Goal: Information Seeking & Learning: Find specific fact

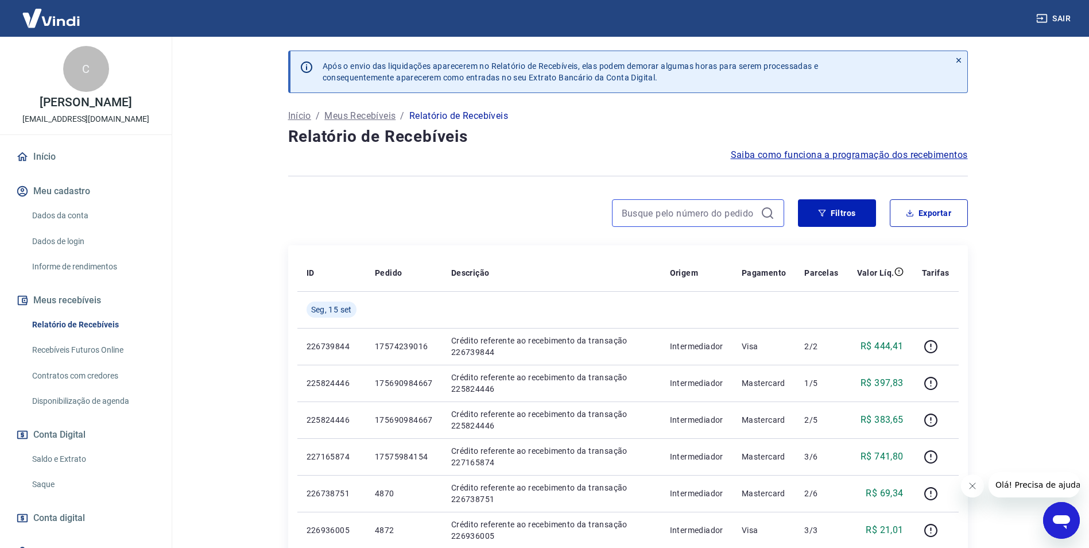
click at [729, 215] on input at bounding box center [689, 212] width 134 height 17
click at [729, 215] on input "4868" at bounding box center [689, 212] width 134 height 17
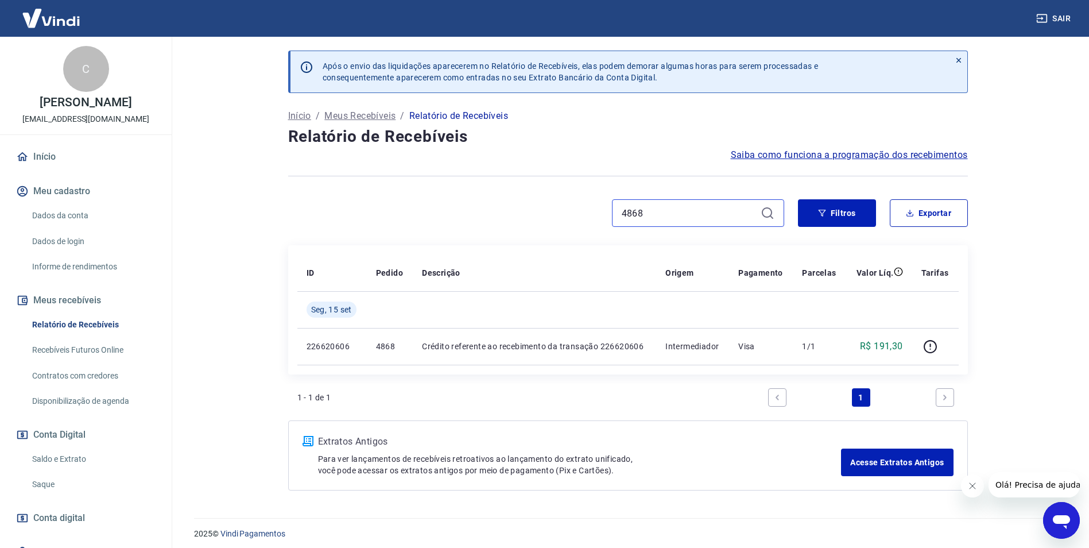
scroll to position [6, 0]
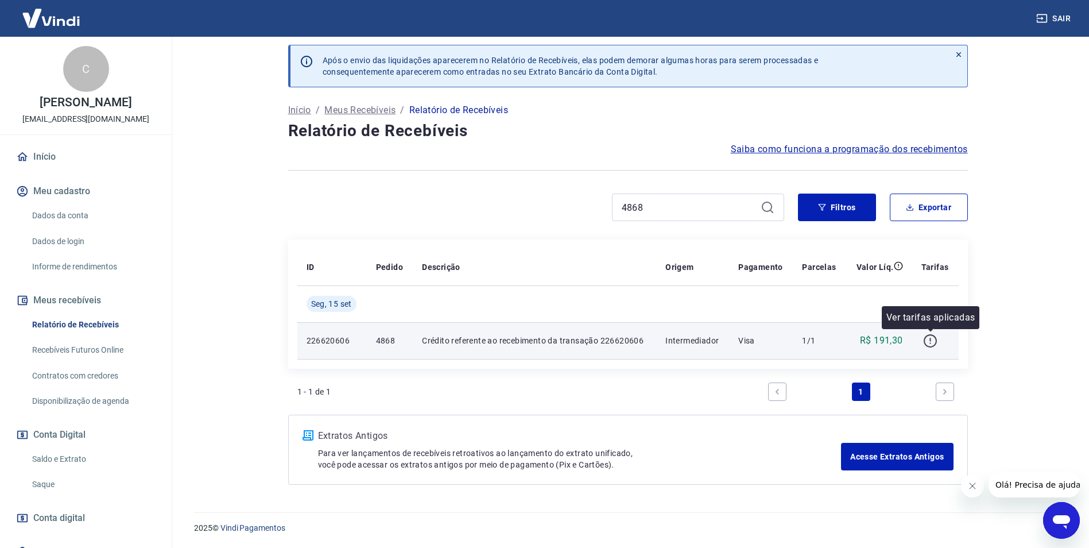
click at [934, 340] on icon "button" at bounding box center [930, 341] width 14 height 14
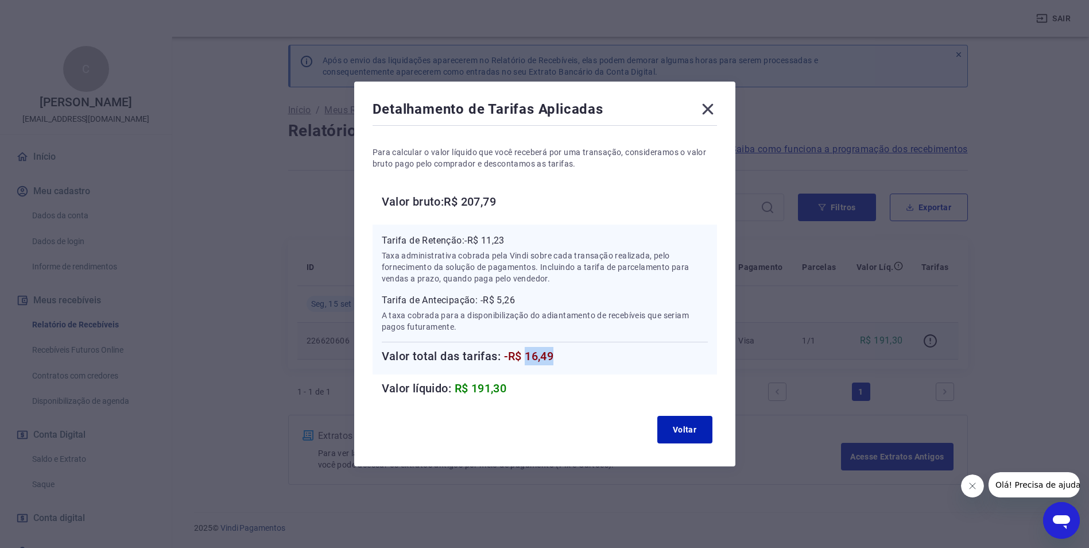
drag, startPoint x: 531, startPoint y: 359, endPoint x: 603, endPoint y: 359, distance: 72.4
click at [603, 359] on h6 "Valor total das tarifas: -R$ 16,49" at bounding box center [545, 356] width 326 height 18
copy span "16,49"
click at [709, 108] on icon at bounding box center [708, 109] width 18 height 18
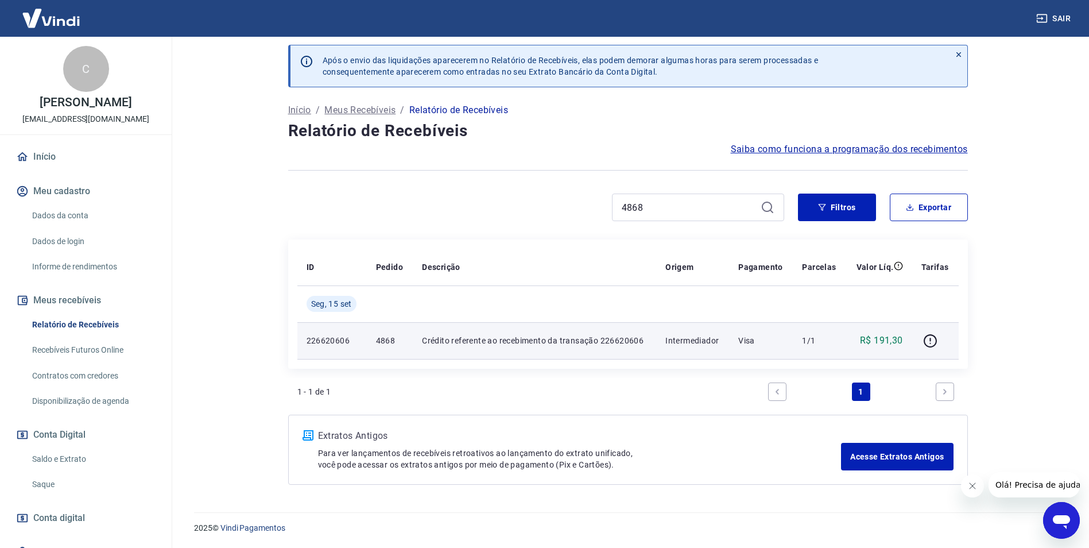
drag, startPoint x: 617, startPoint y: 214, endPoint x: 541, endPoint y: 197, distance: 77.2
click at [541, 199] on div "4868" at bounding box center [536, 208] width 496 height 28
click at [690, 211] on input "4868" at bounding box center [689, 207] width 134 height 17
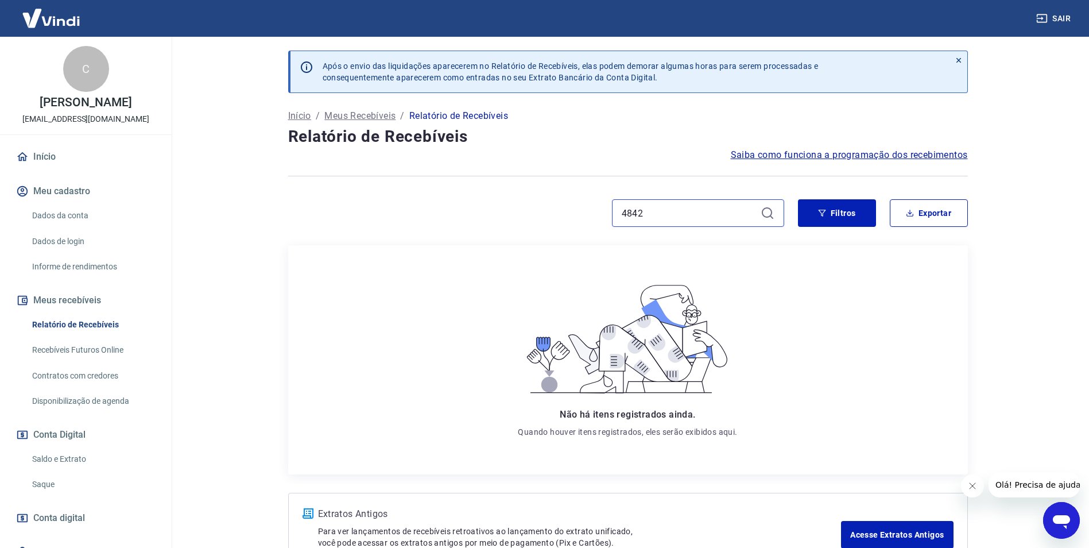
drag, startPoint x: 660, startPoint y: 215, endPoint x: 633, endPoint y: 214, distance: 26.5
click at [633, 214] on input "4842" at bounding box center [689, 212] width 134 height 17
type input "4720"
drag, startPoint x: 625, startPoint y: 212, endPoint x: 616, endPoint y: 214, distance: 9.8
click at [616, 214] on div "4720" at bounding box center [698, 213] width 172 height 28
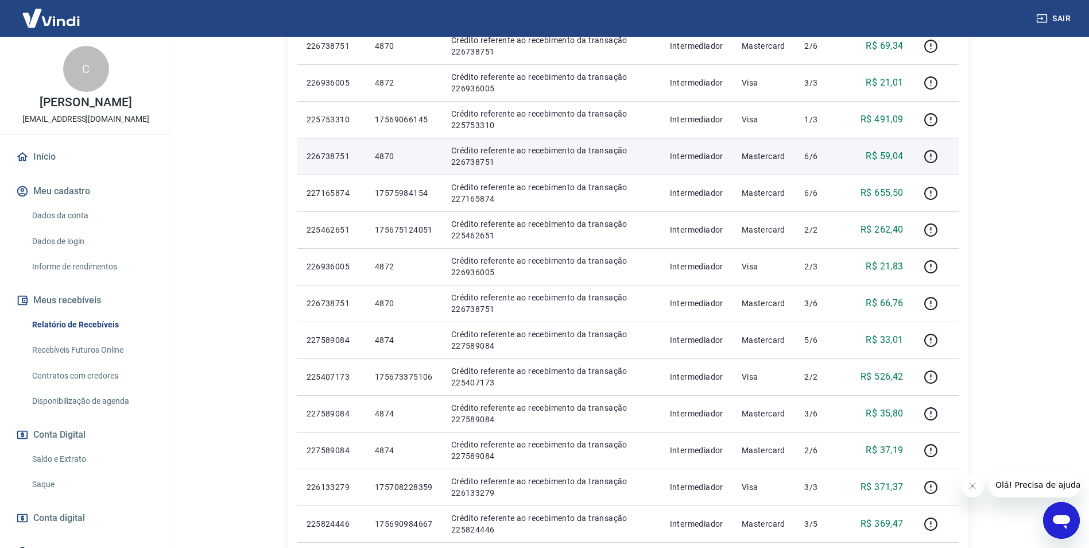
scroll to position [632, 0]
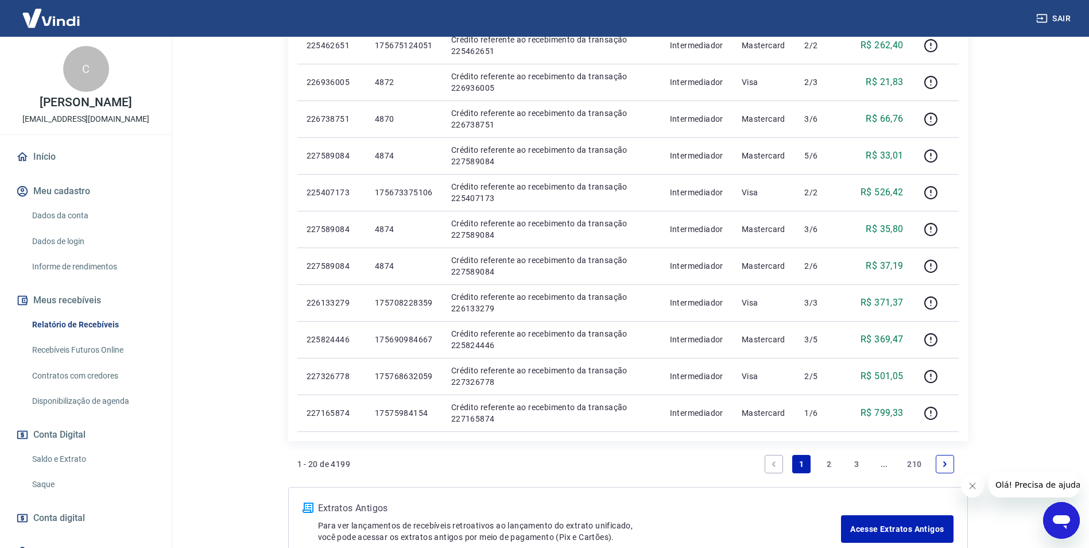
click at [826, 461] on link "2" at bounding box center [829, 464] width 18 height 18
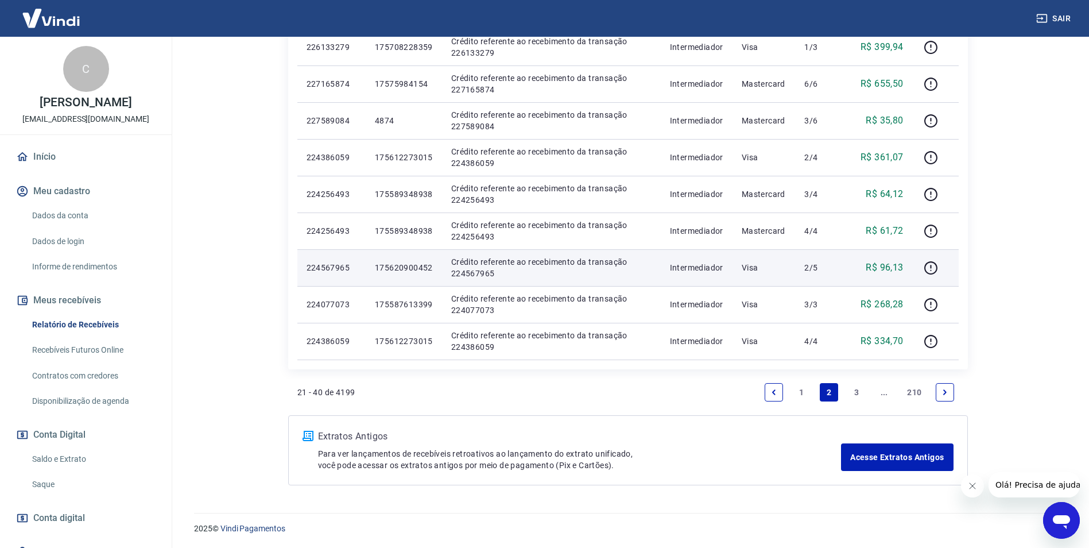
scroll to position [704, 0]
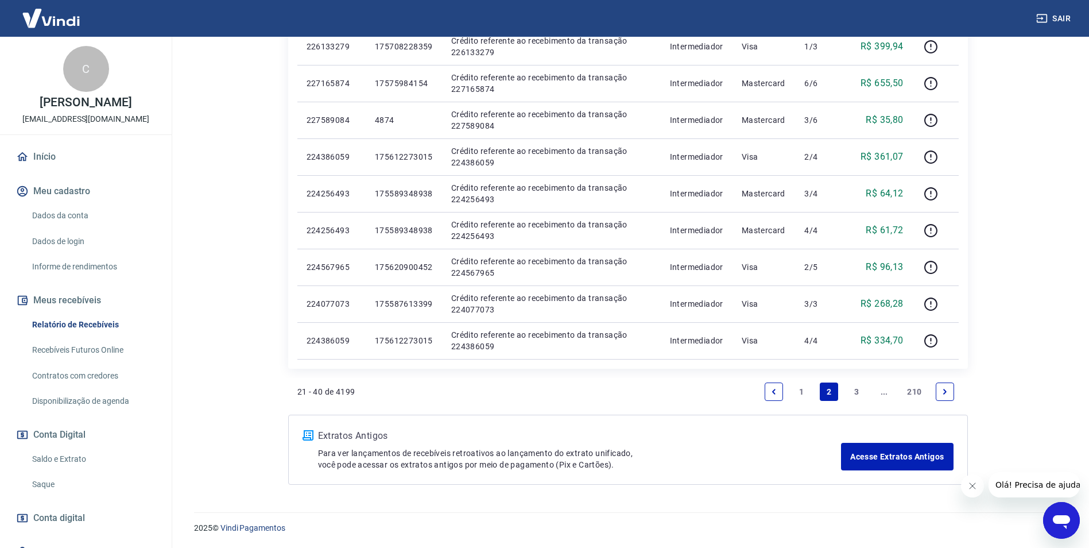
click at [856, 394] on link "3" at bounding box center [857, 391] width 18 height 18
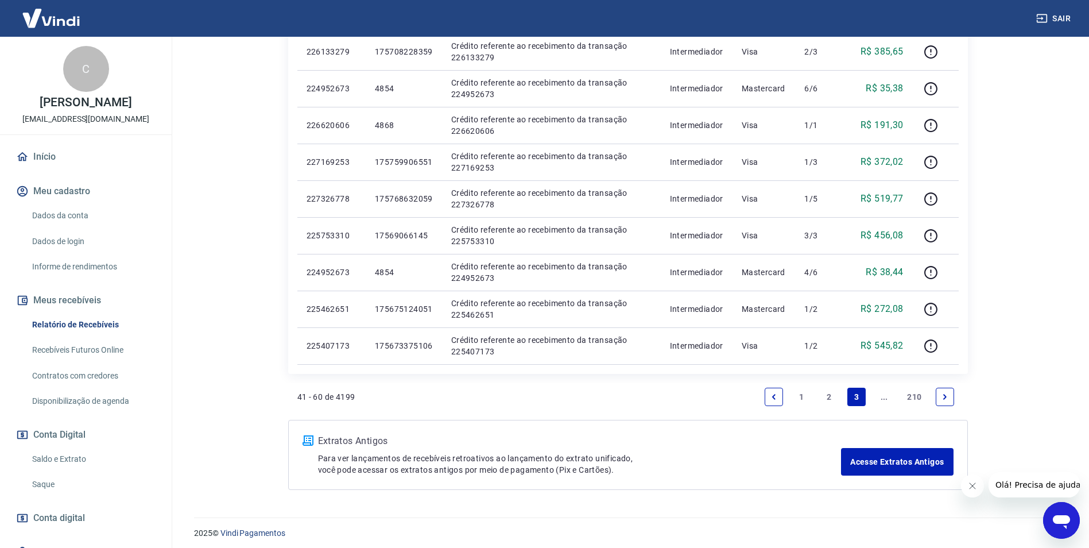
scroll to position [704, 0]
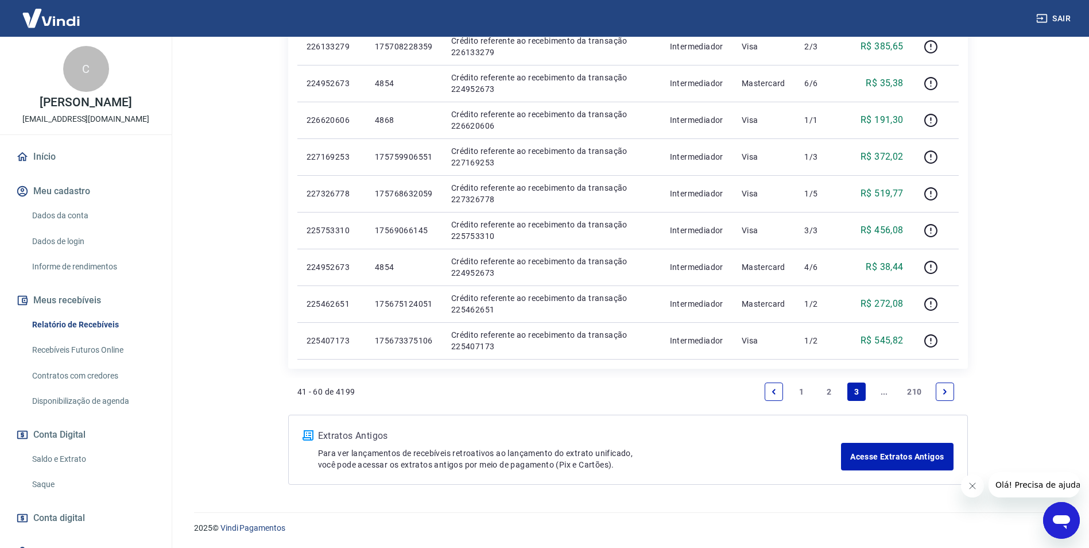
click at [941, 393] on icon "Next page" at bounding box center [945, 392] width 8 height 8
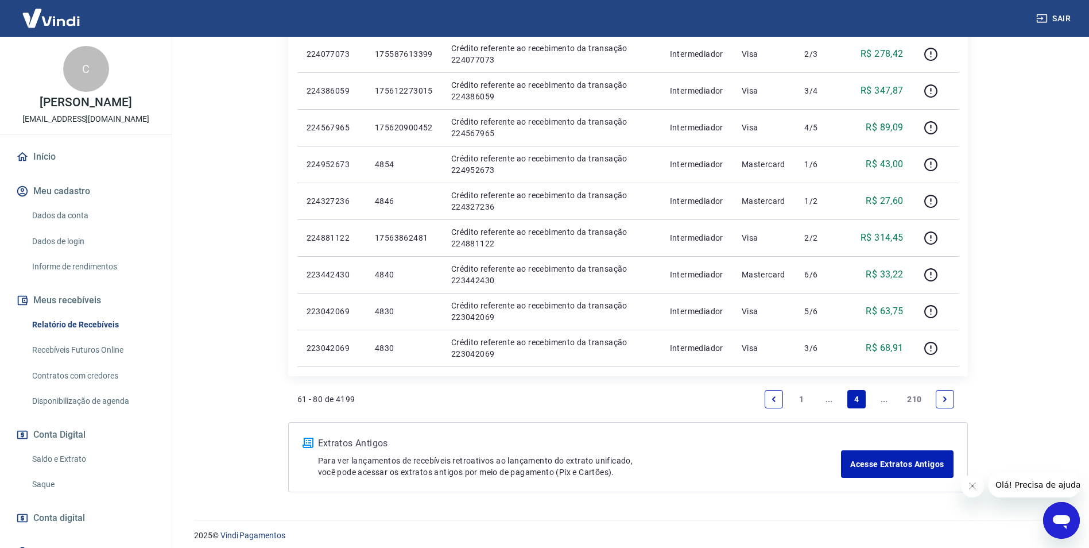
scroll to position [704, 0]
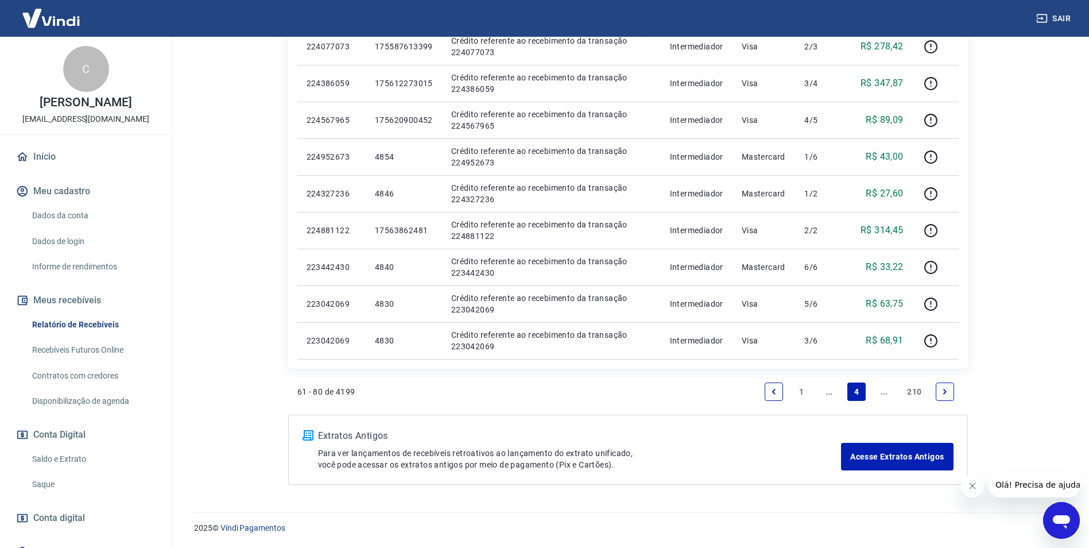
click at [948, 392] on icon "Next page" at bounding box center [945, 392] width 8 height 8
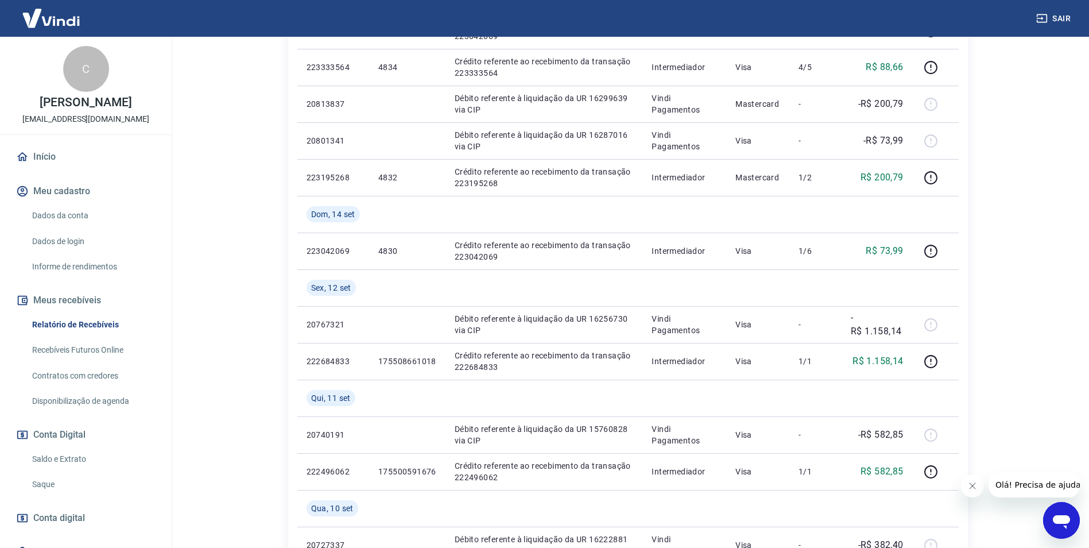
scroll to position [459, 0]
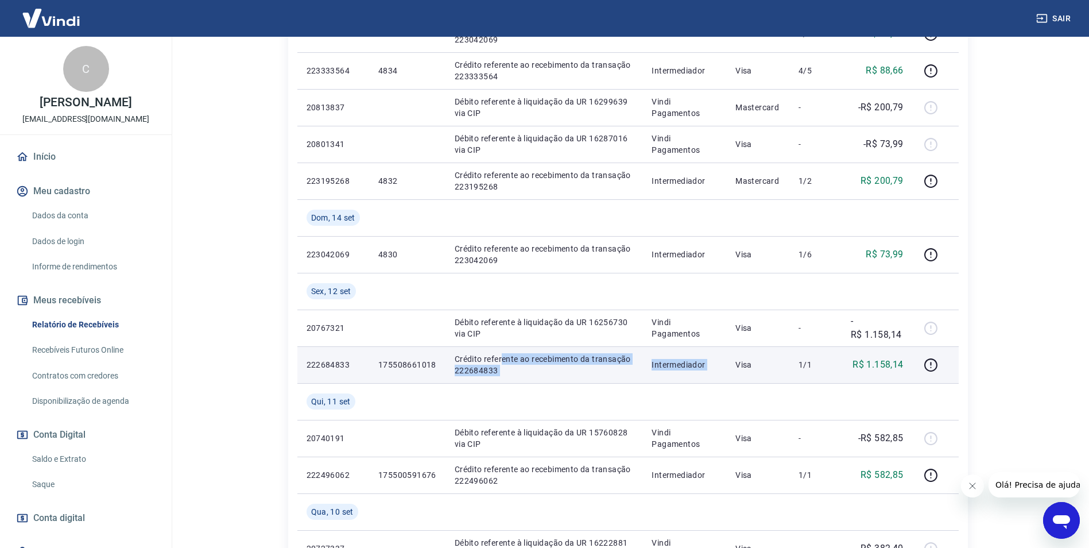
drag, startPoint x: 503, startPoint y: 361, endPoint x: 741, endPoint y: 363, distance: 237.7
click at [741, 363] on tr "222684833 175508661018 Crédito referente ao recebimento da transação 222684833 …" at bounding box center [628, 364] width 662 height 37
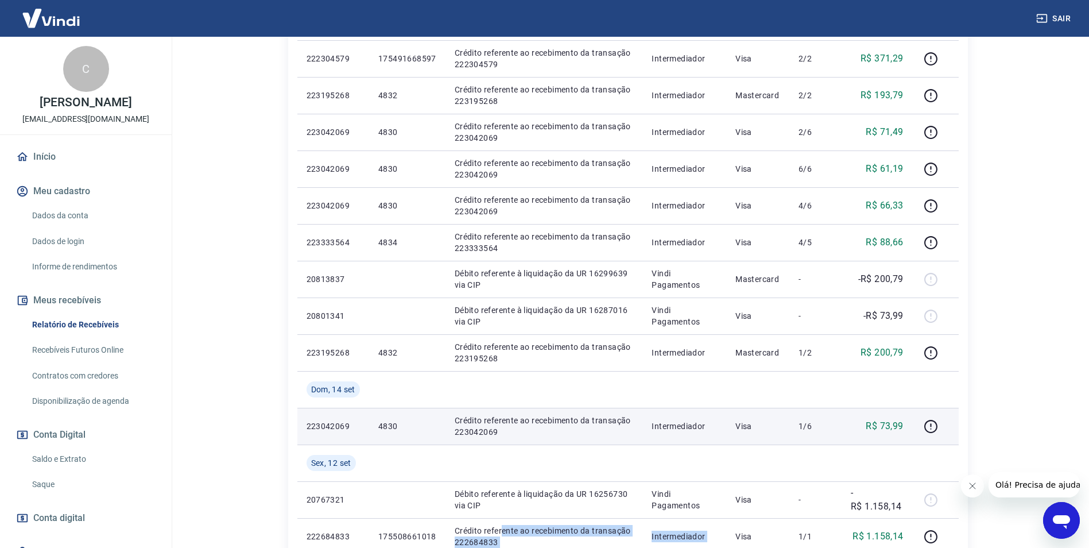
scroll to position [287, 0]
click at [389, 427] on p "4830" at bounding box center [407, 426] width 58 height 11
copy p "4830"
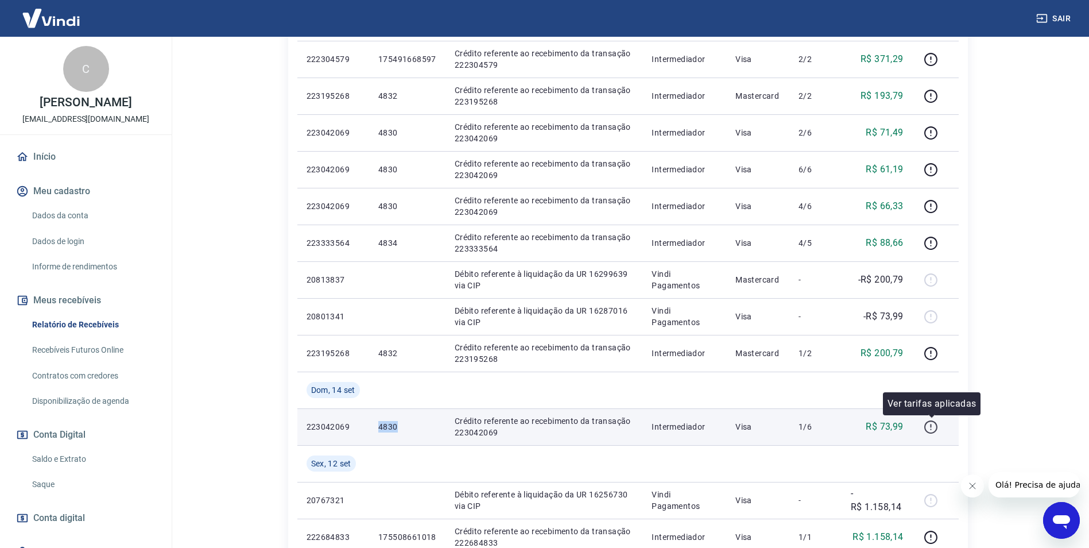
click at [935, 424] on icon "button" at bounding box center [931, 427] width 14 height 14
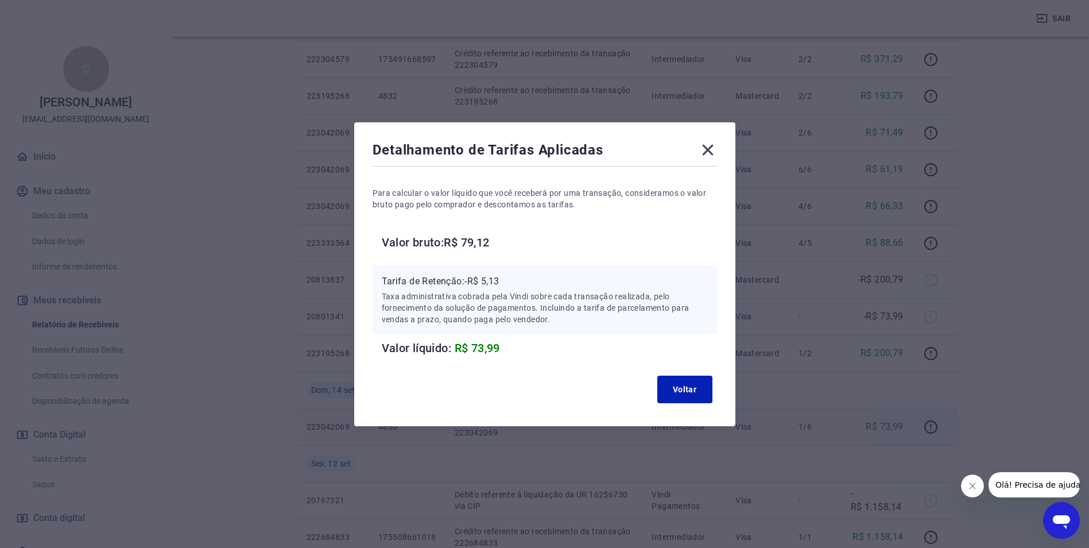
click at [712, 150] on icon at bounding box center [707, 149] width 11 height 11
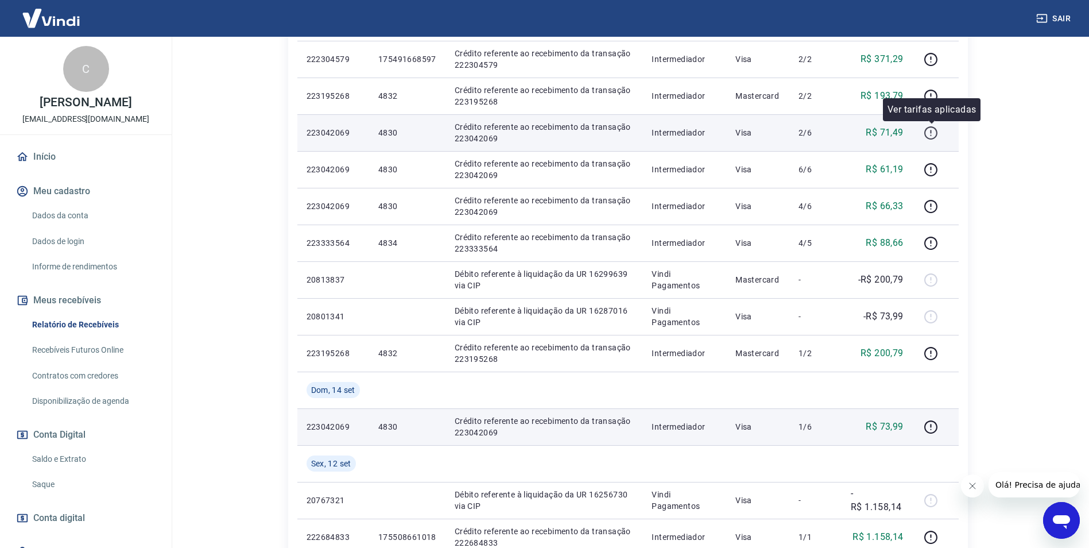
click at [934, 129] on icon "button" at bounding box center [931, 133] width 14 height 14
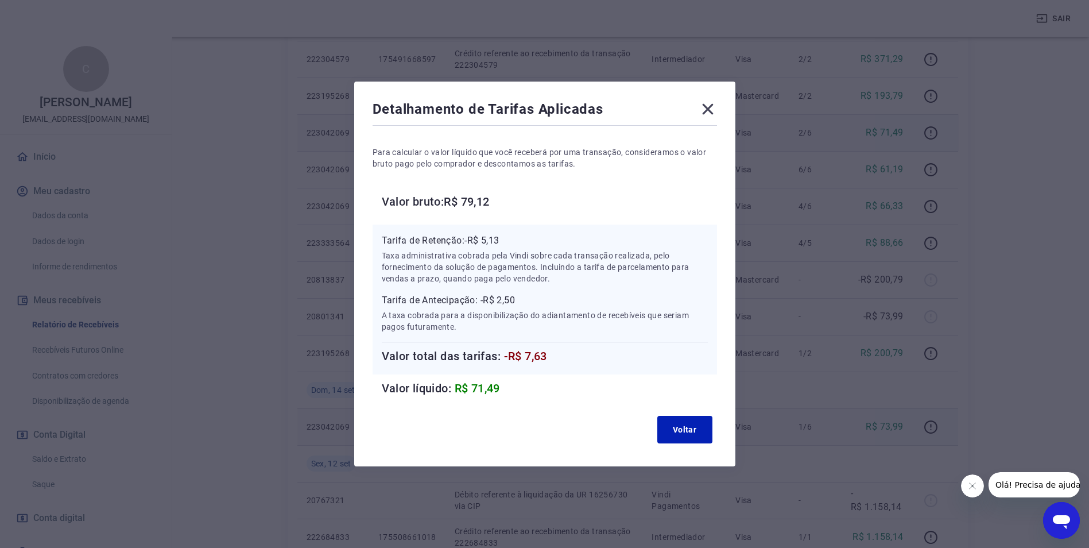
click at [715, 107] on icon at bounding box center [708, 109] width 18 height 18
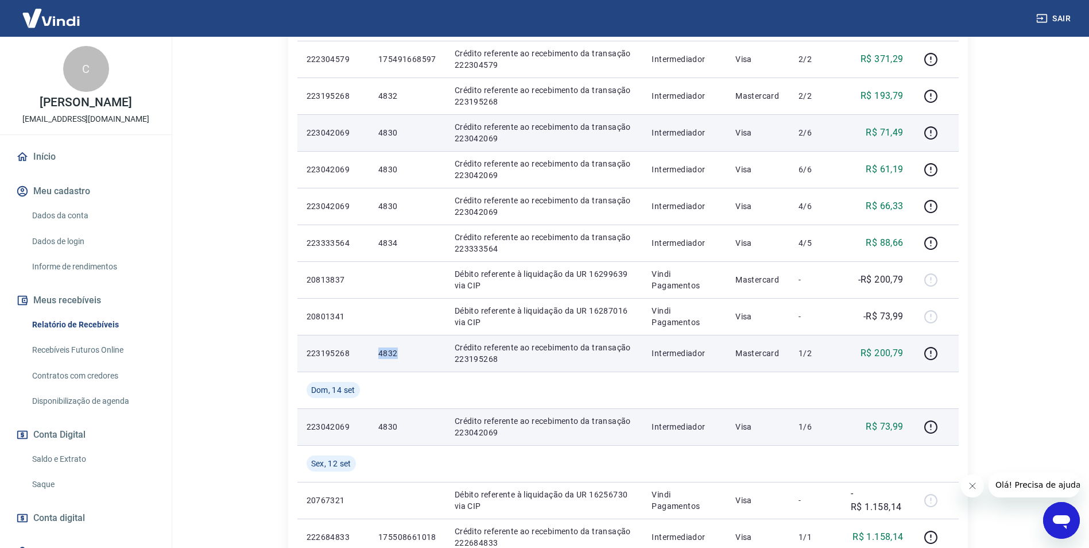
drag, startPoint x: 407, startPoint y: 361, endPoint x: 374, endPoint y: 358, distance: 33.4
click at [374, 358] on td "4832" at bounding box center [407, 353] width 76 height 37
copy p "4832"
click at [927, 345] on button "button" at bounding box center [931, 353] width 18 height 18
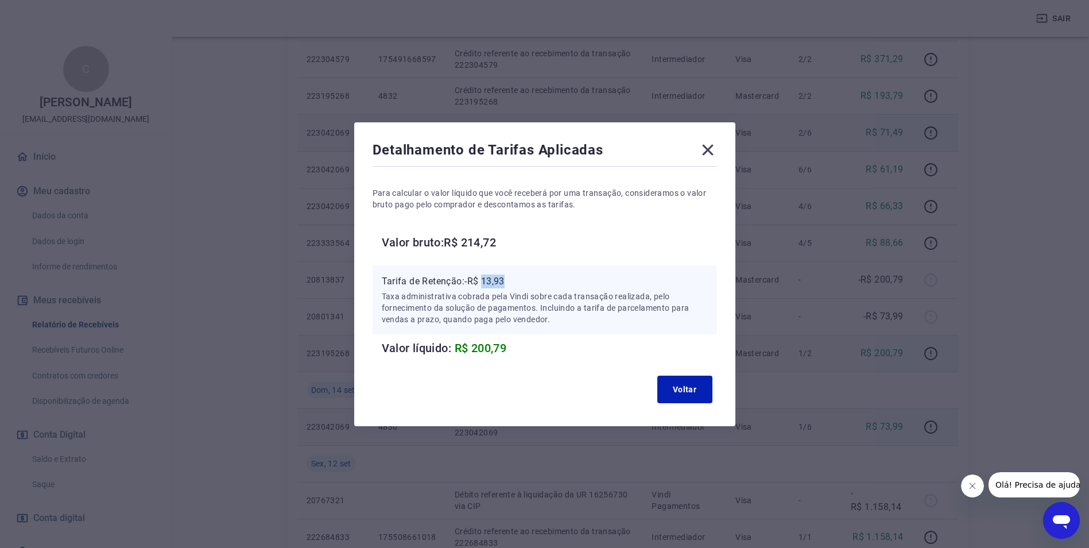
drag, startPoint x: 489, startPoint y: 281, endPoint x: 528, endPoint y: 279, distance: 39.7
click at [528, 279] on p "Tarifa de Retenção: -R$ 13,93" at bounding box center [545, 281] width 326 height 14
copy p "13,93"
click at [710, 150] on icon at bounding box center [708, 150] width 18 height 18
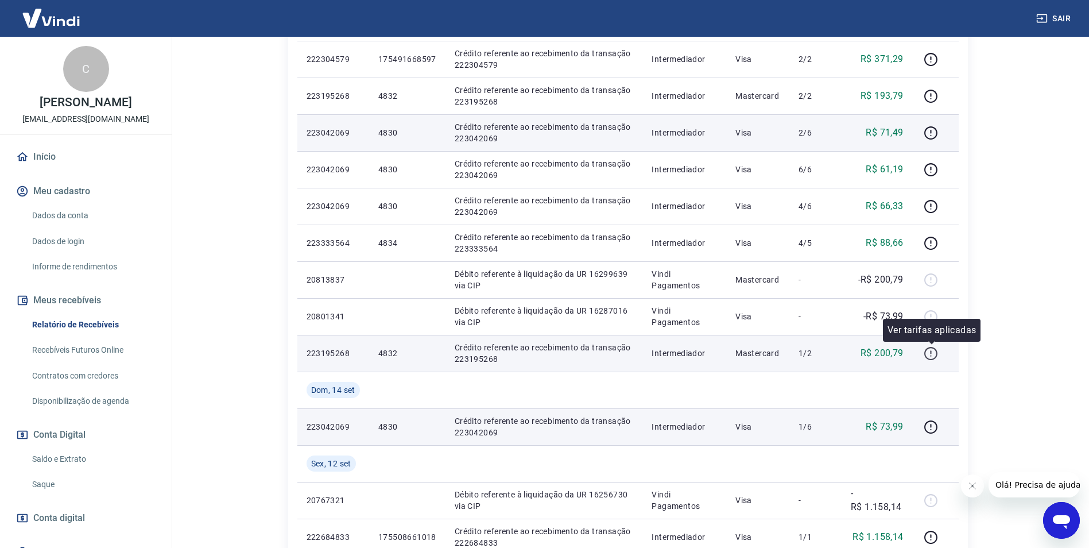
click at [931, 353] on icon "button" at bounding box center [931, 353] width 14 height 14
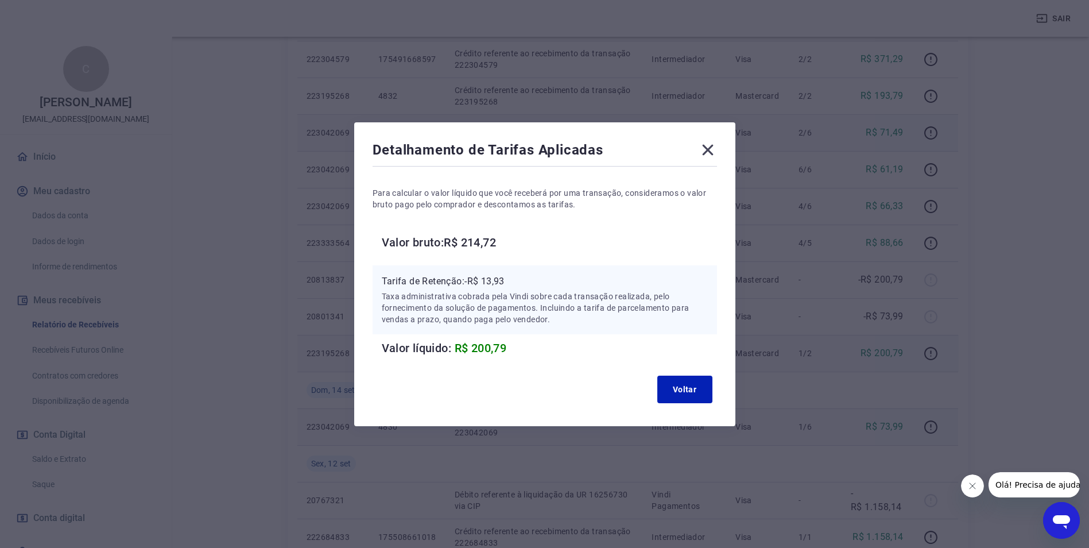
click at [711, 148] on icon at bounding box center [707, 149] width 11 height 11
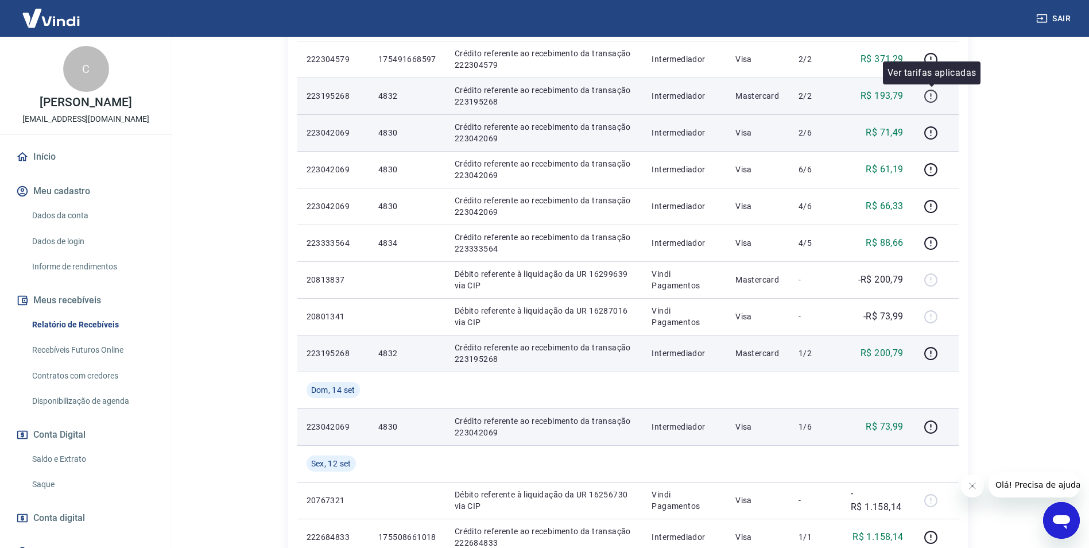
click at [929, 90] on icon "button" at bounding box center [931, 96] width 14 height 14
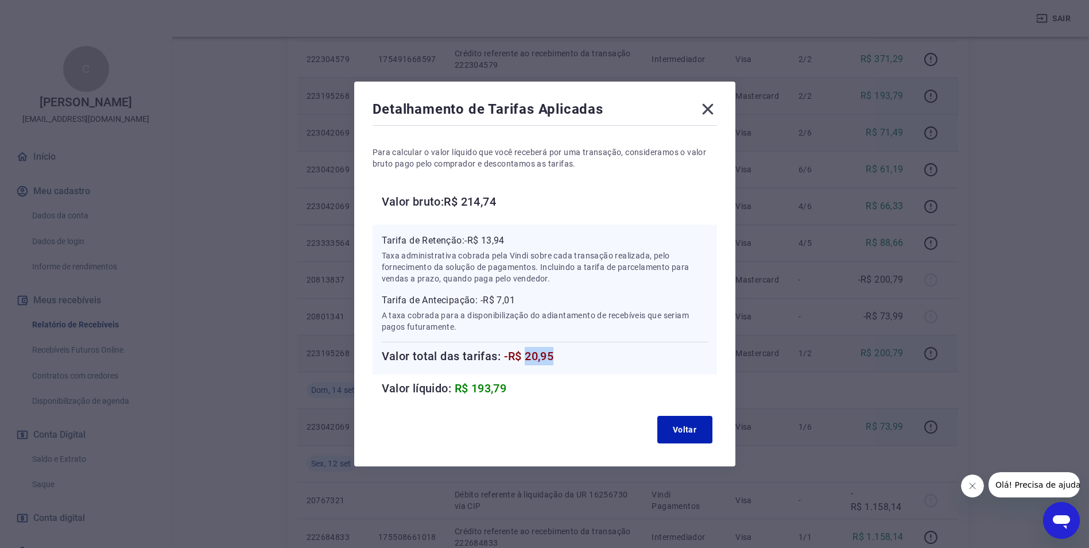
drag, startPoint x: 531, startPoint y: 350, endPoint x: 601, endPoint y: 348, distance: 70.1
click at [601, 348] on h6 "Valor total das tarifas: -R$ 20,95" at bounding box center [545, 356] width 326 height 18
copy span "20,95"
click at [709, 107] on icon at bounding box center [707, 109] width 11 height 11
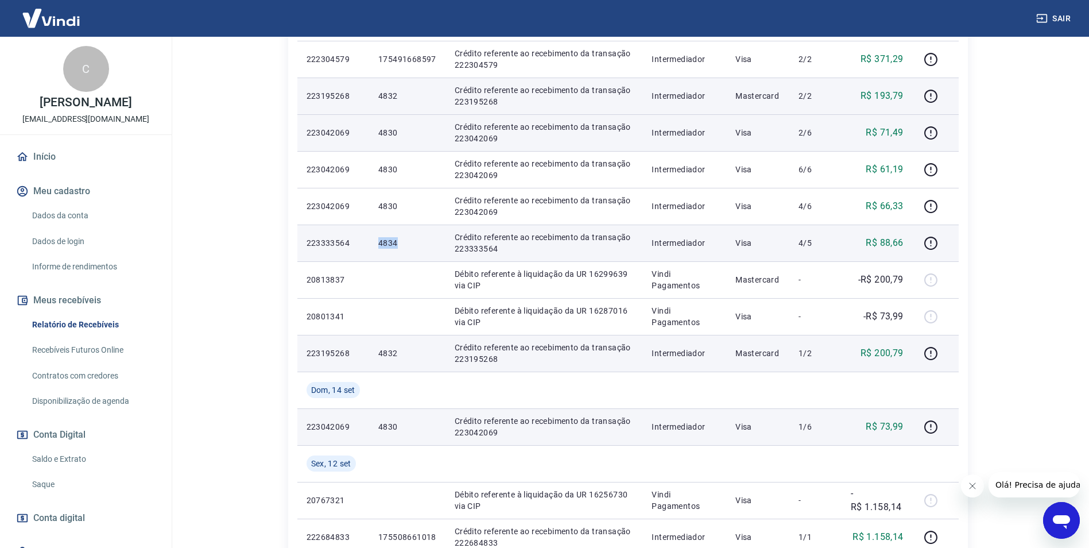
drag, startPoint x: 397, startPoint y: 243, endPoint x: 362, endPoint y: 243, distance: 35.0
click at [362, 243] on tr "223333564 4834 Crédito referente ao recebimento da transação 223333564 Intermed…" at bounding box center [628, 243] width 662 height 37
copy tr "4834"
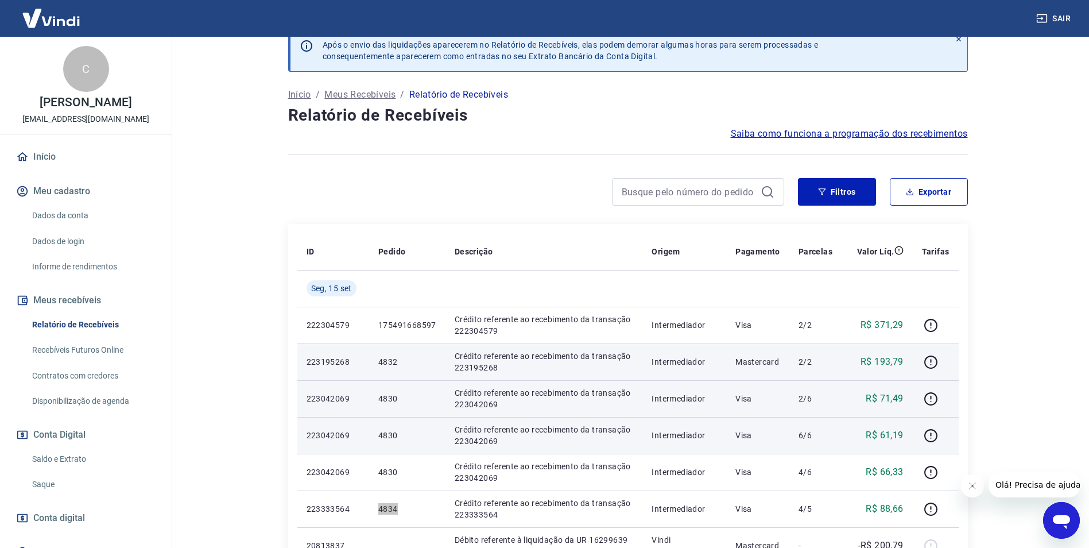
scroll to position [57, 0]
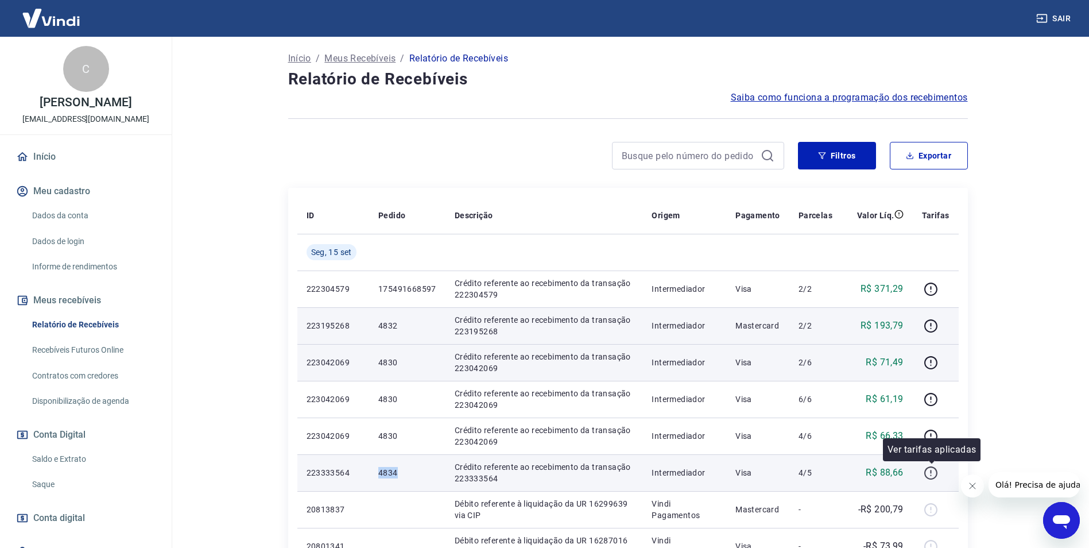
click at [931, 477] on icon "button" at bounding box center [931, 473] width 14 height 14
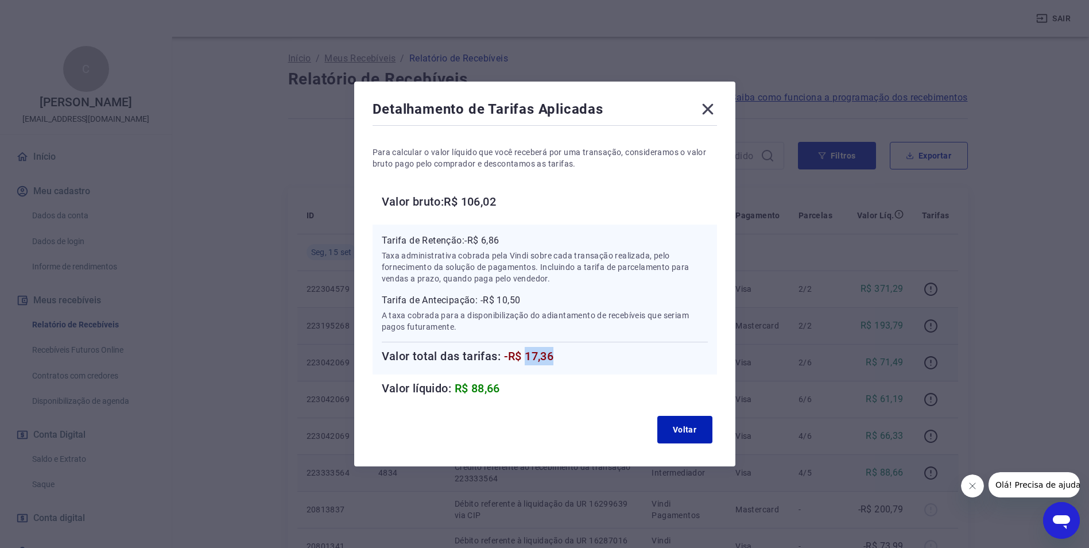
drag, startPoint x: 531, startPoint y: 351, endPoint x: 593, endPoint y: 343, distance: 63.1
click at [593, 343] on div "Tarifa de Antecipação: -R$ 10,50 A taxa cobrada para a disponibilização do adia…" at bounding box center [545, 329] width 326 height 72
copy span "17,36"
click at [714, 109] on icon at bounding box center [708, 109] width 18 height 18
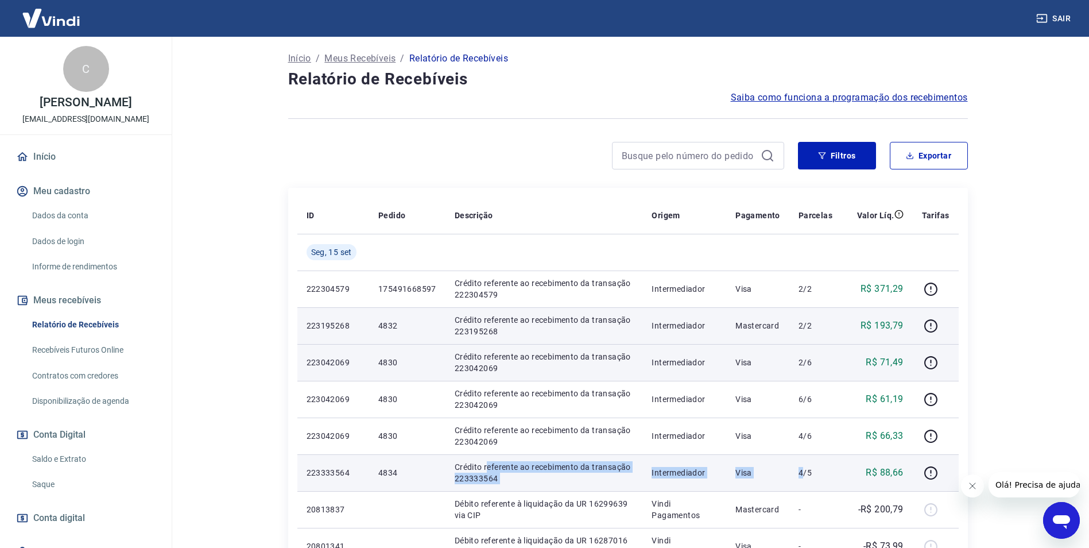
drag, startPoint x: 513, startPoint y: 467, endPoint x: 805, endPoint y: 484, distance: 292.8
click at [805, 484] on tr "223333564 4834 Crédito referente ao recebimento da transação 223333564 Intermed…" at bounding box center [628, 472] width 662 height 37
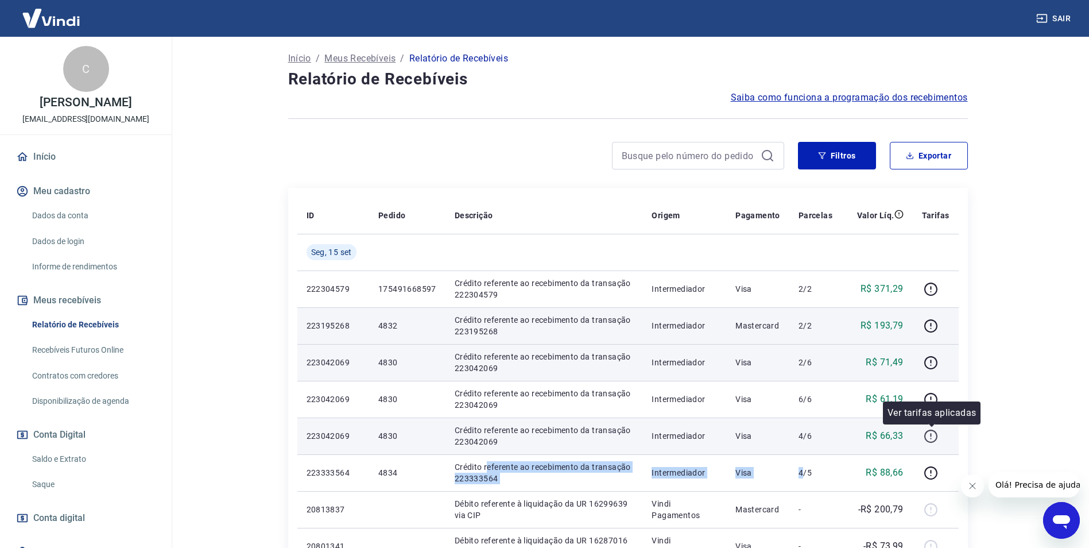
click at [935, 441] on icon "button" at bounding box center [931, 436] width 13 height 13
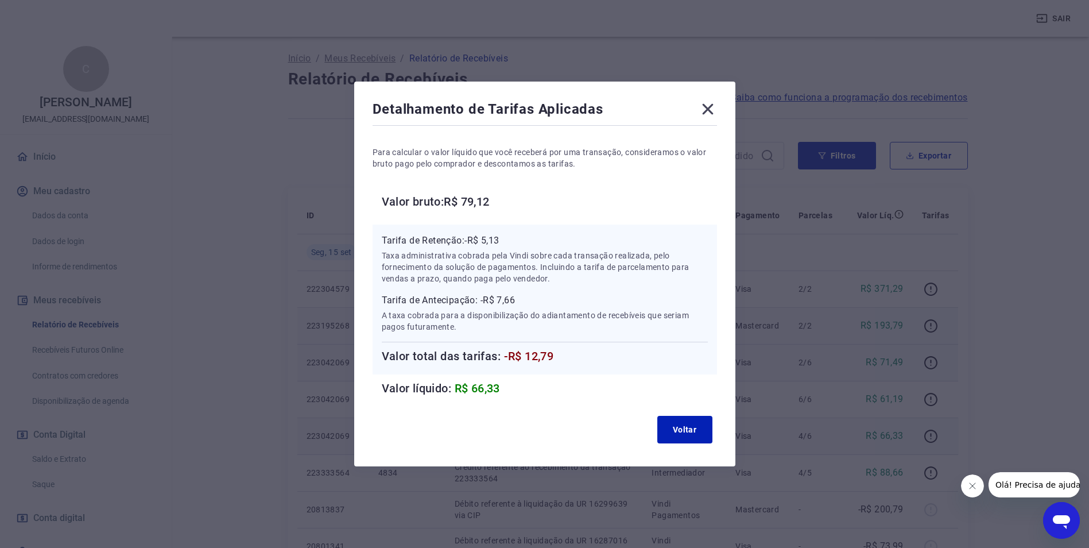
click at [698, 111] on div "Detalhamento de Tarifas Aplicadas" at bounding box center [545, 111] width 345 height 23
click at [702, 111] on div "Detalhamento de Tarifas Aplicadas" at bounding box center [545, 111] width 345 height 23
click at [710, 106] on icon at bounding box center [707, 109] width 11 height 11
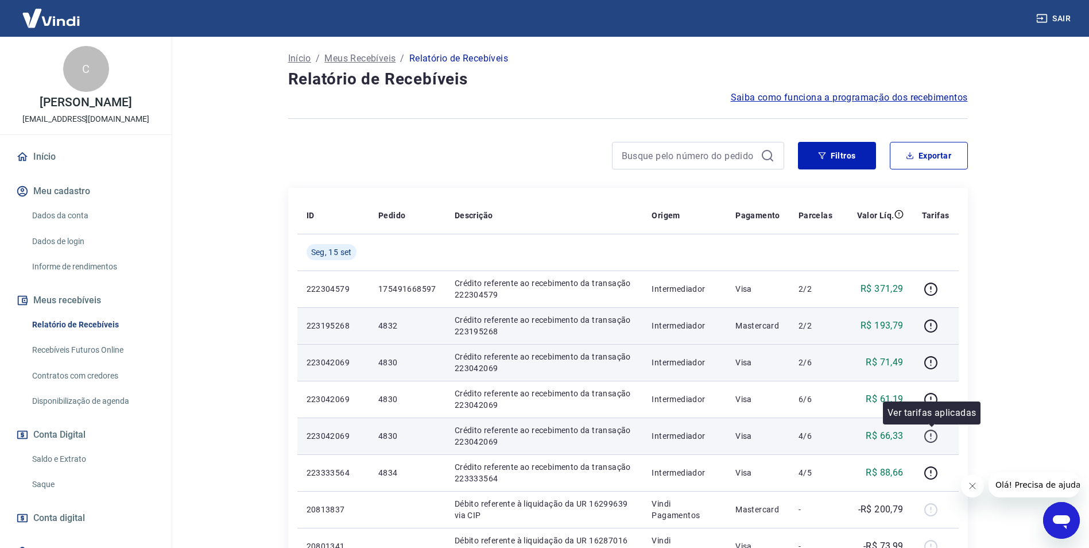
click at [934, 437] on icon "button" at bounding box center [931, 436] width 14 height 14
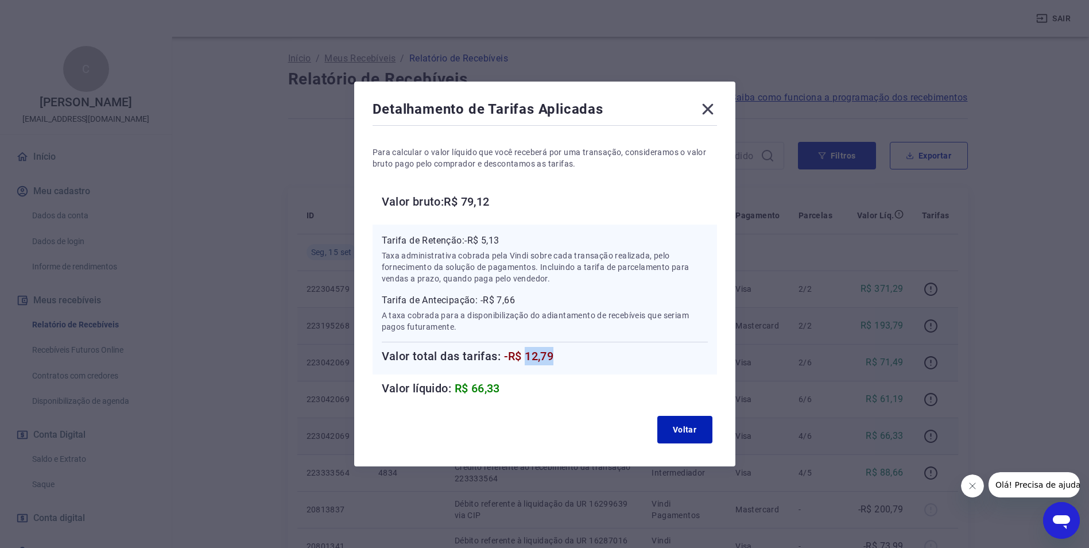
drag, startPoint x: 530, startPoint y: 353, endPoint x: 595, endPoint y: 351, distance: 65.5
click at [595, 351] on h6 "Valor total das tarifas: -R$ 12,79" at bounding box center [545, 356] width 326 height 18
copy span "12,79"
click at [705, 107] on icon at bounding box center [708, 109] width 18 height 18
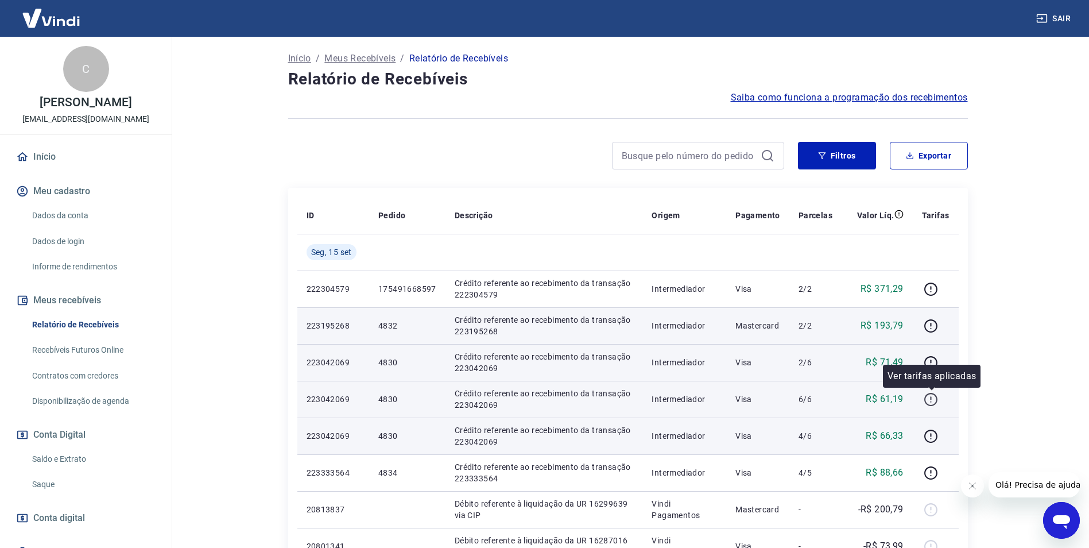
click at [927, 401] on icon "button" at bounding box center [931, 399] width 14 height 14
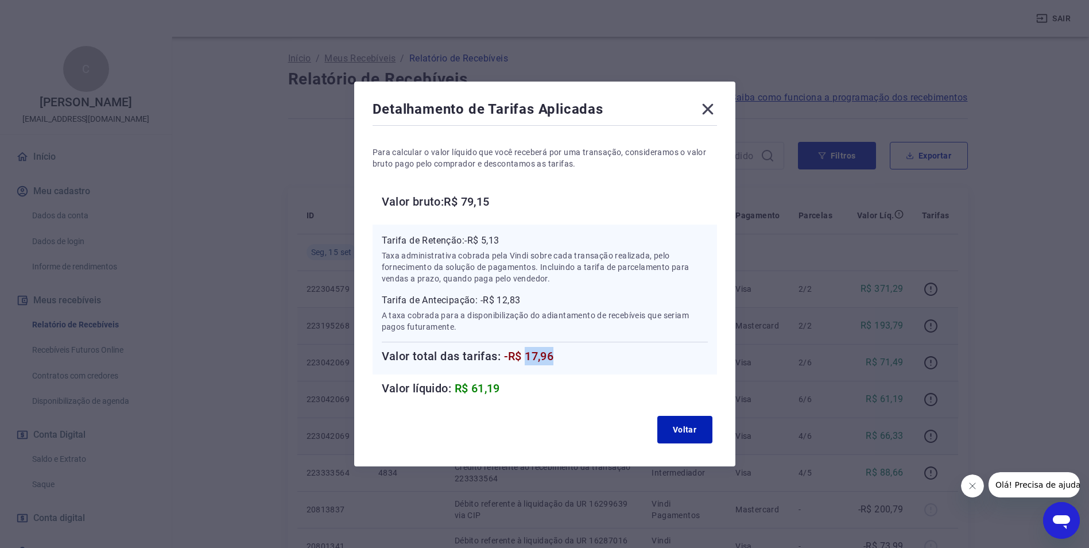
drag, startPoint x: 531, startPoint y: 355, endPoint x: 598, endPoint y: 354, distance: 67.8
click at [598, 354] on h6 "Valor total das tarifas: -R$ 17,96" at bounding box center [545, 356] width 326 height 18
copy span "17,96"
drag, startPoint x: 711, startPoint y: 104, endPoint x: 745, endPoint y: 151, distance: 58.3
click at [711, 104] on icon at bounding box center [708, 109] width 18 height 18
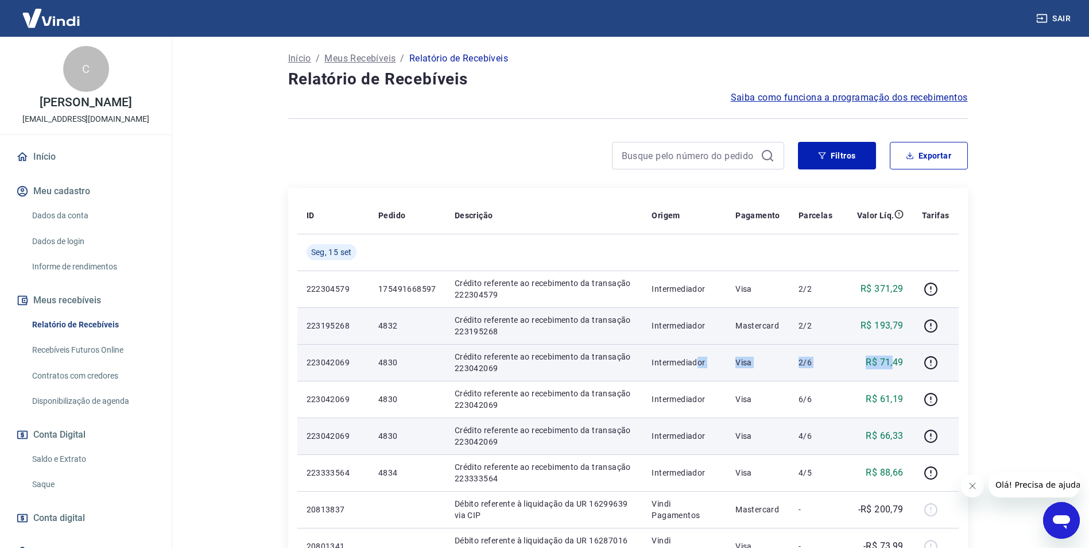
drag, startPoint x: 698, startPoint y: 366, endPoint x: 897, endPoint y: 358, distance: 198.8
click at [896, 358] on tr "223042069 4830 Crédito referente ao recebimento da transação 223042069 Intermed…" at bounding box center [628, 362] width 662 height 37
drag, startPoint x: 897, startPoint y: 358, endPoint x: 933, endPoint y: 362, distance: 36.3
click at [933, 362] on icon "button" at bounding box center [931, 362] width 14 height 14
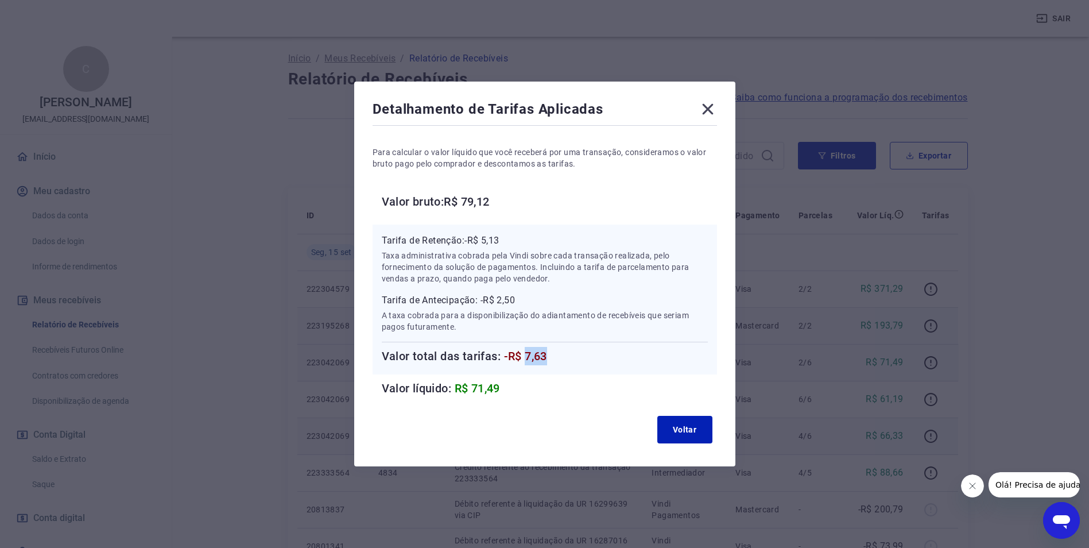
drag, startPoint x: 529, startPoint y: 355, endPoint x: 601, endPoint y: 351, distance: 71.9
click at [601, 351] on h6 "Valor total das tarifas: -R$ 7,63" at bounding box center [545, 356] width 326 height 18
copy span "7,63"
click at [713, 109] on icon at bounding box center [707, 109] width 11 height 11
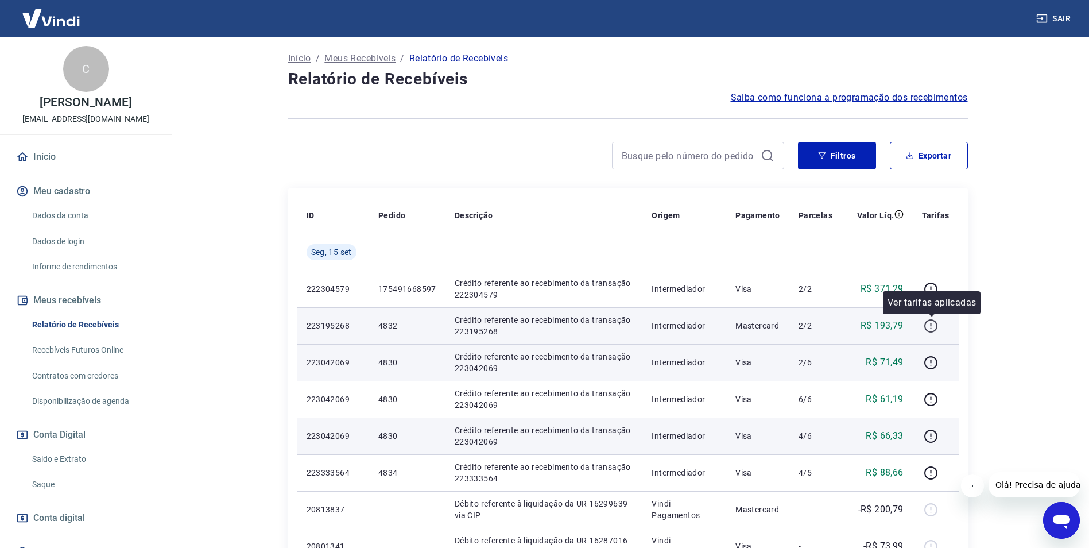
click at [930, 329] on icon "button" at bounding box center [931, 326] width 14 height 14
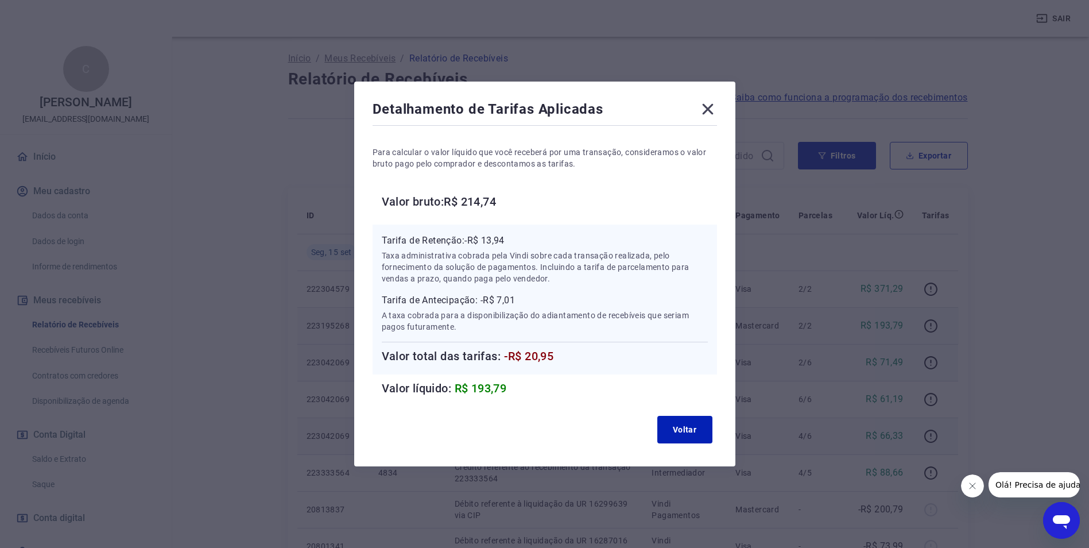
click at [711, 106] on icon at bounding box center [708, 109] width 18 height 18
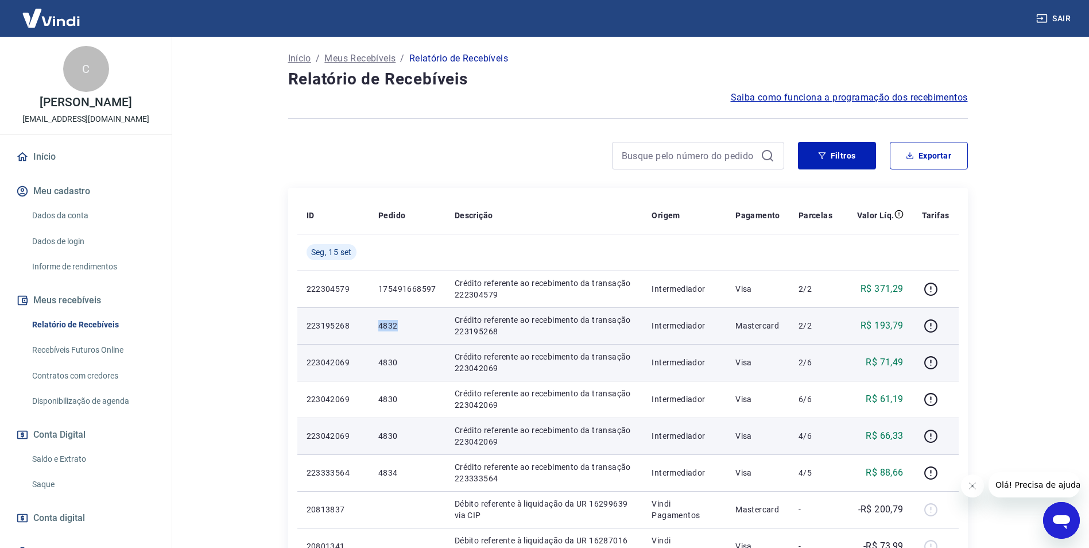
drag, startPoint x: 401, startPoint y: 320, endPoint x: 336, endPoint y: 331, distance: 65.2
click at [351, 322] on tr "223195268 4832 Crédito referente ao recebimento da transação 223195268 Intermed…" at bounding box center [628, 325] width 662 height 37
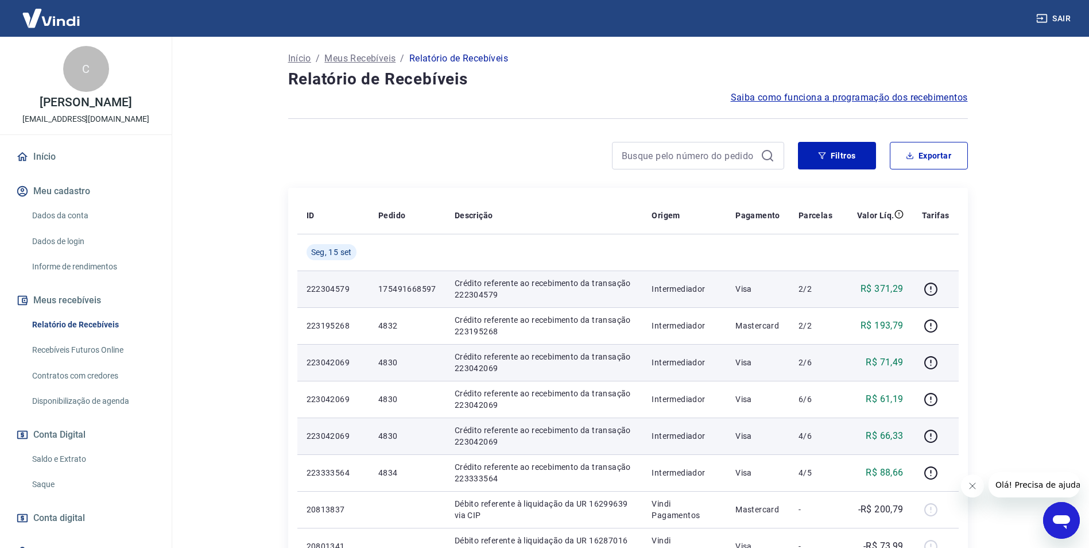
click at [419, 285] on p "175491668597" at bounding box center [407, 288] width 58 height 11
click at [935, 285] on icon "button" at bounding box center [931, 289] width 14 height 14
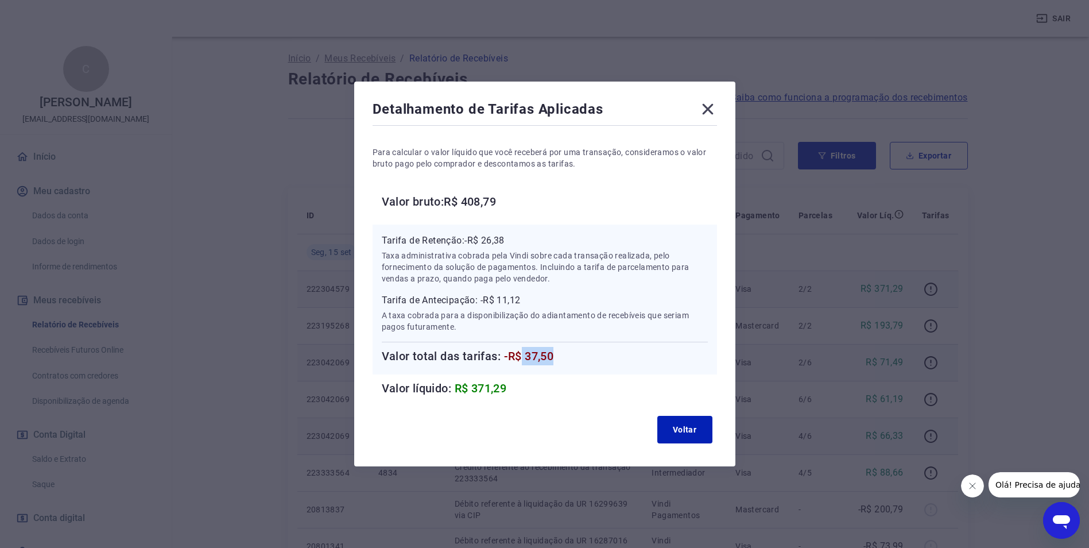
drag, startPoint x: 527, startPoint y: 357, endPoint x: 570, endPoint y: 354, distance: 43.2
click at [570, 354] on h6 "Valor total das tarifas: -R$ 37,50" at bounding box center [545, 356] width 326 height 18
drag, startPoint x: 570, startPoint y: 354, endPoint x: 546, endPoint y: 356, distance: 24.8
click at [546, 356] on span "-R$ 37,50" at bounding box center [529, 356] width 50 height 14
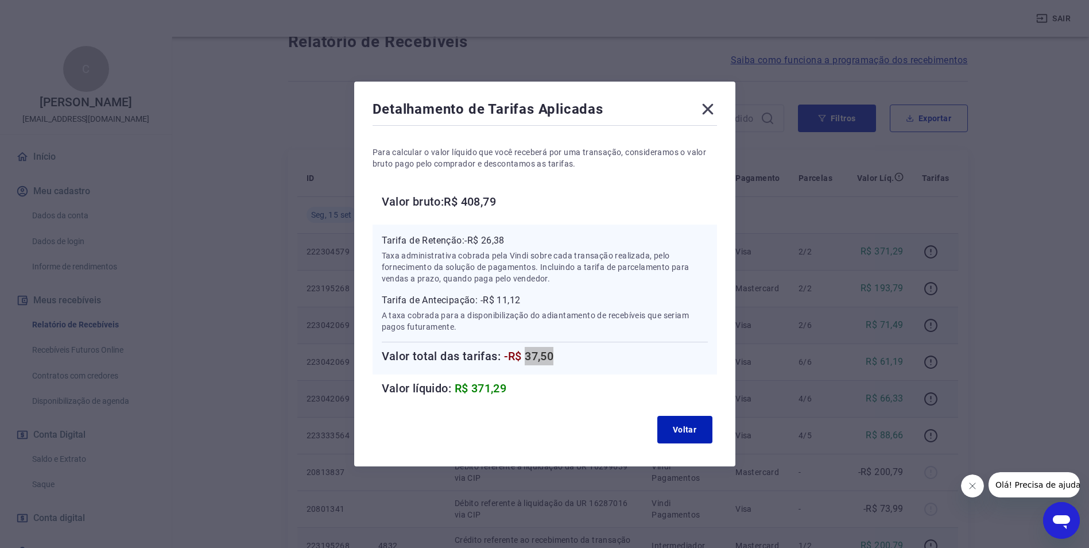
scroll to position [115, 0]
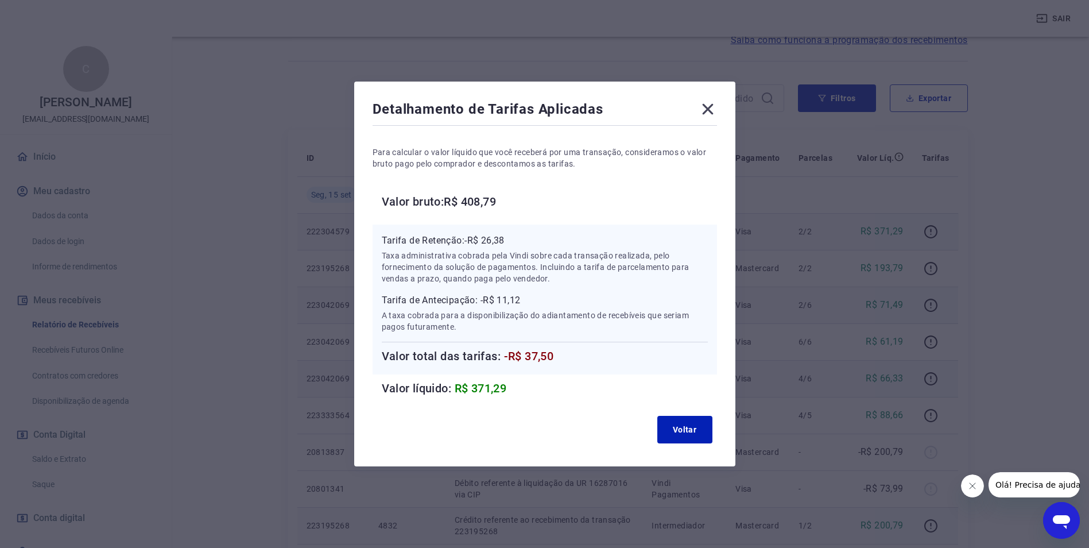
click at [701, 111] on div "Detalhamento de Tarifas Aplicadas" at bounding box center [545, 111] width 345 height 23
click at [707, 109] on icon at bounding box center [708, 109] width 18 height 18
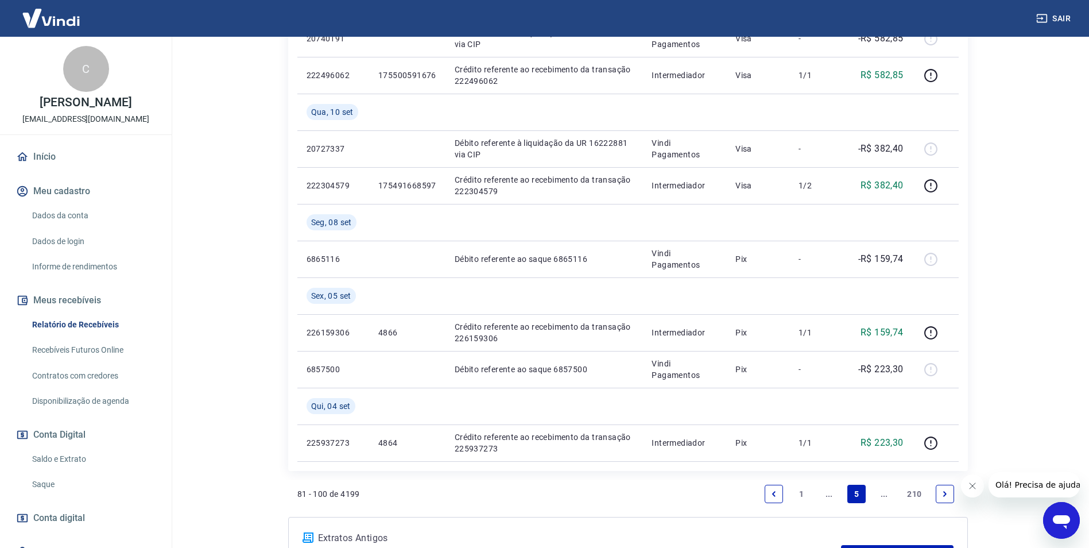
scroll to position [861, 0]
click at [776, 489] on icon "Previous page" at bounding box center [774, 492] width 8 height 8
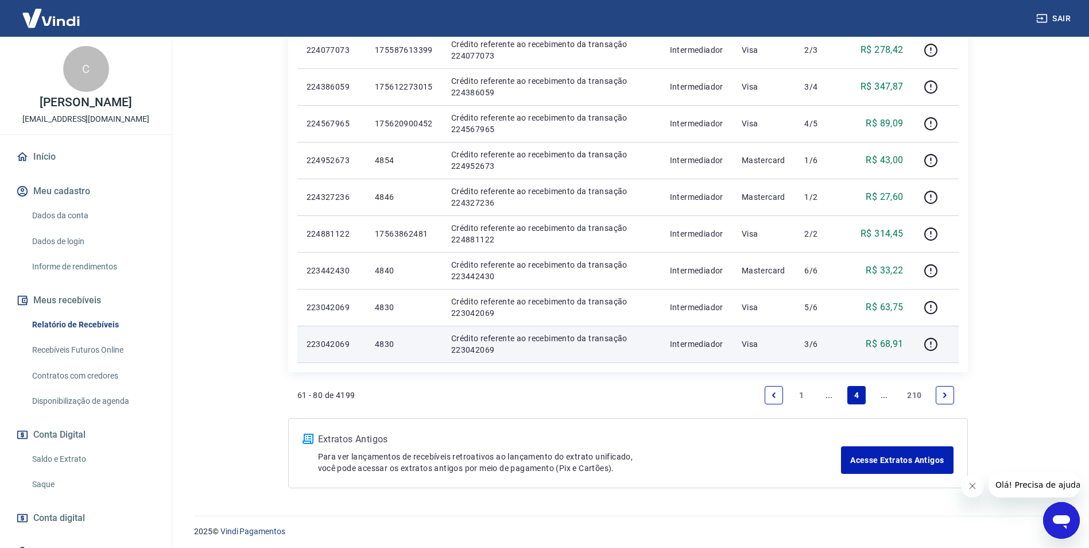
scroll to position [704, 0]
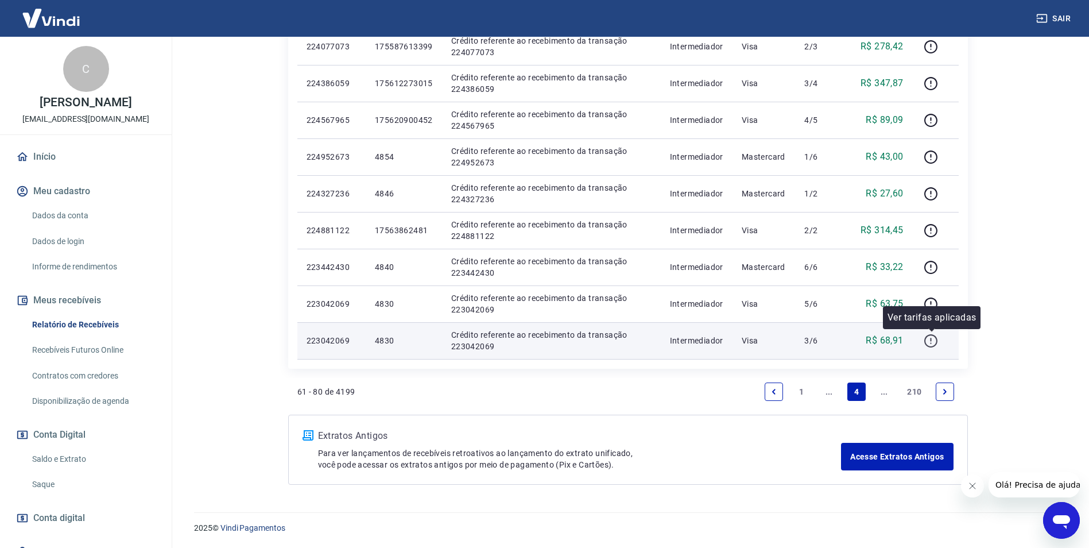
click at [932, 341] on icon "button" at bounding box center [931, 339] width 1 height 3
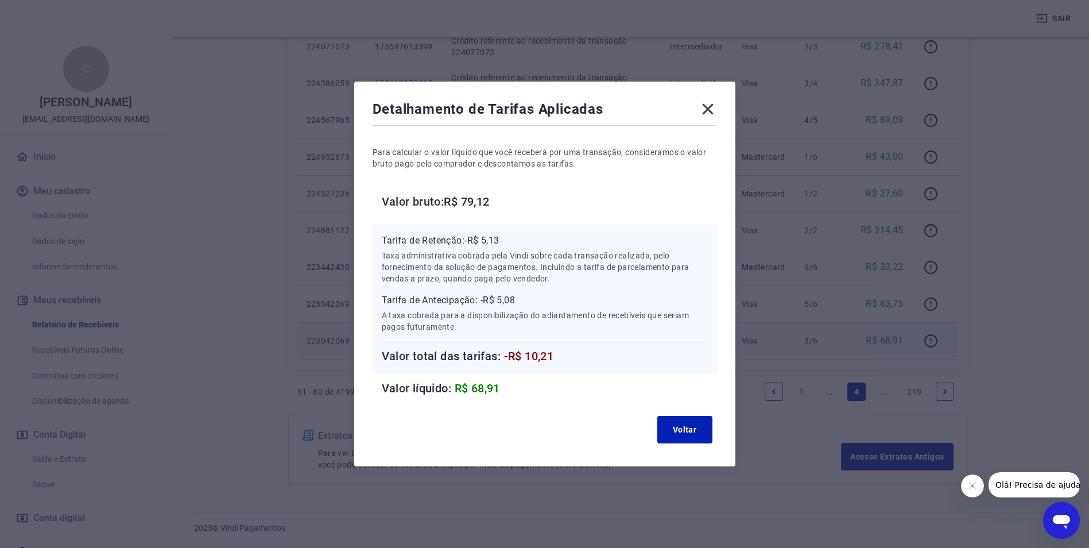
click at [509, 301] on p "Tarifa de Antecipação: -R$ 5,08" at bounding box center [545, 300] width 326 height 14
drag, startPoint x: 531, startPoint y: 355, endPoint x: 604, endPoint y: 355, distance: 72.4
click at [604, 355] on h6 "Valor total das tarifas: -R$ 10,21" at bounding box center [545, 356] width 326 height 18
drag, startPoint x: 709, startPoint y: 108, endPoint x: 712, endPoint y: 114, distance: 6.4
click at [709, 109] on icon at bounding box center [708, 109] width 18 height 18
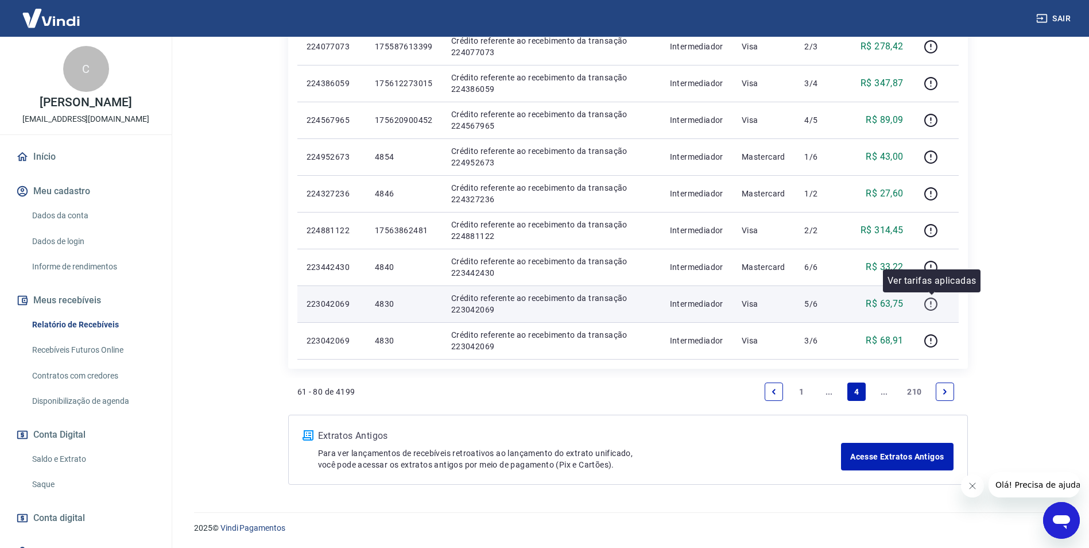
click at [931, 303] on icon "button" at bounding box center [931, 304] width 14 height 14
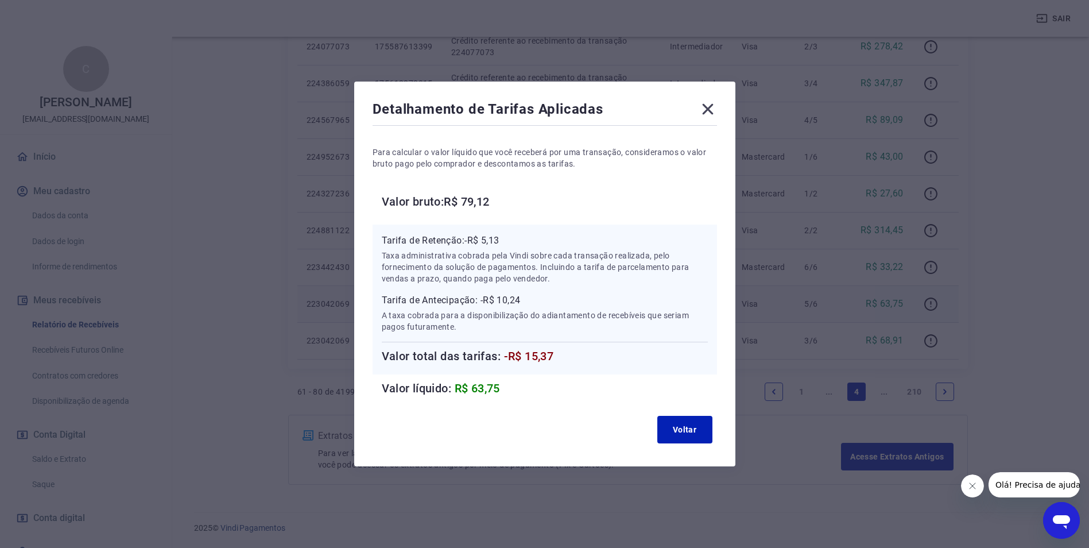
click at [533, 356] on span "-R$ 15,37" at bounding box center [529, 356] width 50 height 14
drag, startPoint x: 530, startPoint y: 354, endPoint x: 588, endPoint y: 355, distance: 58.0
click at [588, 355] on h6 "Valor total das tarifas: -R$ 15,37" at bounding box center [545, 356] width 326 height 18
drag, startPoint x: 709, startPoint y: 105, endPoint x: 855, endPoint y: 161, distance: 157.1
click at [711, 106] on icon at bounding box center [708, 109] width 18 height 18
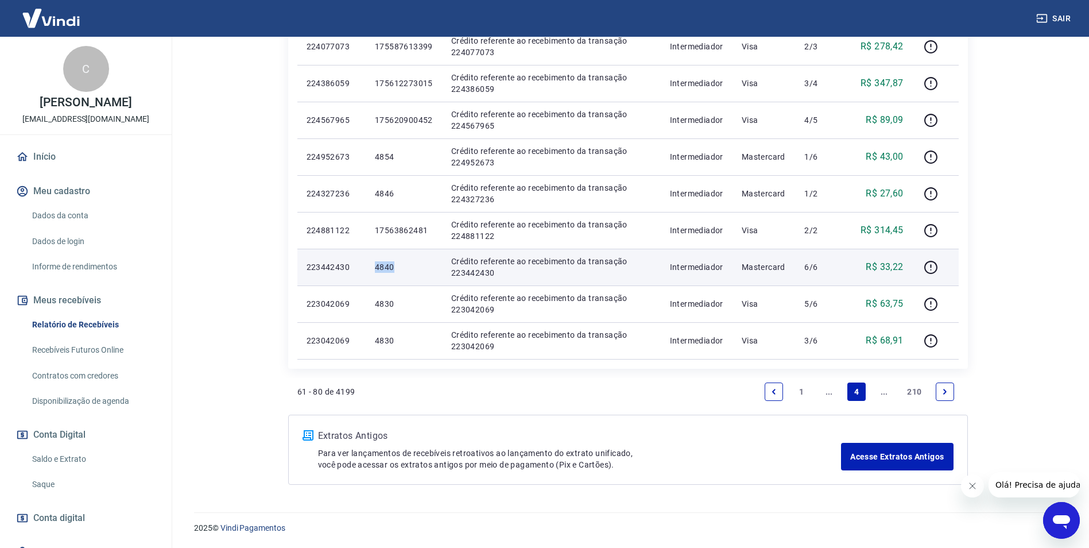
drag, startPoint x: 404, startPoint y: 268, endPoint x: 373, endPoint y: 275, distance: 31.2
click at [373, 275] on td "4840" at bounding box center [404, 267] width 76 height 37
click at [931, 268] on icon "button" at bounding box center [931, 267] width 14 height 14
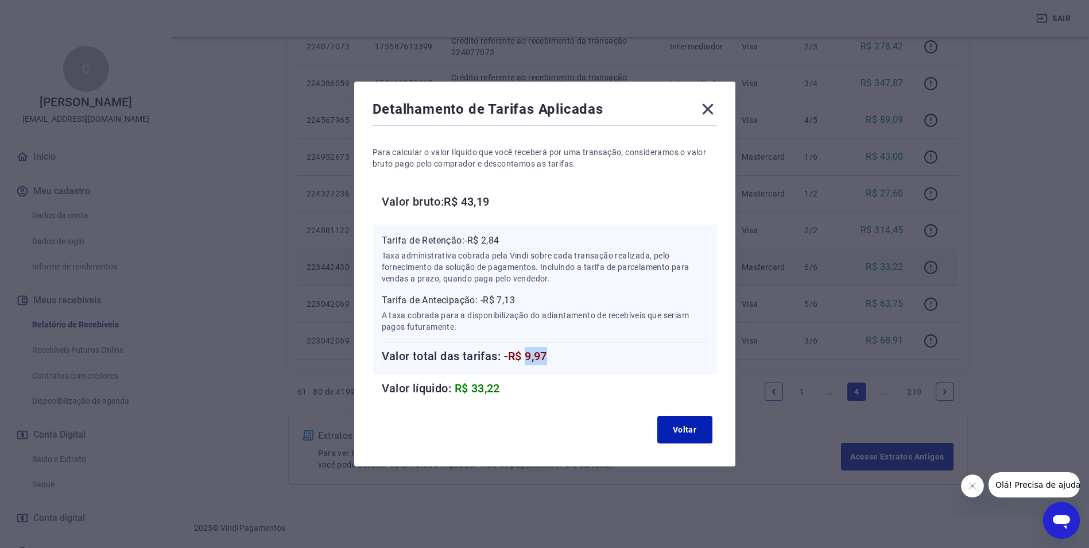
drag, startPoint x: 528, startPoint y: 353, endPoint x: 578, endPoint y: 351, distance: 50.6
click at [578, 351] on h6 "Valor total das tarifas: -R$ 9,97" at bounding box center [545, 356] width 326 height 18
click at [715, 110] on icon at bounding box center [708, 109] width 18 height 18
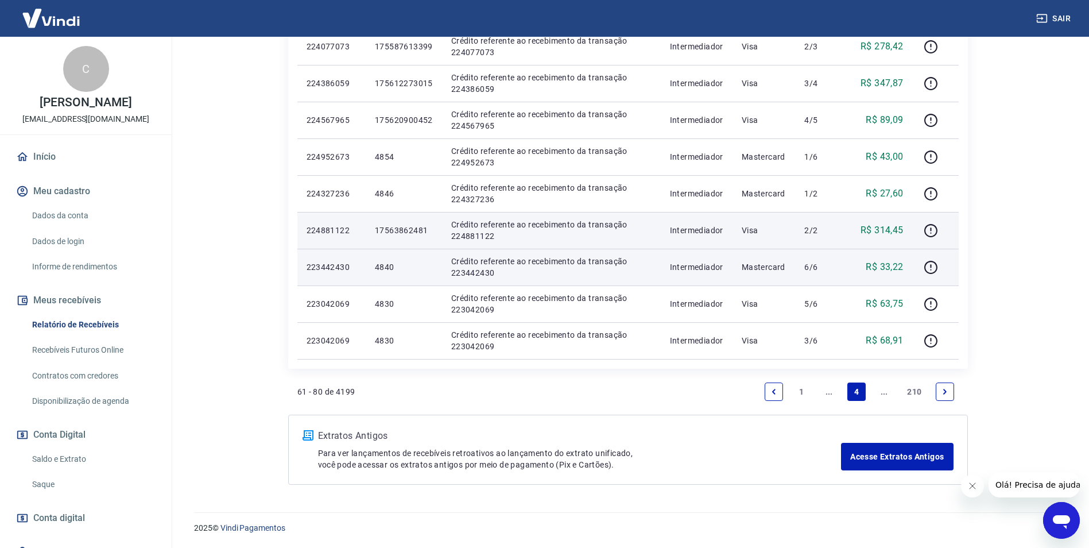
click at [417, 230] on p "17563862481" at bounding box center [404, 230] width 58 height 11
click at [928, 230] on icon "button" at bounding box center [931, 230] width 14 height 14
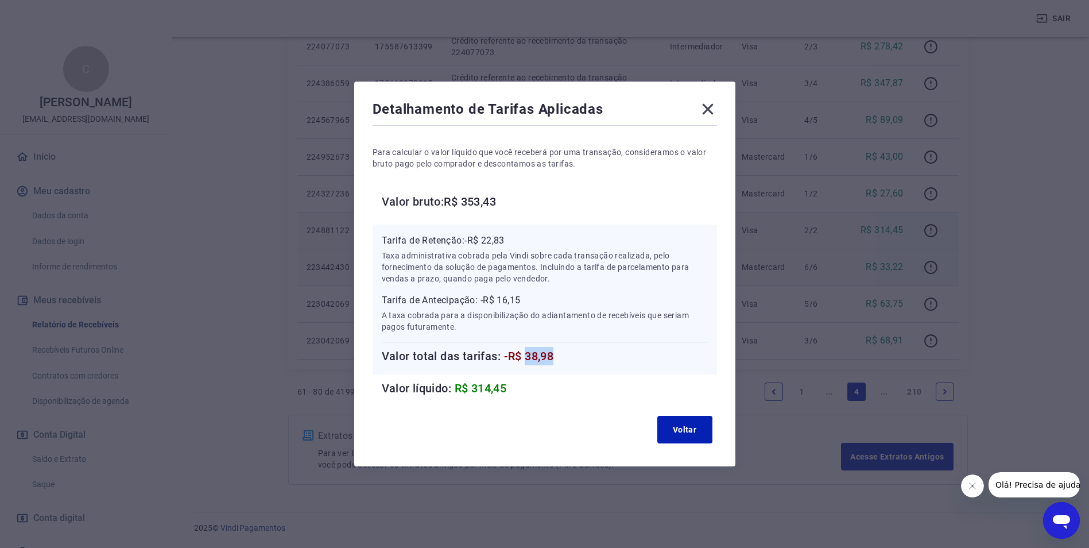
drag, startPoint x: 531, startPoint y: 355, endPoint x: 574, endPoint y: 356, distance: 42.5
click at [574, 356] on h6 "Valor total das tarifas: -R$ 38,98" at bounding box center [545, 356] width 326 height 18
click at [715, 109] on icon at bounding box center [708, 109] width 18 height 18
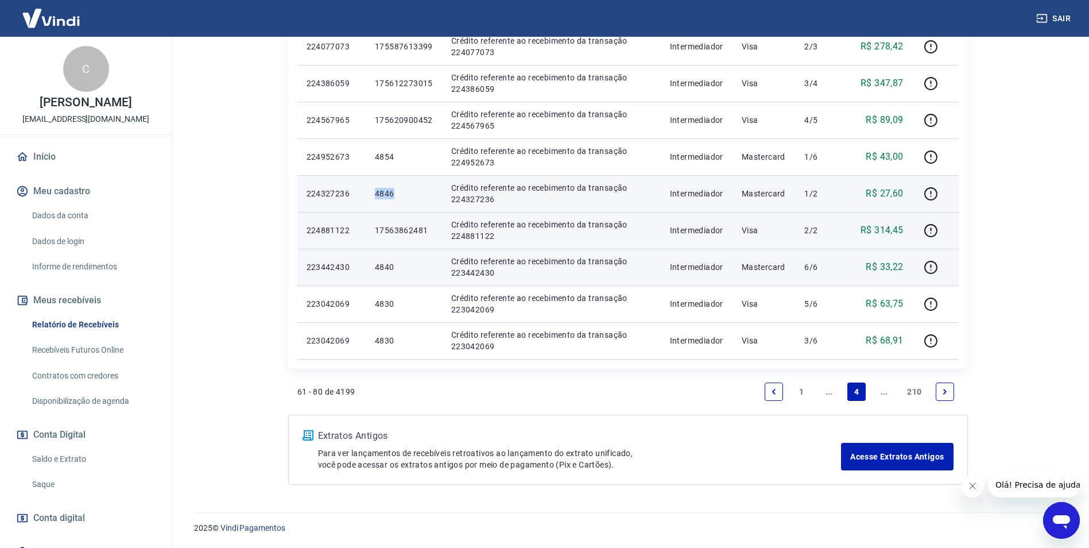
drag, startPoint x: 377, startPoint y: 194, endPoint x: 400, endPoint y: 194, distance: 23.0
click at [400, 194] on p "4846" at bounding box center [404, 193] width 58 height 11
click at [927, 198] on icon "button" at bounding box center [931, 194] width 14 height 14
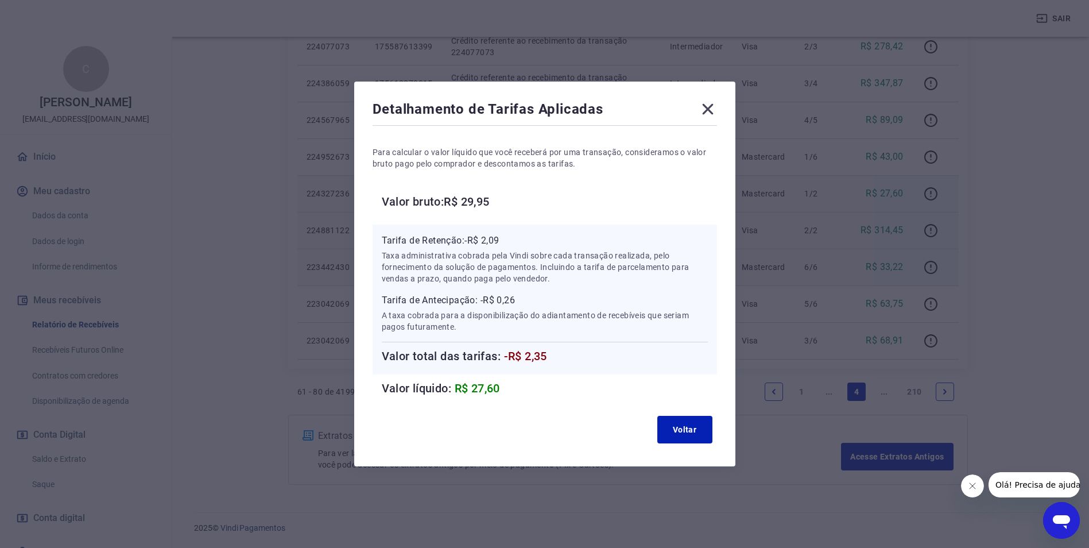
click at [539, 355] on span "-R$ 2,35" at bounding box center [525, 356] width 43 height 14
click at [709, 107] on icon at bounding box center [708, 109] width 18 height 18
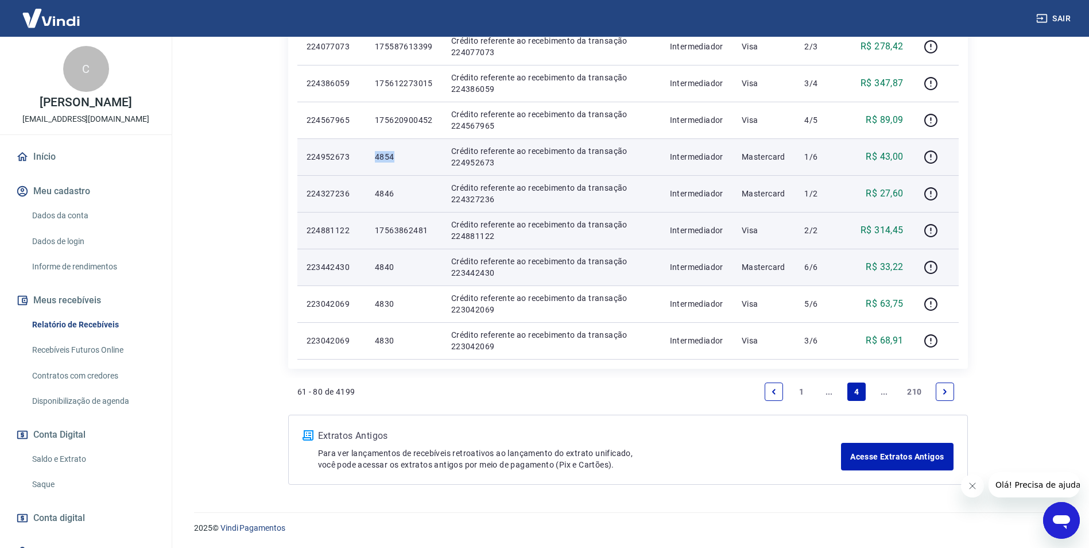
drag, startPoint x: 406, startPoint y: 163, endPoint x: 369, endPoint y: 166, distance: 37.5
click at [369, 166] on td "4854" at bounding box center [404, 156] width 76 height 37
click at [932, 157] on icon "button" at bounding box center [931, 155] width 1 height 3
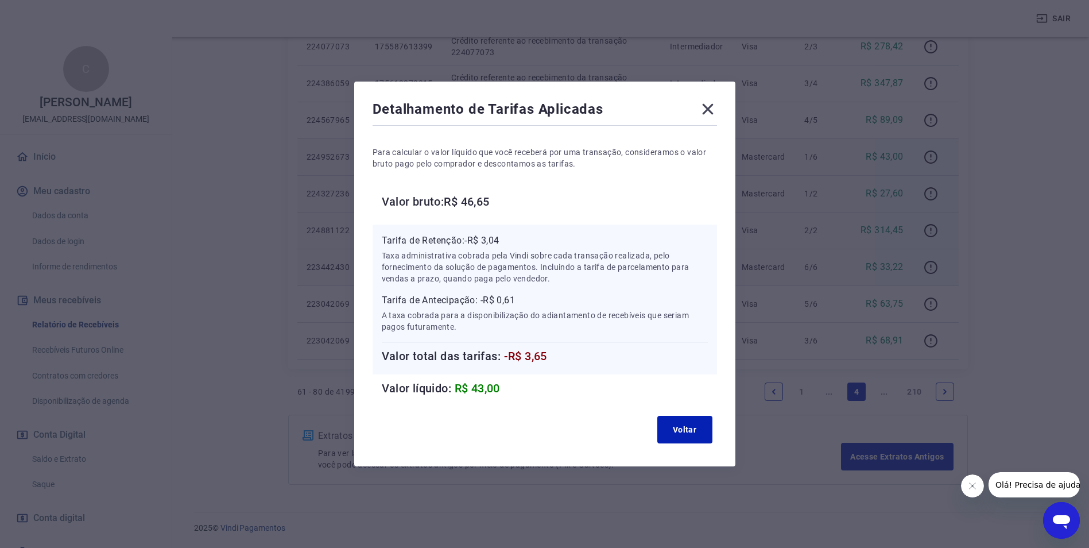
click at [710, 107] on icon at bounding box center [707, 109] width 11 height 11
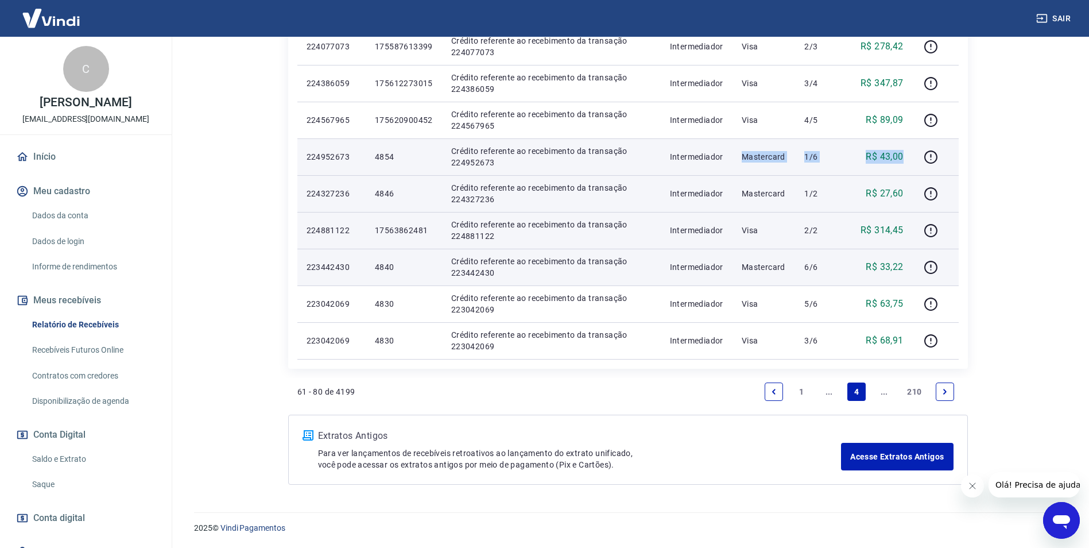
drag, startPoint x: 726, startPoint y: 147, endPoint x: 906, endPoint y: 158, distance: 180.1
click at [906, 158] on tr "224952673 4854 Crédito referente ao recebimento da transação 224952673 Intermed…" at bounding box center [628, 156] width 662 height 37
drag, startPoint x: 906, startPoint y: 158, endPoint x: 933, endPoint y: 157, distance: 27.0
click at [933, 157] on icon "button" at bounding box center [931, 157] width 14 height 14
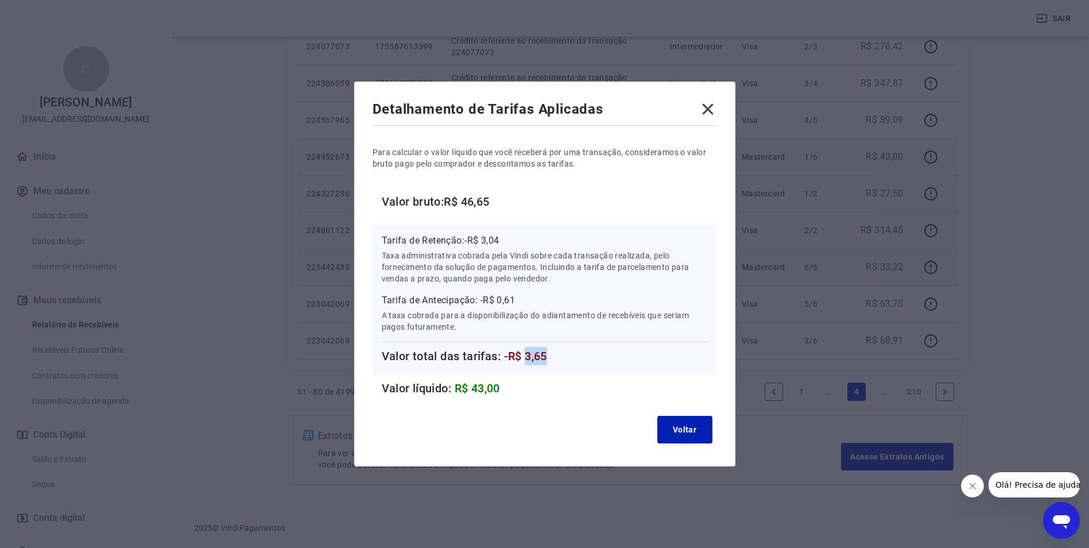
drag, startPoint x: 531, startPoint y: 356, endPoint x: 585, endPoint y: 345, distance: 55.6
click at [585, 345] on div "Tarifa de Antecipação: -R$ 0,61 A taxa cobrada para a disponibilização do adian…" at bounding box center [545, 329] width 326 height 72
click at [710, 109] on icon at bounding box center [708, 109] width 18 height 18
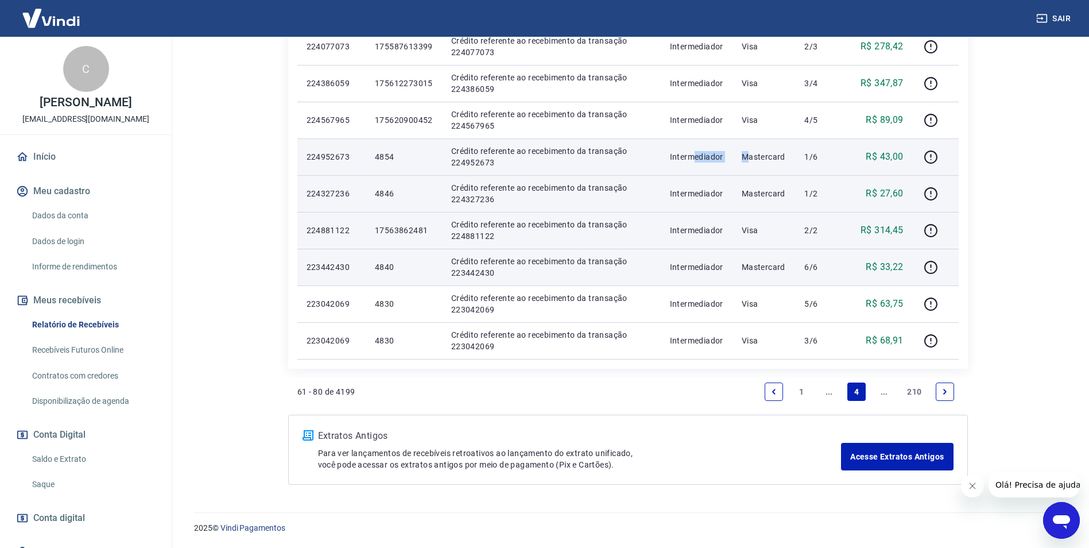
drag, startPoint x: 699, startPoint y: 150, endPoint x: 751, endPoint y: 158, distance: 51.8
click at [751, 158] on tr "224952673 4854 Crédito referente ao recebimento da transação 224952673 Intermed…" at bounding box center [628, 156] width 662 height 37
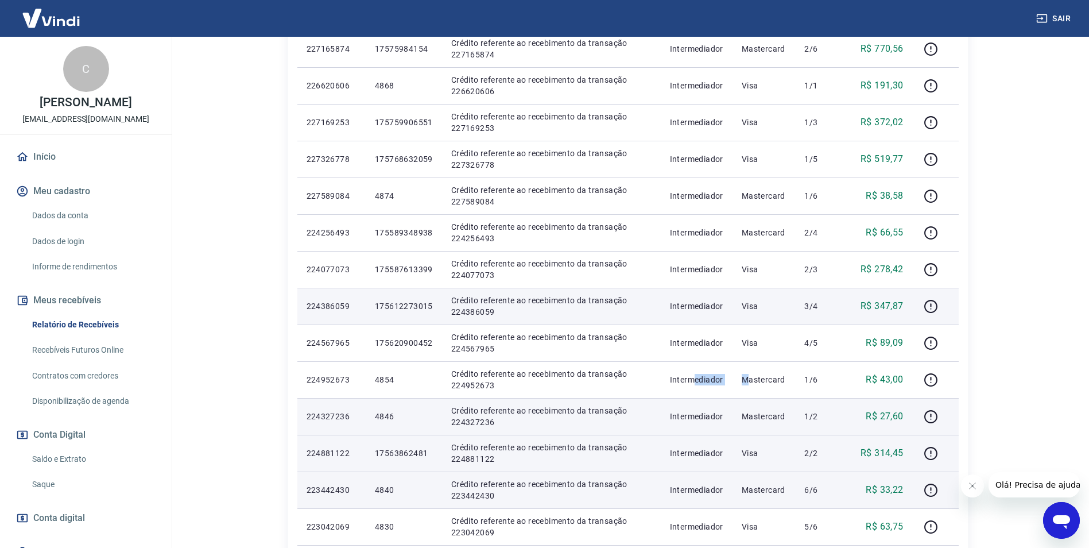
scroll to position [474, 0]
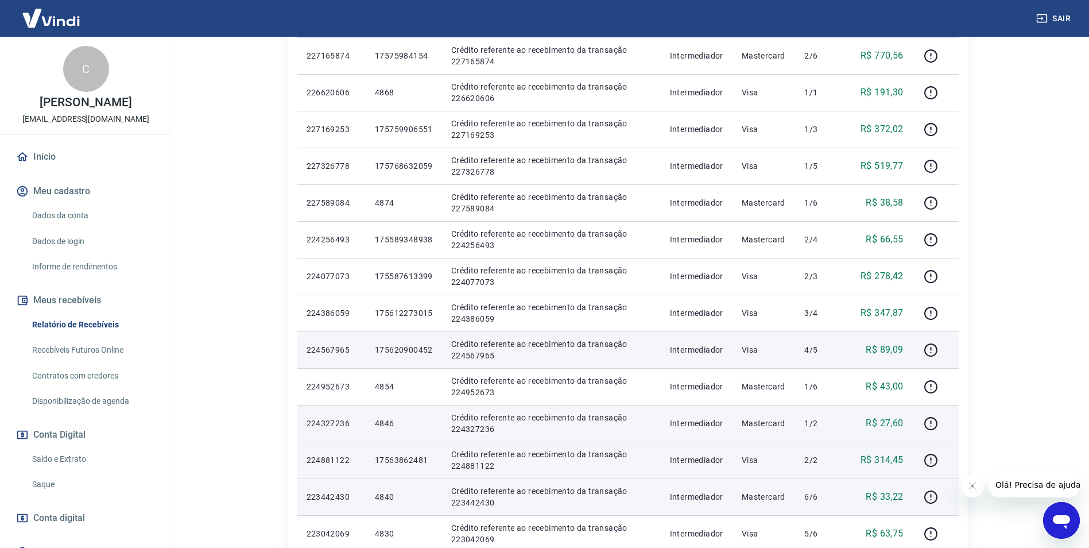
click at [399, 351] on p "175620900452" at bounding box center [404, 349] width 58 height 11
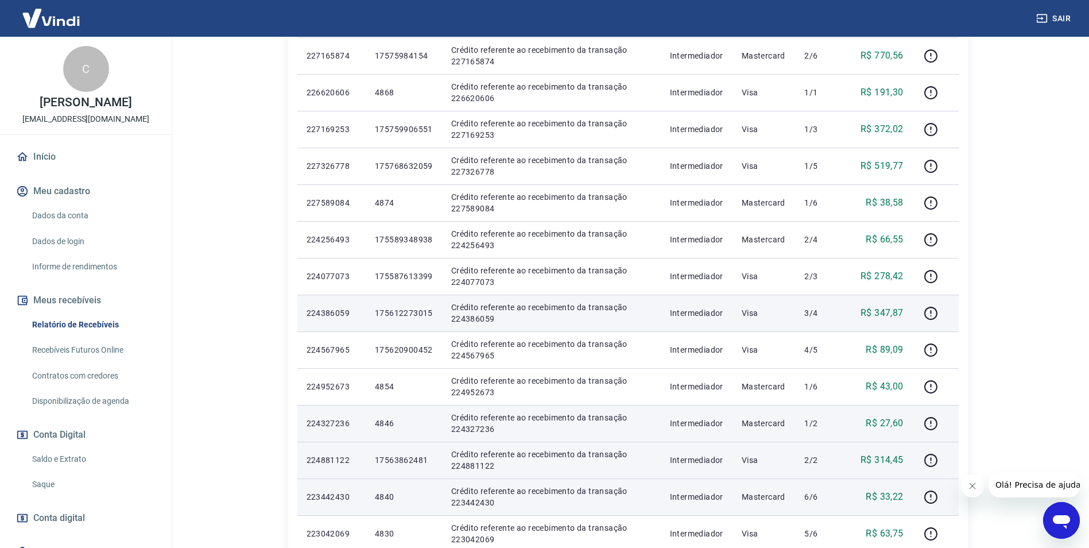
click at [408, 312] on p "175612273015" at bounding box center [404, 312] width 58 height 11
click at [931, 313] on icon "button" at bounding box center [931, 313] width 14 height 14
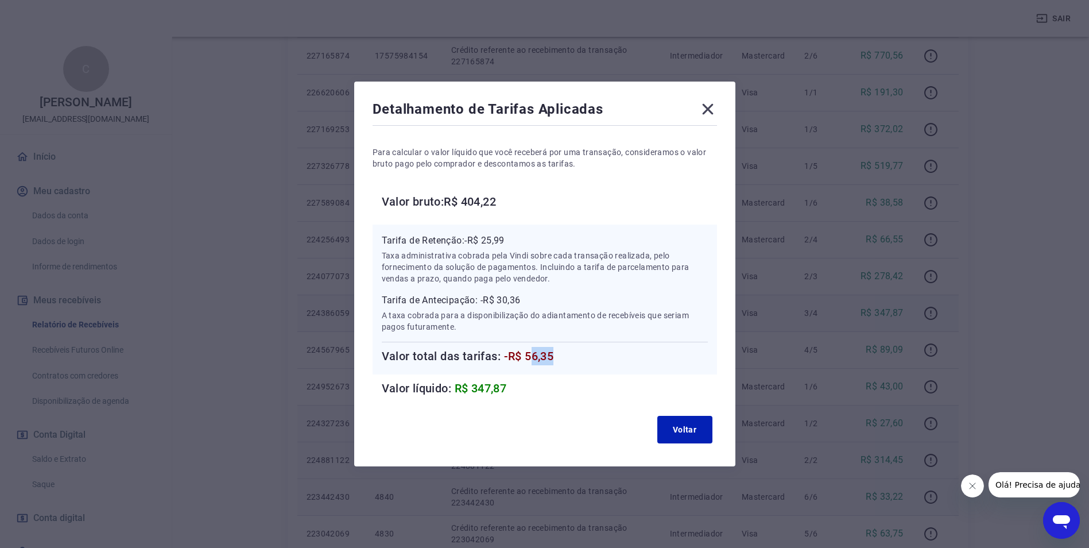
drag, startPoint x: 533, startPoint y: 353, endPoint x: 557, endPoint y: 357, distance: 23.8
click at [554, 357] on span "-R$ 56,35" at bounding box center [529, 356] width 50 height 14
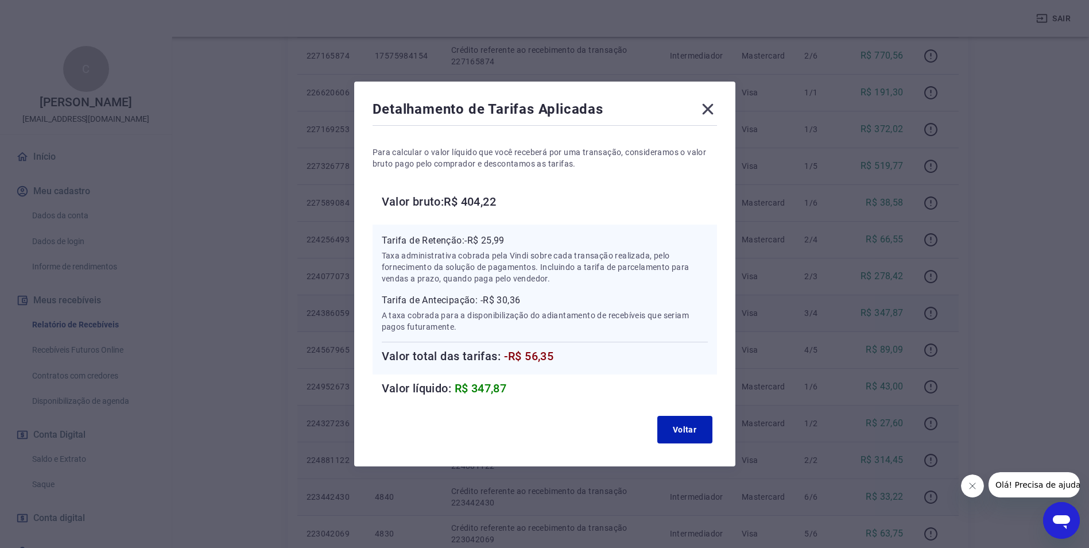
click at [551, 355] on span "-R$ 56,35" at bounding box center [529, 356] width 50 height 14
click at [711, 109] on icon at bounding box center [707, 109] width 11 height 11
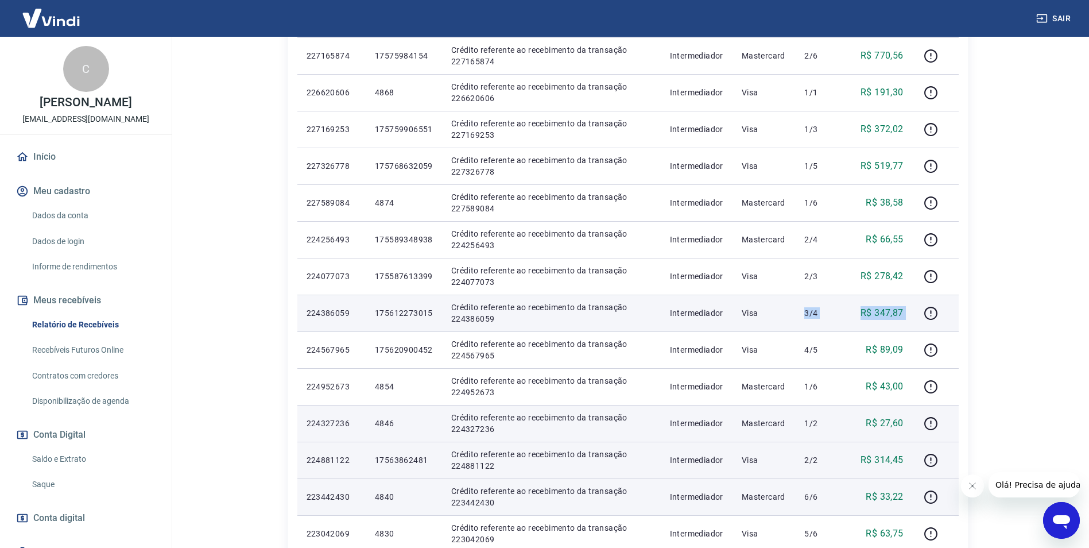
drag, startPoint x: 789, startPoint y: 311, endPoint x: 920, endPoint y: 323, distance: 132.1
click at [920, 323] on tr "224386059 175612273015 Crédito referente ao recebimento da transação 224386059 …" at bounding box center [628, 313] width 662 height 37
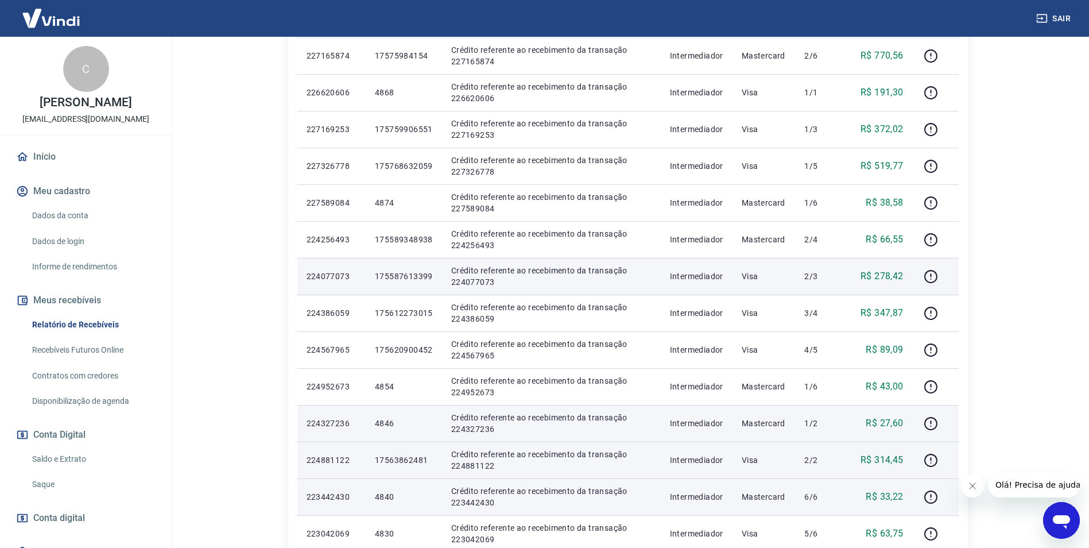
click at [401, 280] on p "175587613399" at bounding box center [404, 275] width 58 height 11
click at [937, 276] on icon "button" at bounding box center [931, 276] width 14 height 14
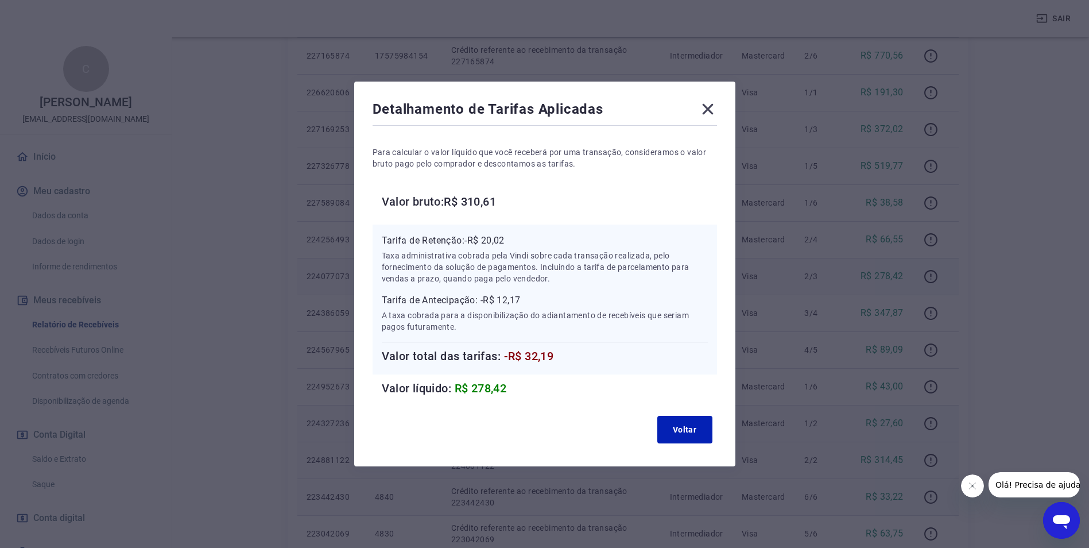
click at [711, 105] on icon at bounding box center [708, 109] width 18 height 18
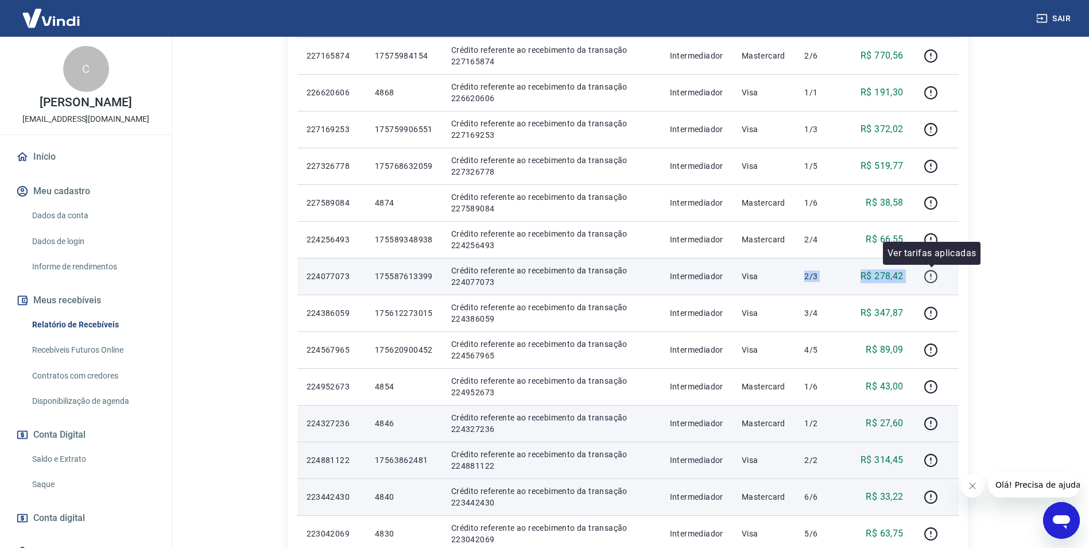
drag, startPoint x: 789, startPoint y: 269, endPoint x: 925, endPoint y: 276, distance: 136.3
click at [925, 276] on tr "224077073 175587613399 Crédito referente ao recebimento da transação 224077073 …" at bounding box center [628, 276] width 662 height 37
drag, startPoint x: 318, startPoint y: 280, endPoint x: 924, endPoint y: 275, distance: 605.8
click at [924, 275] on tr "224077073 175587613399 Crédito referente ao recebimento da transação 224077073 …" at bounding box center [628, 276] width 662 height 37
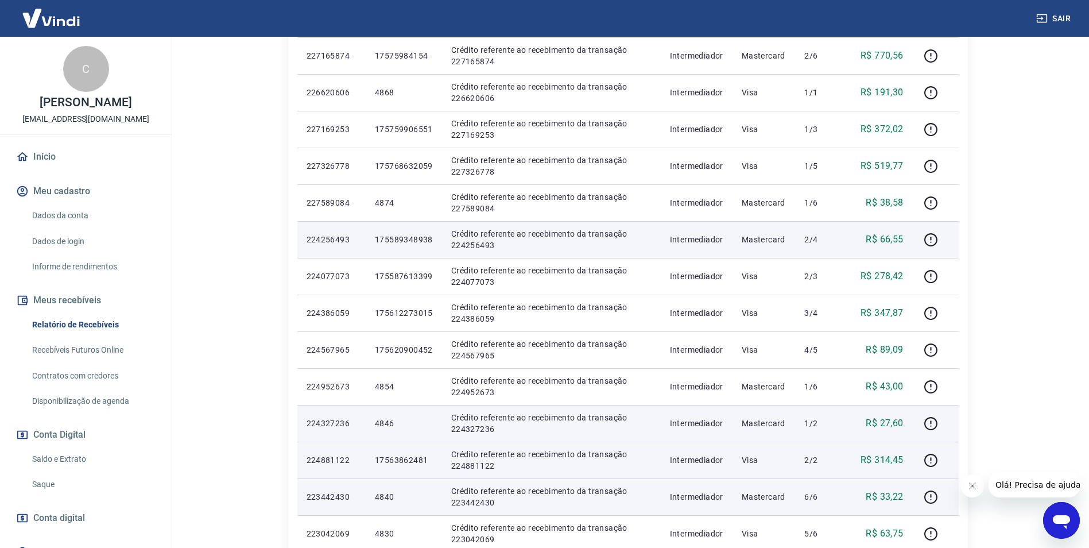
click at [408, 238] on p "175589348938" at bounding box center [404, 239] width 58 height 11
click at [929, 241] on icon "button" at bounding box center [931, 240] width 14 height 14
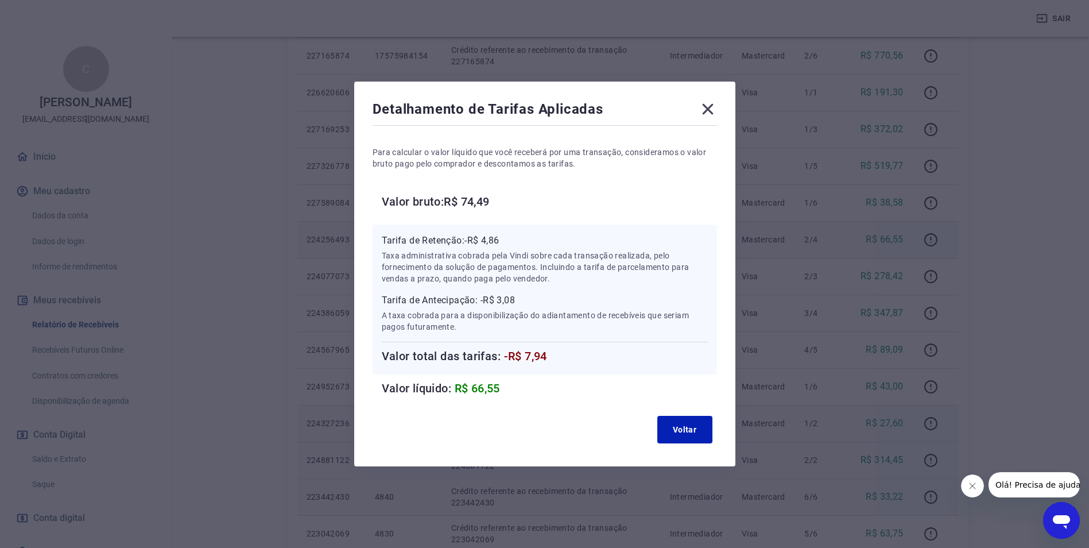
click at [544, 356] on span "-R$ 7,94" at bounding box center [525, 356] width 43 height 14
click at [710, 107] on icon at bounding box center [707, 109] width 11 height 11
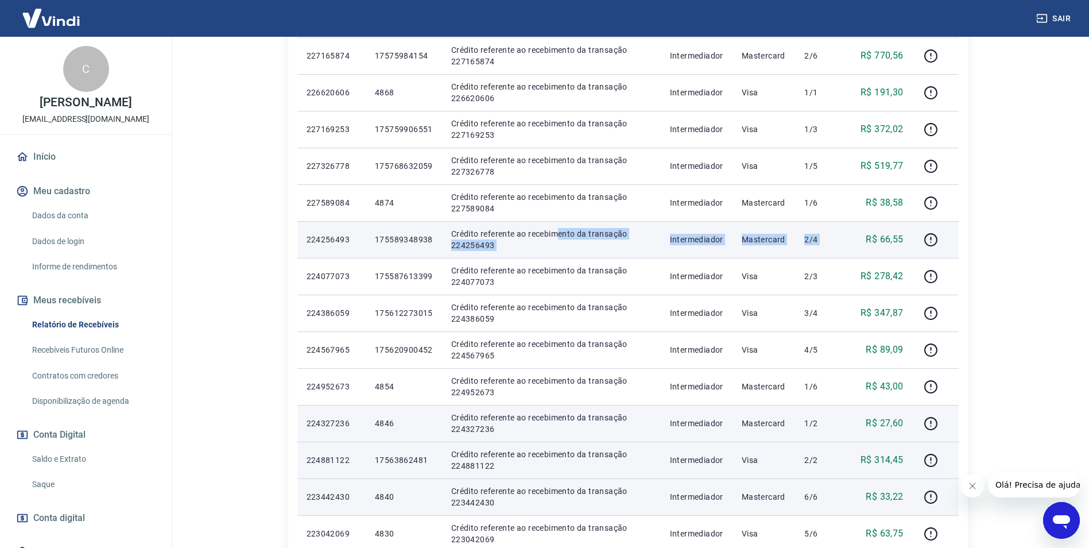
drag, startPoint x: 560, startPoint y: 237, endPoint x: 858, endPoint y: 241, distance: 298.6
click at [858, 241] on tr "224256493 175589348938 Crédito referente ao recebimento da transação 224256493 …" at bounding box center [628, 239] width 662 height 37
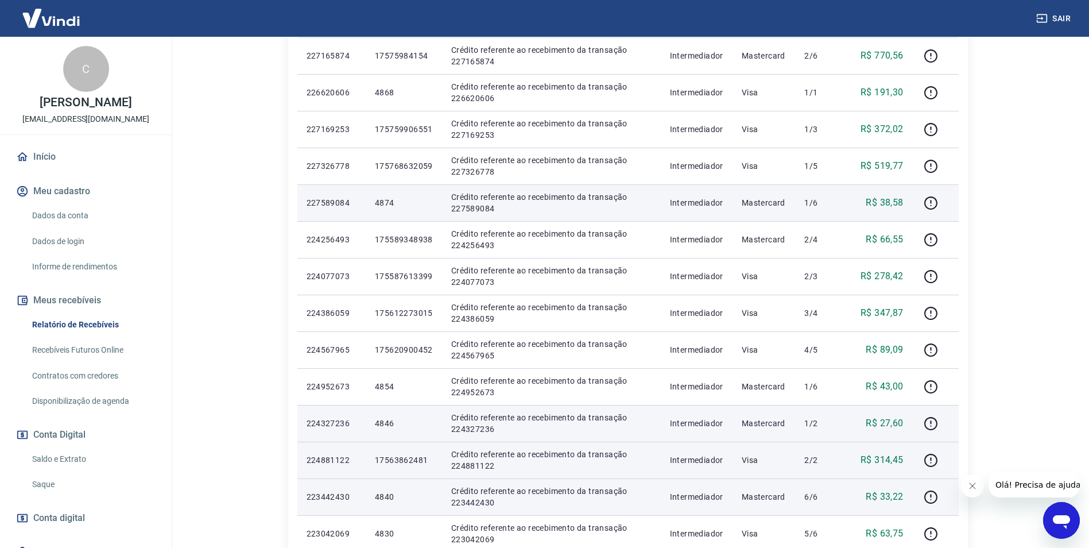
click at [392, 202] on p "4874" at bounding box center [404, 202] width 58 height 11
click at [936, 200] on icon "button" at bounding box center [931, 203] width 14 height 14
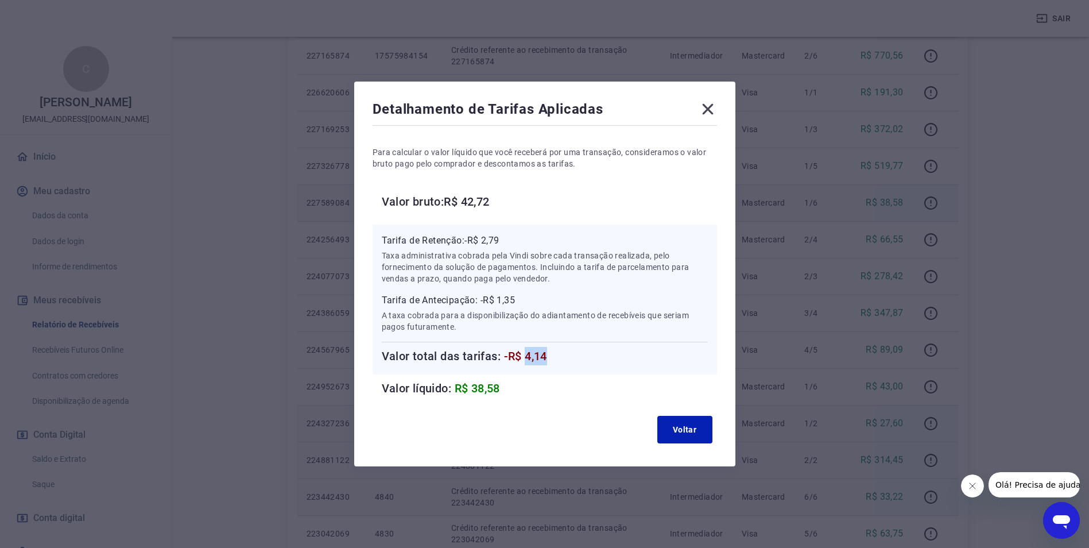
drag, startPoint x: 531, startPoint y: 355, endPoint x: 561, endPoint y: 357, distance: 30.5
click at [561, 357] on h6 "Valor total das tarifas: -R$ 4,14" at bounding box center [545, 356] width 326 height 18
drag, startPoint x: 707, startPoint y: 109, endPoint x: 711, endPoint y: 116, distance: 8.8
click at [707, 109] on icon at bounding box center [708, 109] width 18 height 18
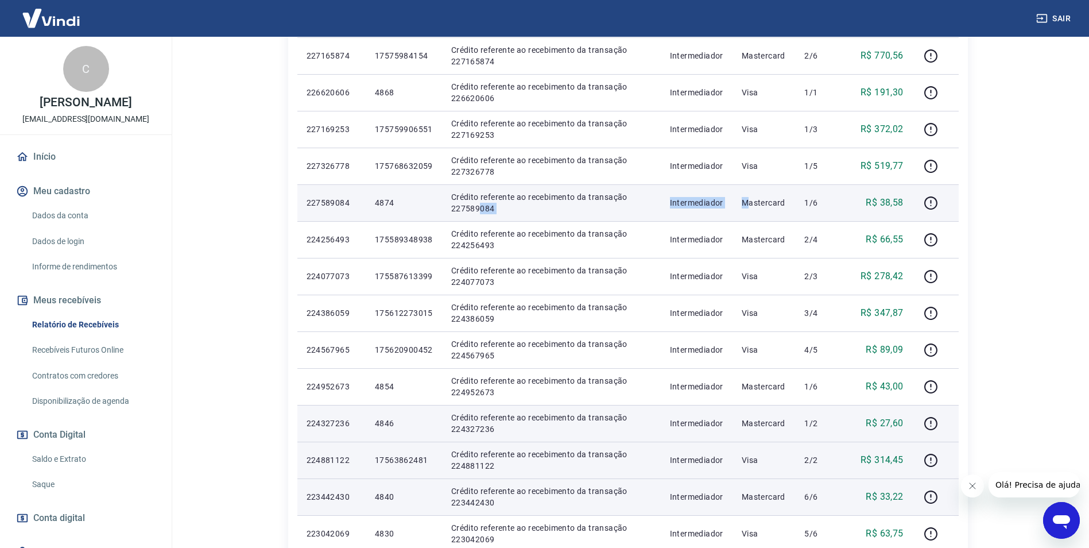
drag, startPoint x: 753, startPoint y: 194, endPoint x: 479, endPoint y: 207, distance: 274.2
click at [479, 207] on tr "227589084 4874 Crédito referente ao recebimento da transação 227589084 Intermed…" at bounding box center [628, 202] width 662 height 37
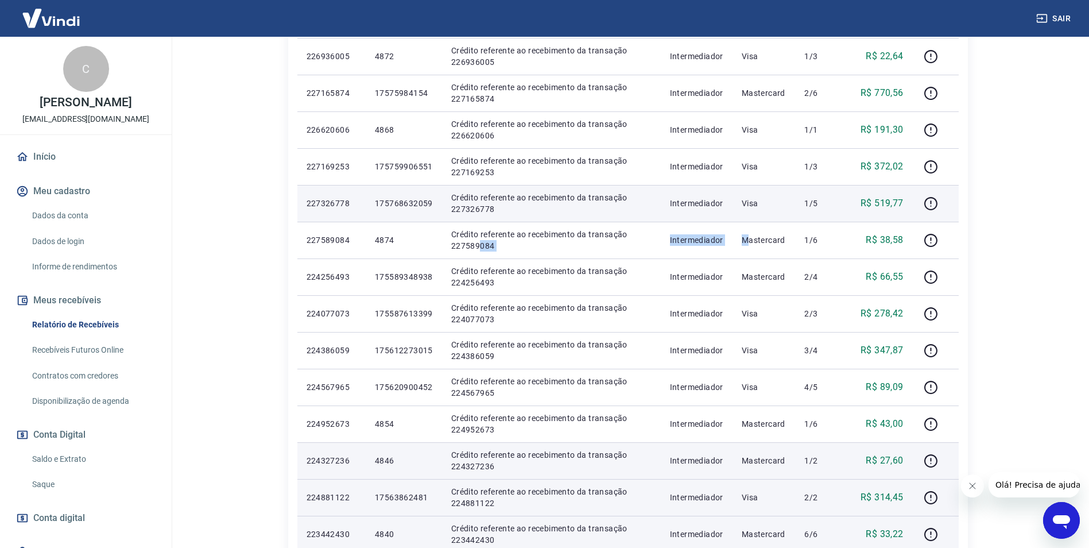
scroll to position [417, 0]
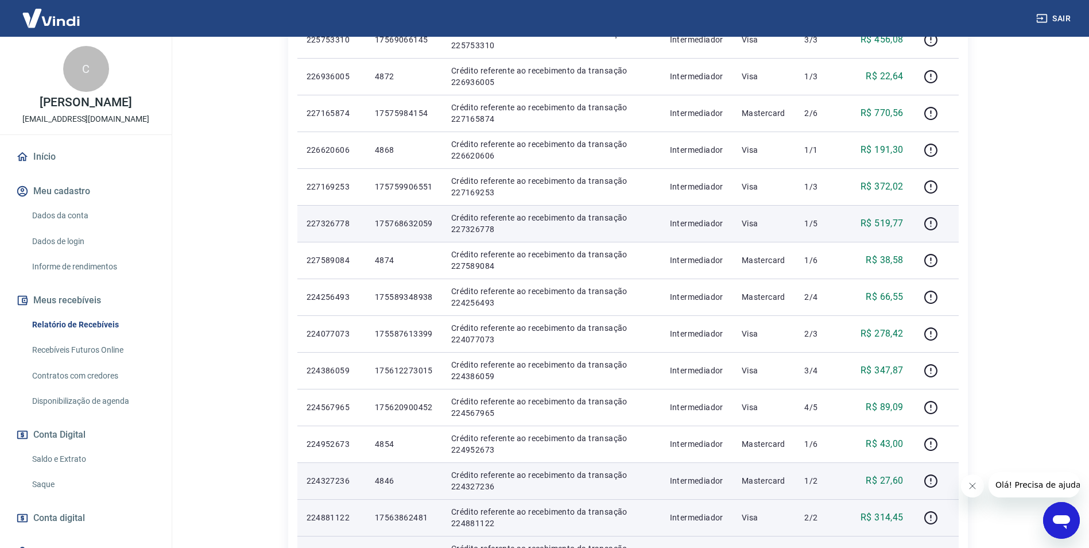
click at [396, 219] on p "175768632059" at bounding box center [404, 223] width 58 height 11
click at [930, 227] on icon "button" at bounding box center [931, 223] width 14 height 14
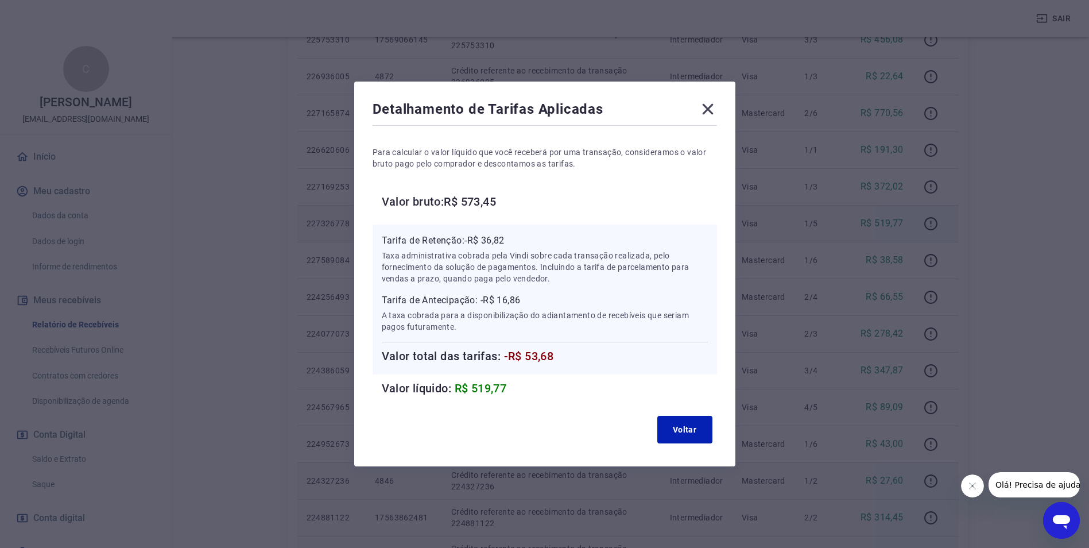
click at [543, 356] on span "-R$ 53,68" at bounding box center [529, 356] width 50 height 14
click at [713, 109] on icon at bounding box center [707, 109] width 11 height 11
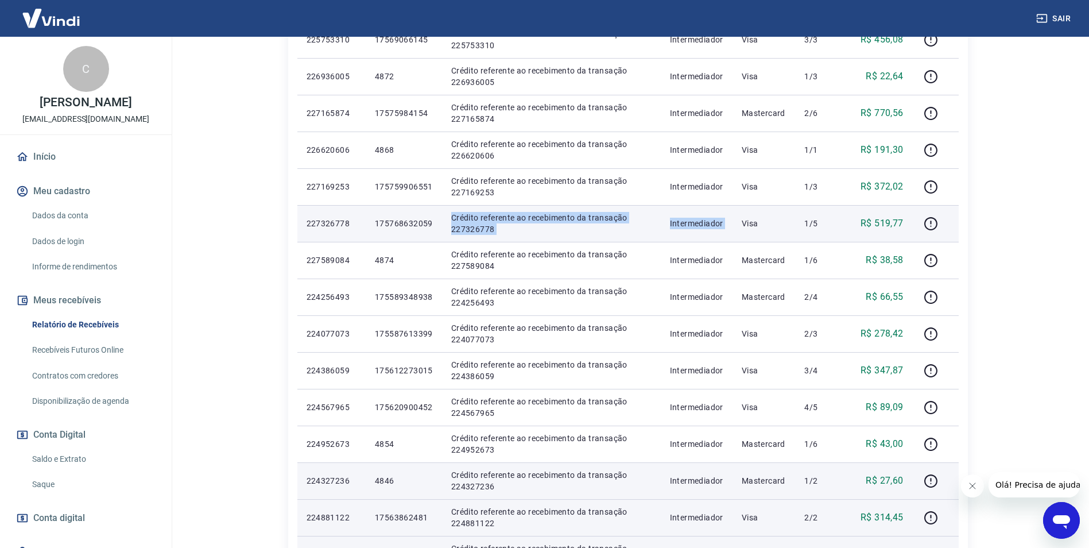
drag, startPoint x: 746, startPoint y: 225, endPoint x: 438, endPoint y: 229, distance: 308.4
click at [438, 229] on tr "227326778 175768632059 Crédito referente ao recebimento da transação 227326778 …" at bounding box center [628, 223] width 662 height 37
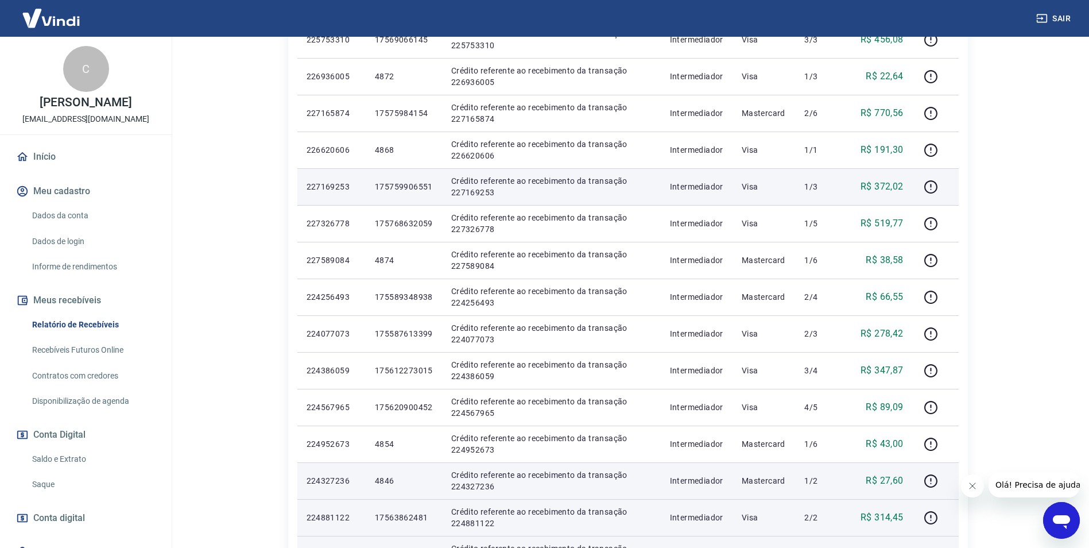
drag, startPoint x: 438, startPoint y: 229, endPoint x: 393, endPoint y: 189, distance: 60.2
click at [393, 189] on p "175759906551" at bounding box center [404, 186] width 58 height 11
click at [931, 185] on icon "button" at bounding box center [931, 187] width 14 height 14
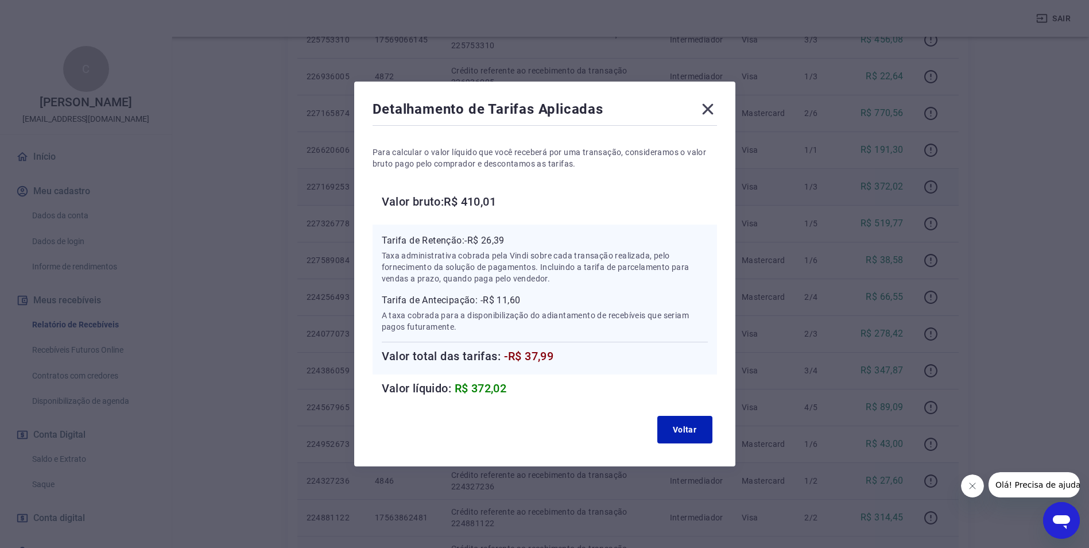
drag, startPoint x: 717, startPoint y: 106, endPoint x: 733, endPoint y: 121, distance: 21.9
click at [713, 106] on icon at bounding box center [707, 109] width 11 height 11
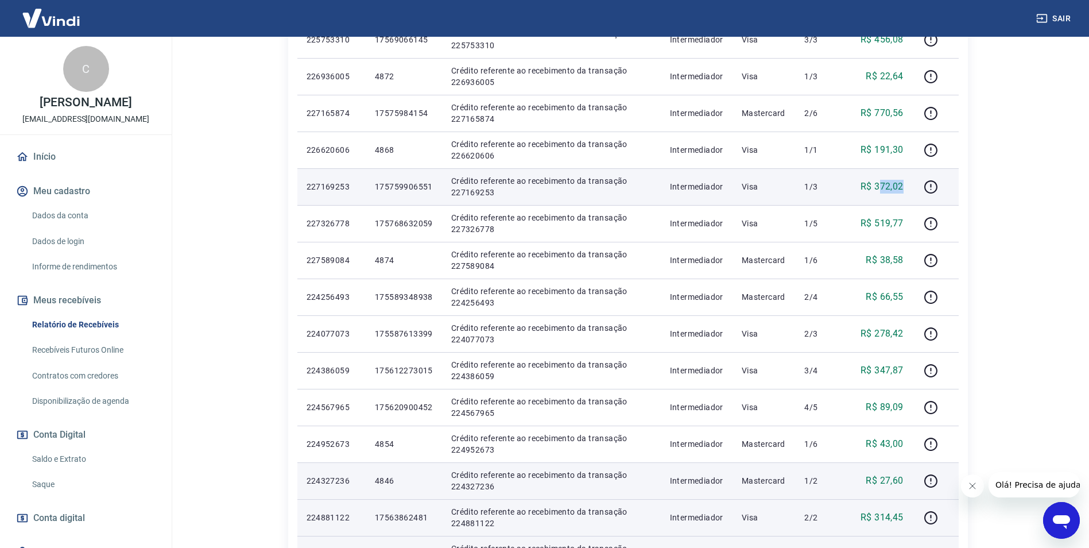
drag, startPoint x: 881, startPoint y: 185, endPoint x: 910, endPoint y: 187, distance: 29.3
click at [910, 187] on td "R$ 372,02" at bounding box center [880, 186] width 65 height 37
drag, startPoint x: 911, startPoint y: 187, endPoint x: 934, endPoint y: 192, distance: 23.0
click at [934, 192] on icon "button" at bounding box center [931, 186] width 13 height 13
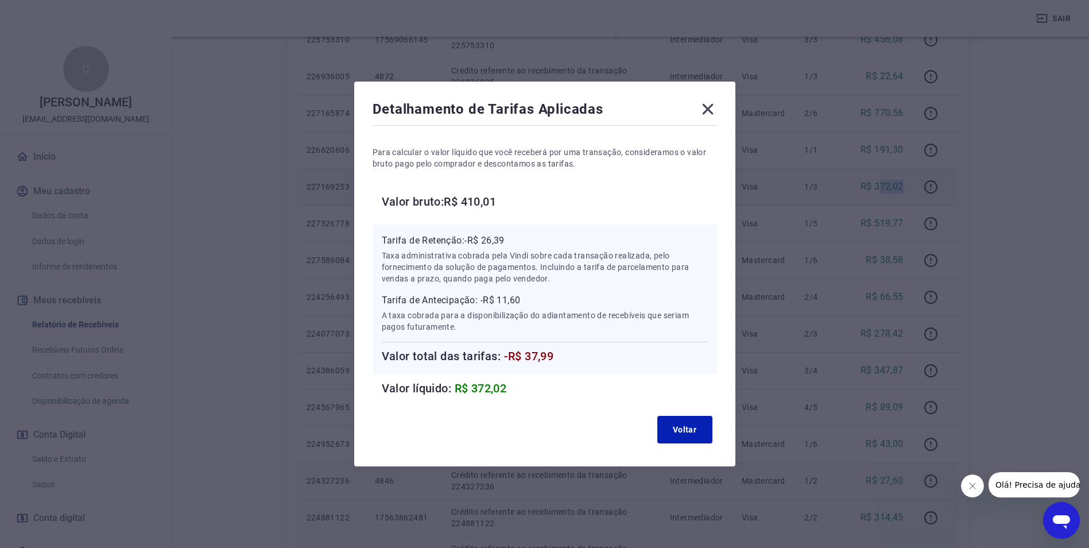
click at [535, 353] on span "-R$ 37,99" at bounding box center [529, 356] width 50 height 14
click at [707, 111] on icon at bounding box center [708, 109] width 18 height 18
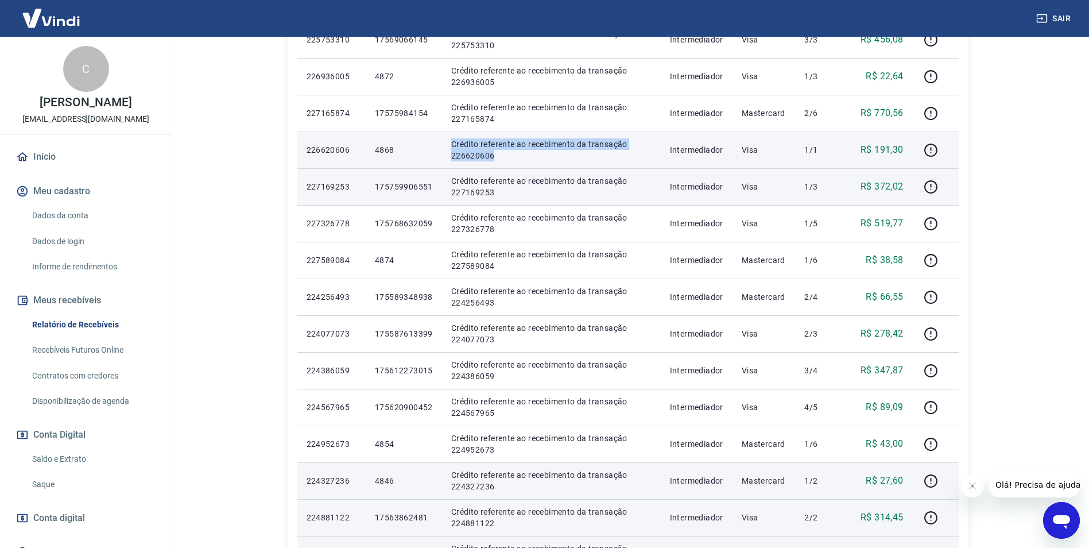
drag, startPoint x: 598, startPoint y: 157, endPoint x: 419, endPoint y: 167, distance: 180.0
click at [423, 167] on tr "226620606 4868 Crédito referente ao recebimento da transação 226620606 Intermed…" at bounding box center [628, 149] width 662 height 37
drag, startPoint x: 419, startPoint y: 167, endPoint x: 385, endPoint y: 154, distance: 35.8
click at [385, 154] on p "4868" at bounding box center [404, 149] width 58 height 11
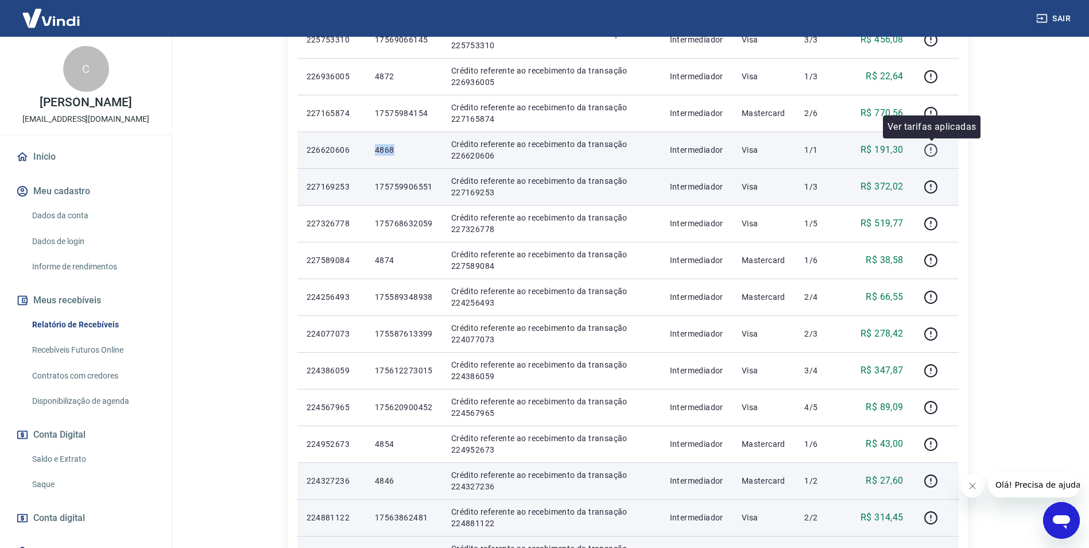
click at [935, 145] on icon "button" at bounding box center [931, 150] width 13 height 13
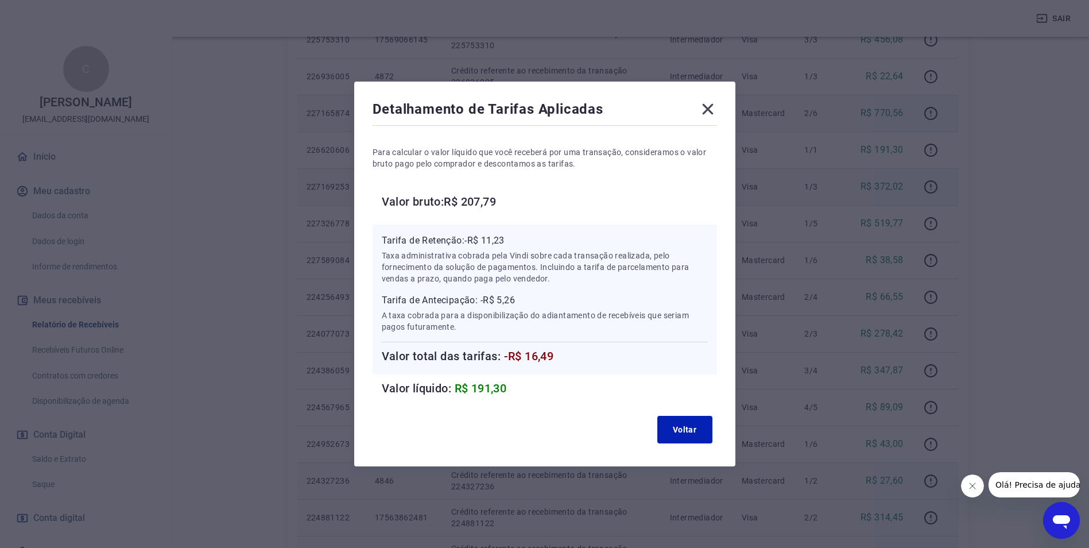
click at [711, 107] on icon at bounding box center [708, 109] width 18 height 18
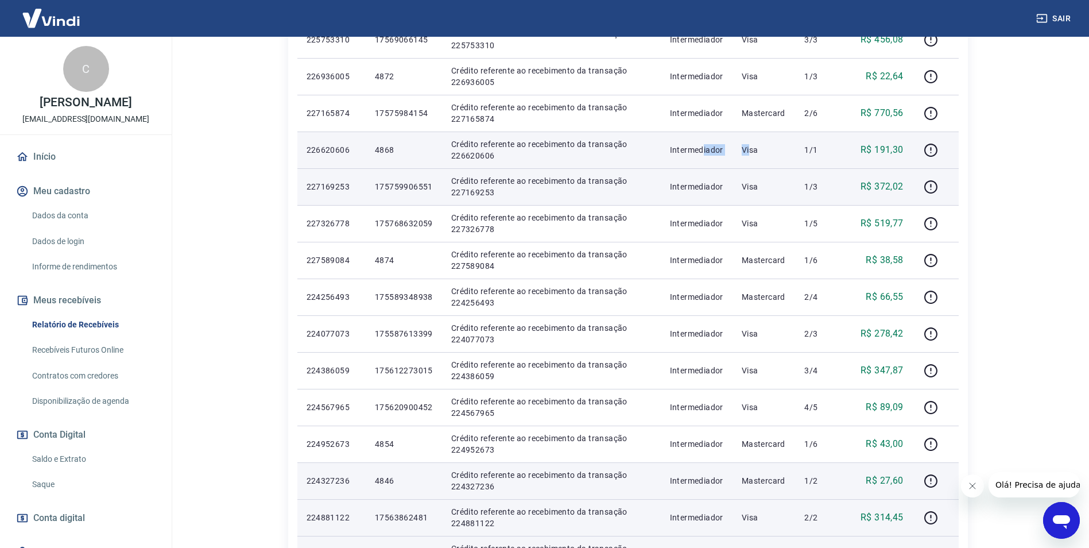
drag, startPoint x: 706, startPoint y: 152, endPoint x: 757, endPoint y: 149, distance: 50.6
click at [755, 149] on tr "226620606 4868 Crédito referente ao recebimento da transação 226620606 Intermed…" at bounding box center [628, 149] width 662 height 37
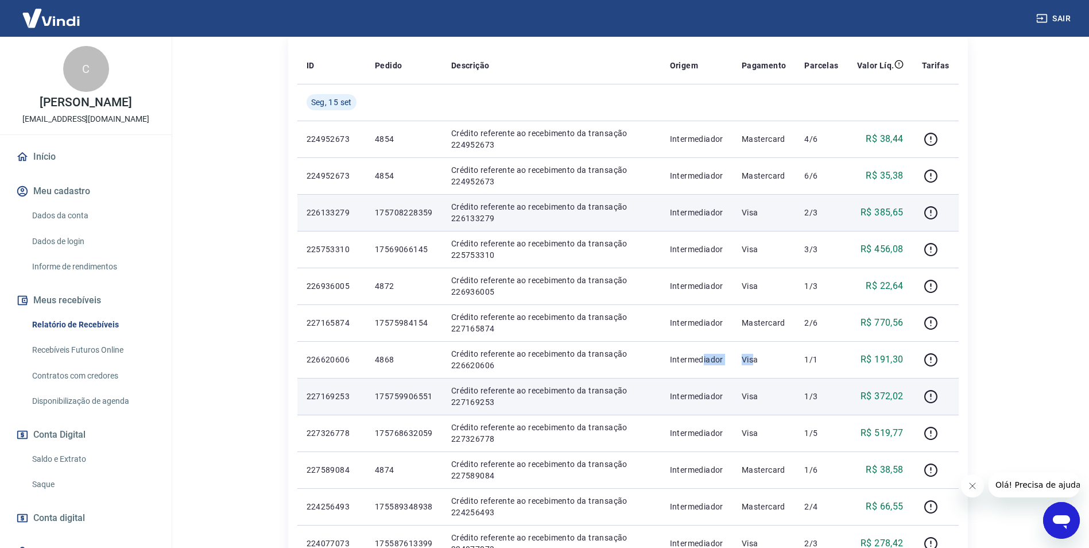
scroll to position [187, 0]
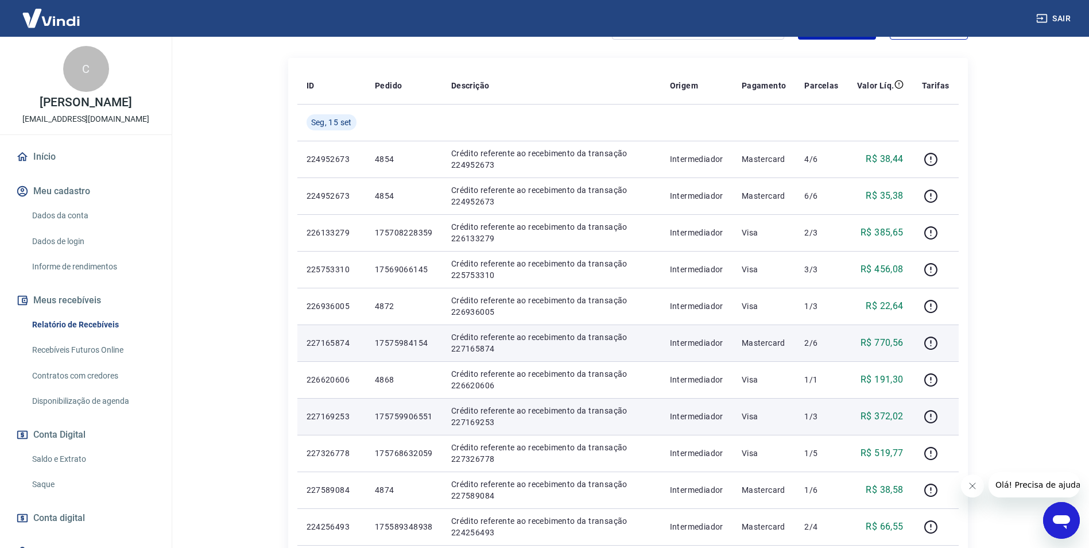
click at [417, 342] on p "17575984154" at bounding box center [404, 342] width 58 height 11
click at [930, 337] on icon "button" at bounding box center [931, 342] width 13 height 13
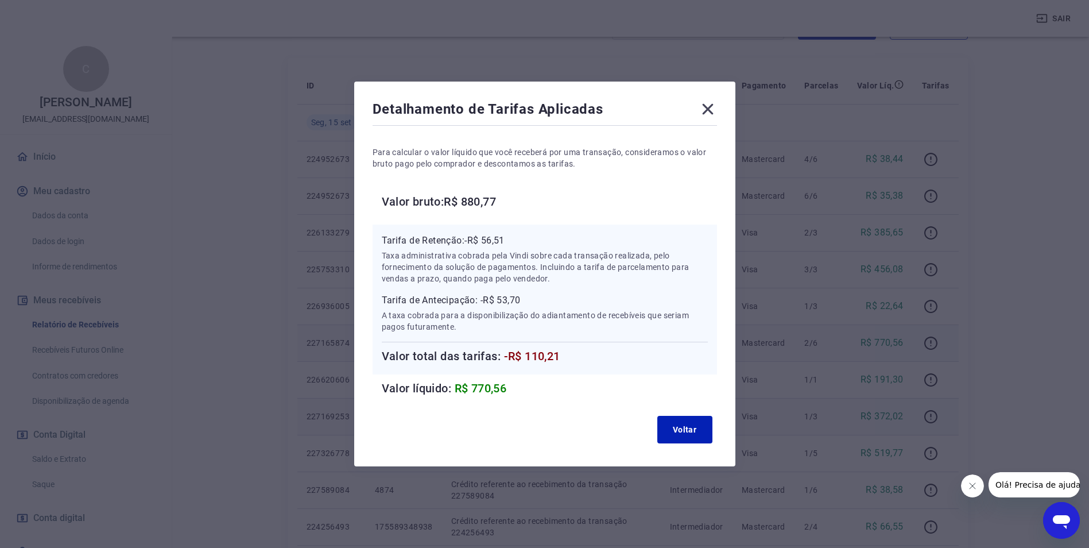
click at [543, 359] on span "-R$ 110,21" at bounding box center [532, 356] width 56 height 14
click at [717, 102] on icon at bounding box center [708, 109] width 18 height 18
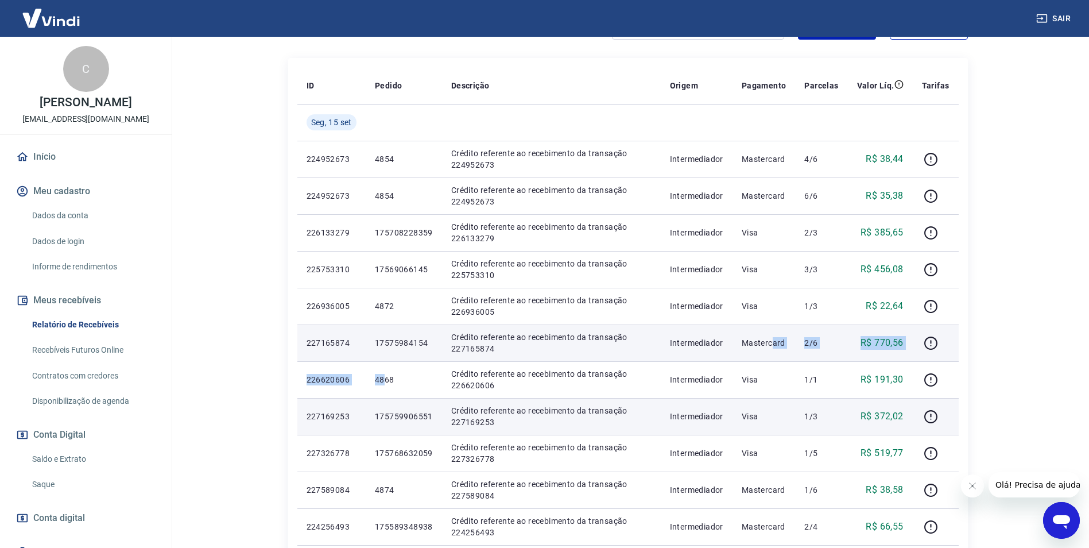
drag, startPoint x: 385, startPoint y: 377, endPoint x: 776, endPoint y: 356, distance: 391.6
click at [776, 356] on tbody "[DATE] 224952673 4854 Crédito referente ao recebimento da transação 224952673 I…" at bounding box center [628, 490] width 662 height 772
click at [480, 339] on p "Crédito referente ao recebimento da transação 227165874" at bounding box center [551, 342] width 200 height 23
click at [933, 343] on icon "button" at bounding box center [931, 343] width 14 height 14
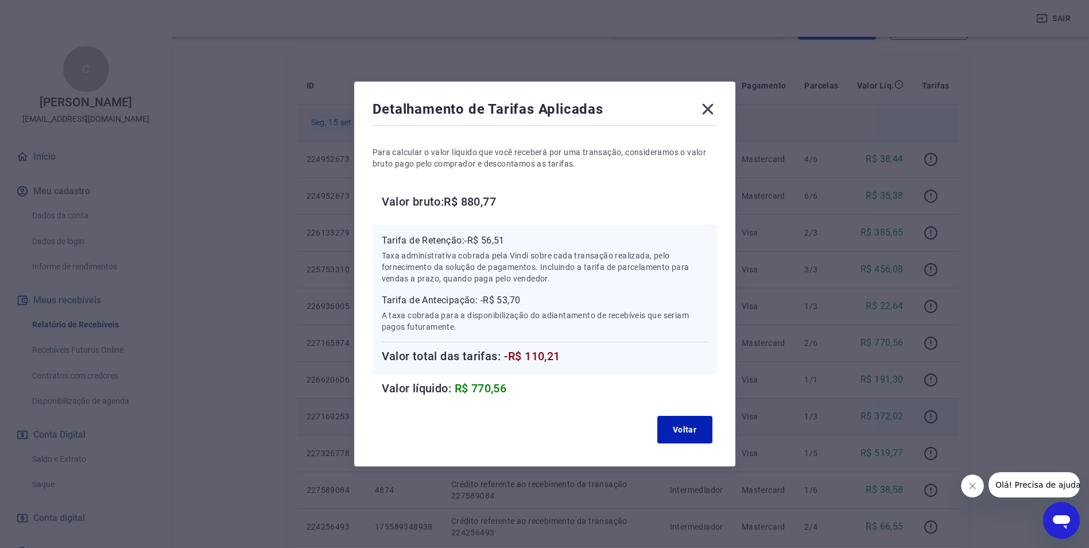
drag, startPoint x: 713, startPoint y: 104, endPoint x: 738, endPoint y: 115, distance: 27.5
click at [716, 106] on icon at bounding box center [708, 109] width 18 height 18
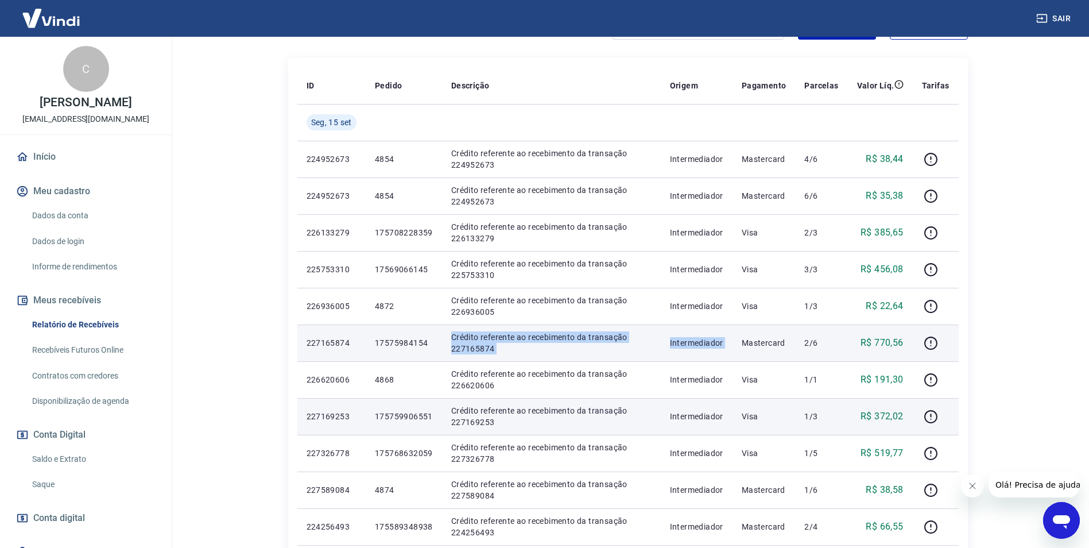
drag, startPoint x: 680, startPoint y: 342, endPoint x: 434, endPoint y: 342, distance: 246.3
click at [434, 342] on tr "227165874 17575984154 Crédito referente ao recebimento da transação 227165874 I…" at bounding box center [628, 342] width 662 height 37
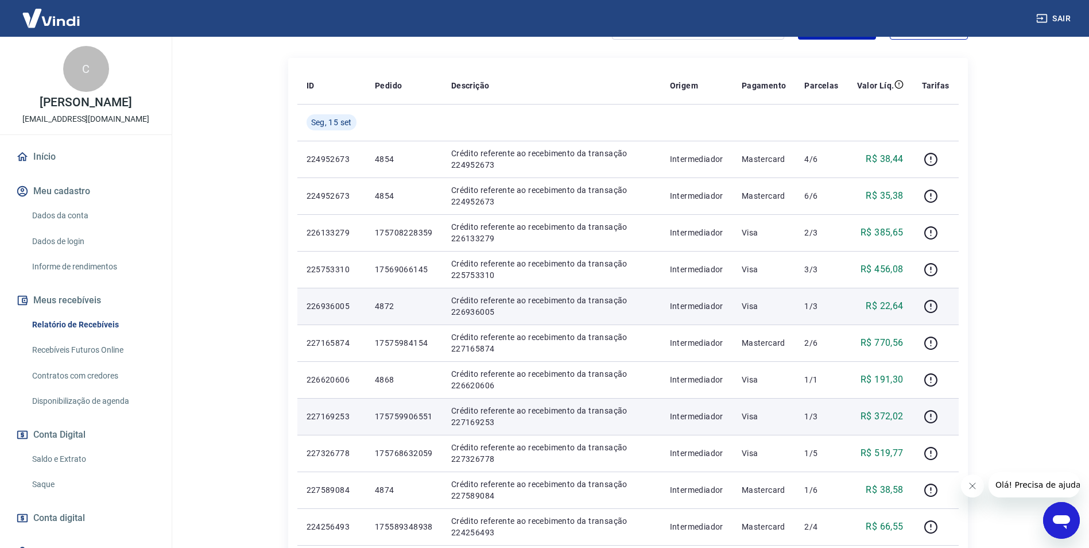
drag, startPoint x: 434, startPoint y: 342, endPoint x: 379, endPoint y: 302, distance: 68.2
click at [379, 302] on p "4872" at bounding box center [404, 305] width 58 height 11
click at [935, 304] on icon "button" at bounding box center [931, 306] width 14 height 14
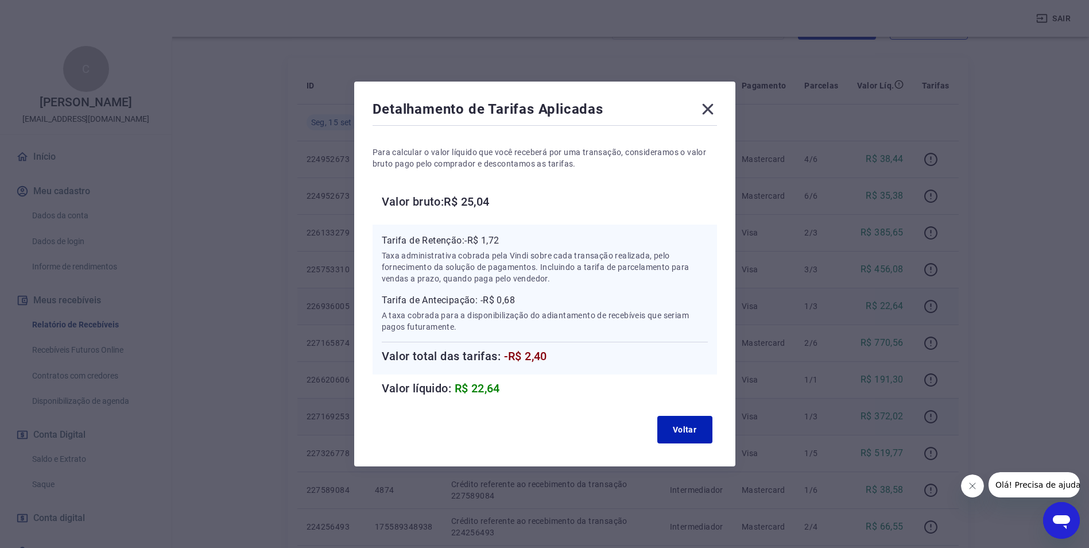
click at [535, 359] on span "-R$ 2,40" at bounding box center [525, 356] width 43 height 14
click at [711, 110] on icon at bounding box center [707, 109] width 11 height 11
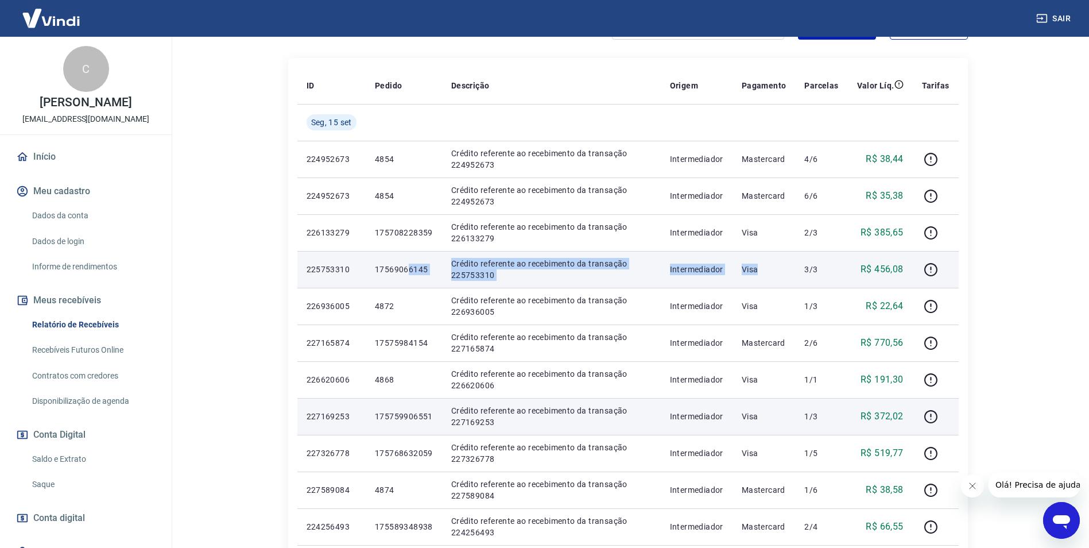
drag, startPoint x: 666, startPoint y: 272, endPoint x: 411, endPoint y: 272, distance: 255.0
click at [411, 272] on tr "225753310 17569066145 Crédito referente ao recebimento da transação 225753310 I…" at bounding box center [628, 269] width 662 height 37
drag, startPoint x: 411, startPoint y: 272, endPoint x: 400, endPoint y: 272, distance: 10.3
click at [400, 272] on p "17569066145" at bounding box center [404, 269] width 58 height 11
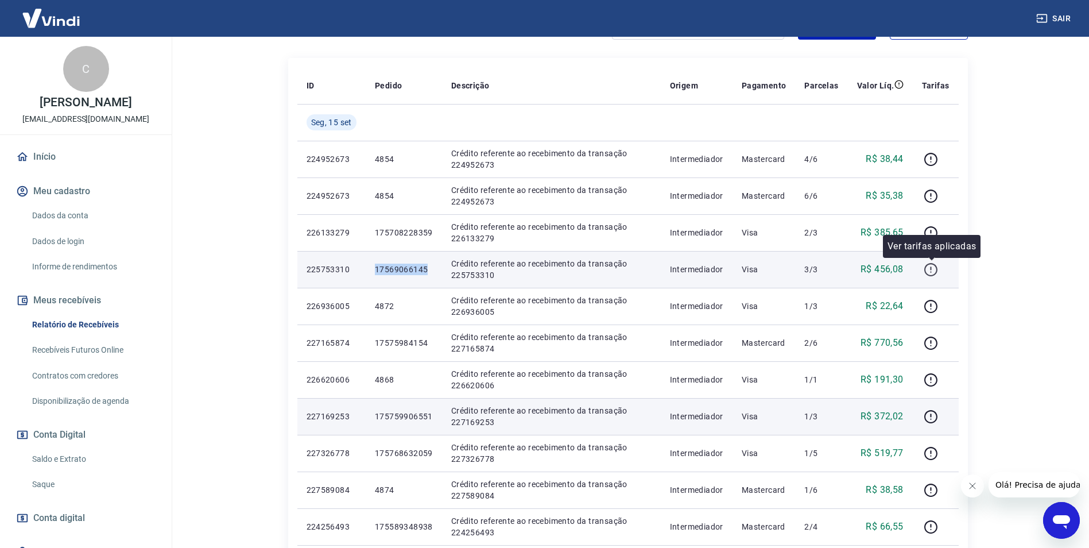
click at [929, 267] on icon "button" at bounding box center [931, 269] width 14 height 14
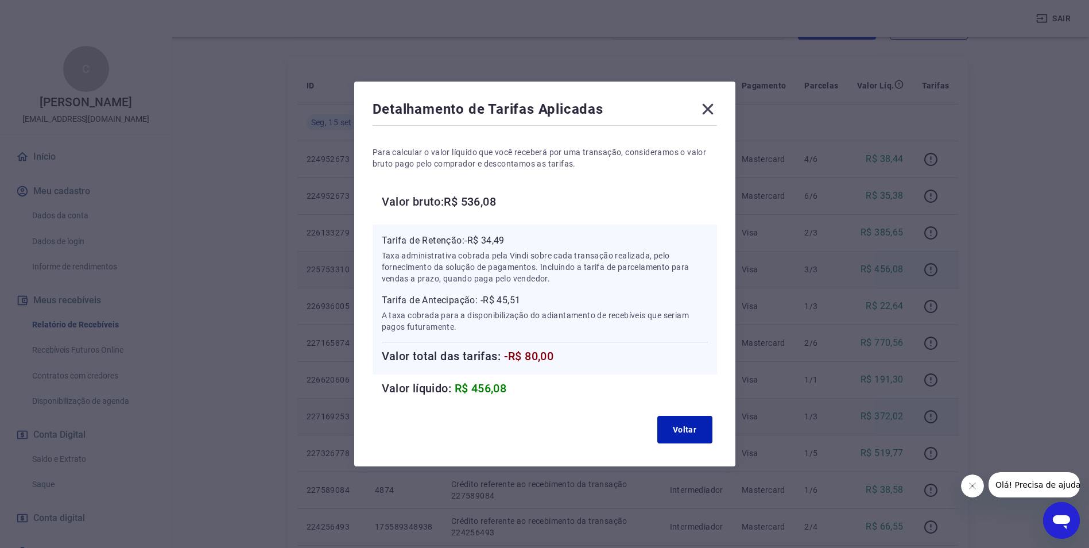
click at [551, 355] on span "-R$ 80,00" at bounding box center [529, 356] width 50 height 14
click at [551, 341] on div "Tarifa de Antecipação: -R$ 45,51 A taxa cobrada para a disponibilização do adia…" at bounding box center [545, 329] width 326 height 72
click at [537, 354] on span "-R$ 80,00" at bounding box center [529, 356] width 50 height 14
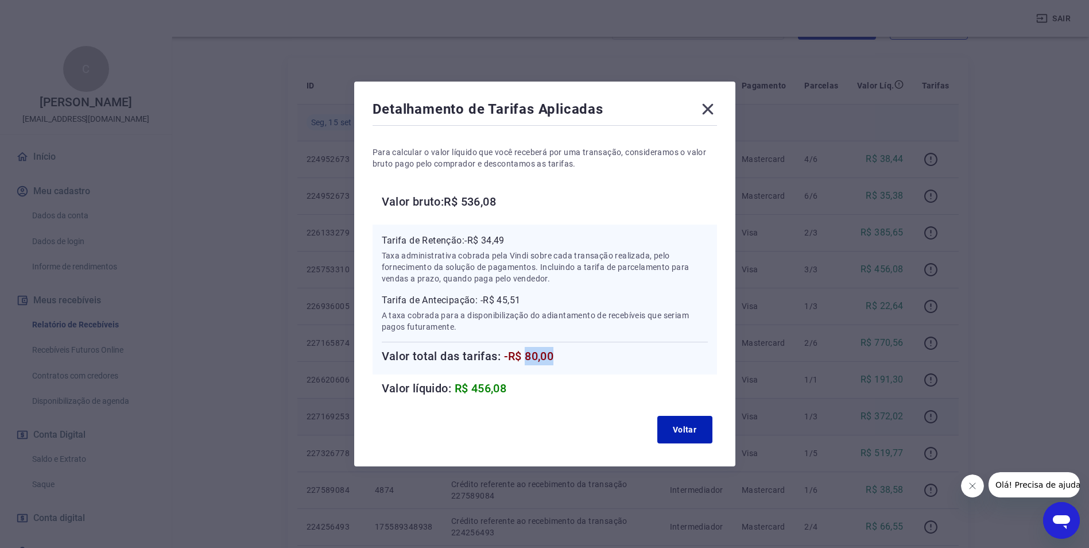
click at [712, 113] on icon at bounding box center [708, 109] width 18 height 18
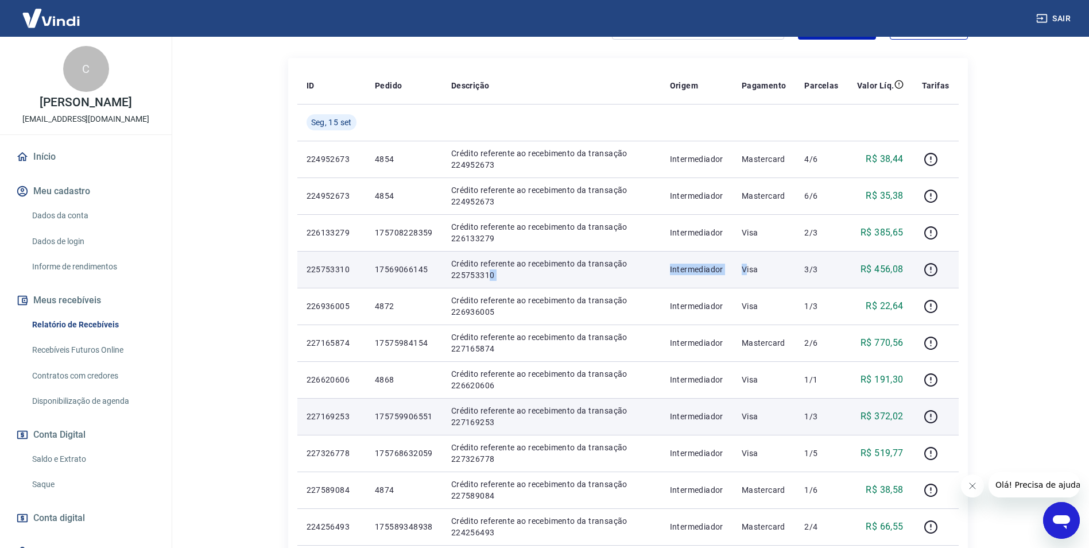
drag, startPoint x: 751, startPoint y: 260, endPoint x: 490, endPoint y: 274, distance: 261.6
click at [490, 274] on tr "225753310 17569066145 Crédito referente ao recebimento da transação 225753310 I…" at bounding box center [628, 269] width 662 height 37
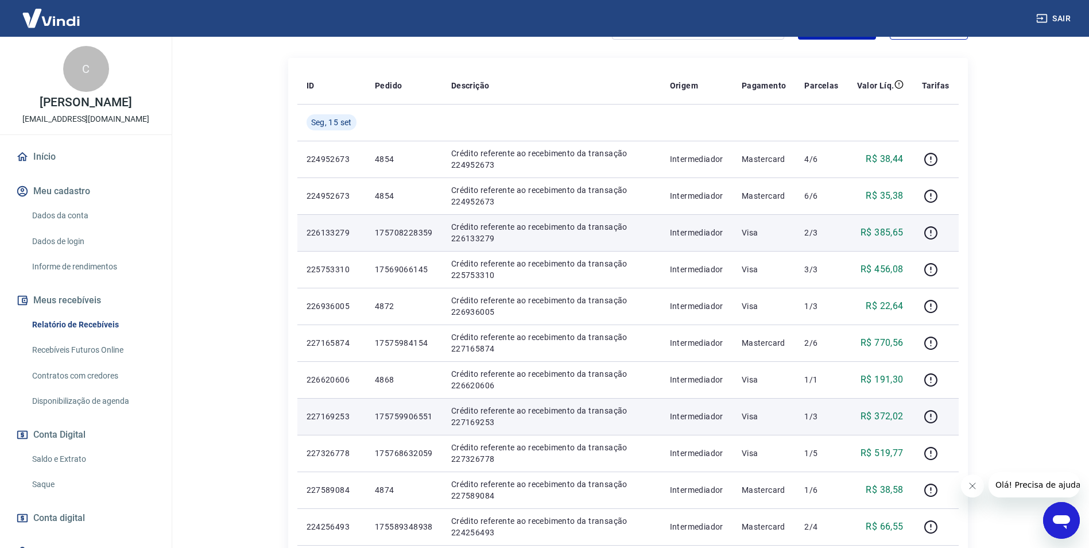
drag, startPoint x: 490, startPoint y: 274, endPoint x: 402, endPoint y: 237, distance: 95.2
click at [402, 237] on p "175708228359" at bounding box center [404, 232] width 58 height 11
click at [722, 234] on p "Intermediador" at bounding box center [696, 232] width 53 height 11
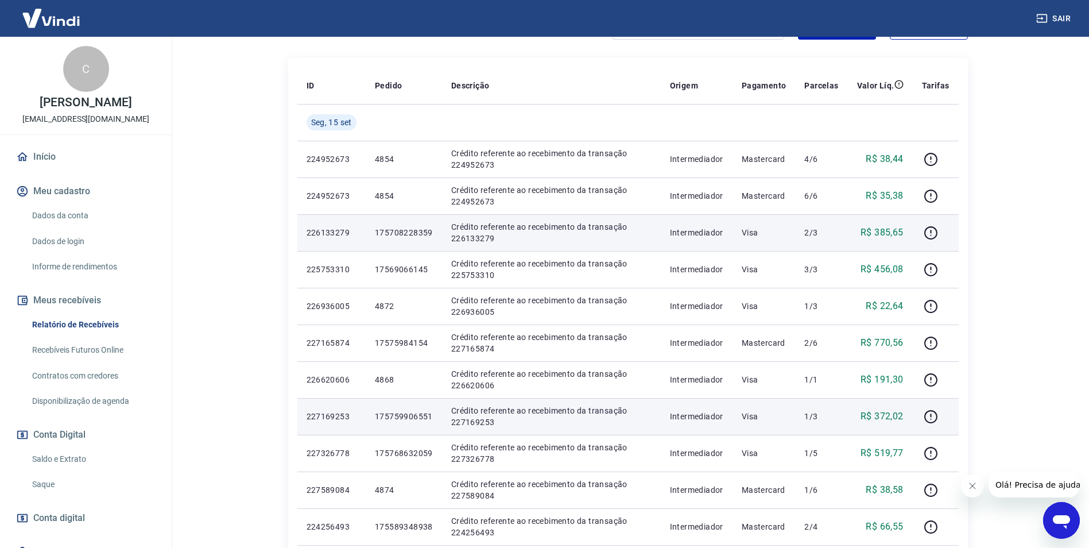
click at [413, 231] on p "175708228359" at bounding box center [404, 232] width 58 height 11
click at [935, 226] on icon "button" at bounding box center [931, 233] width 14 height 14
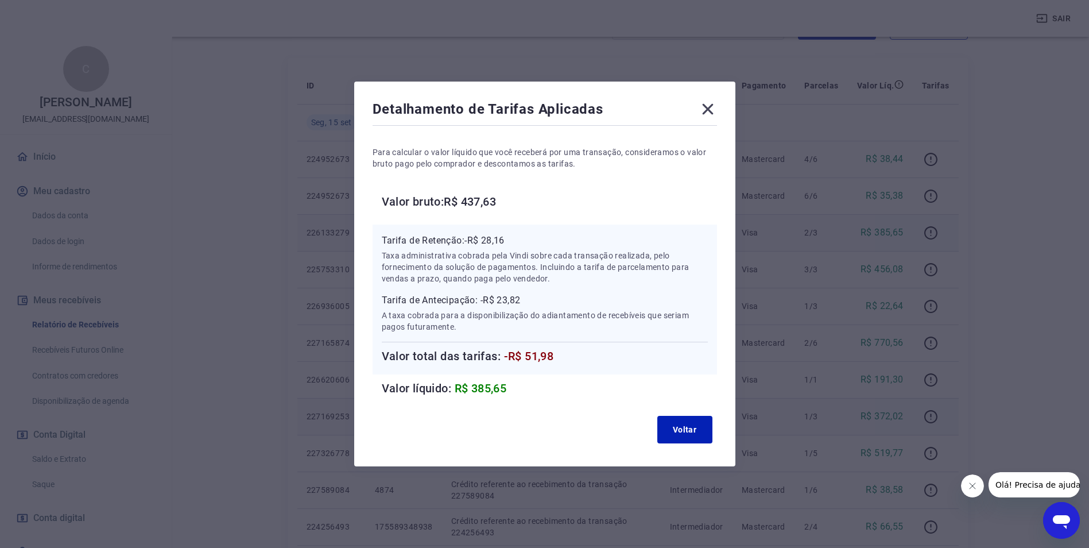
click at [544, 361] on span "-R$ 51,98" at bounding box center [529, 356] width 50 height 14
drag, startPoint x: 713, startPoint y: 109, endPoint x: 731, endPoint y: 130, distance: 27.7
click at [713, 109] on icon at bounding box center [707, 109] width 11 height 11
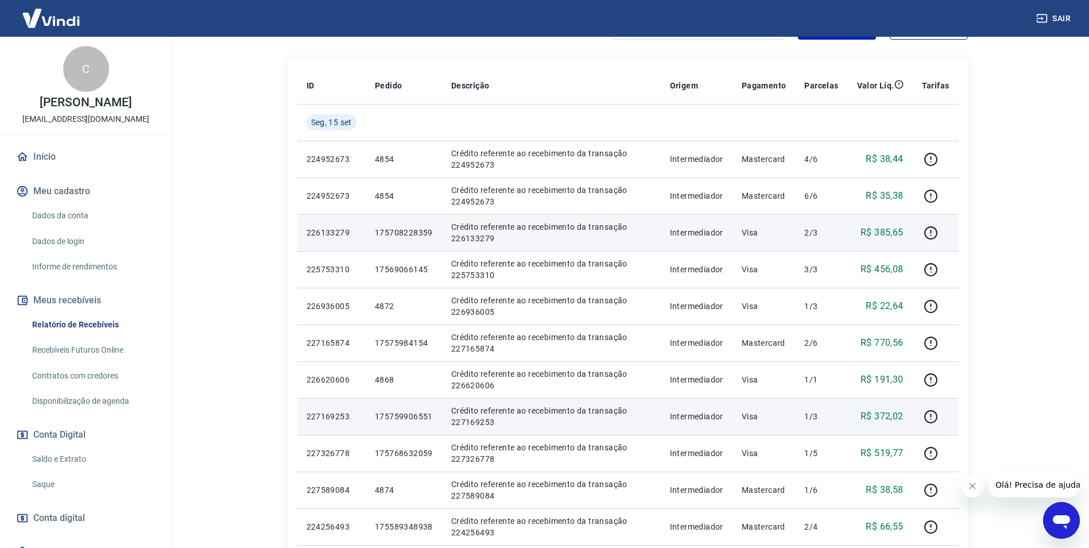
click at [783, 220] on td "Visa" at bounding box center [764, 232] width 63 height 37
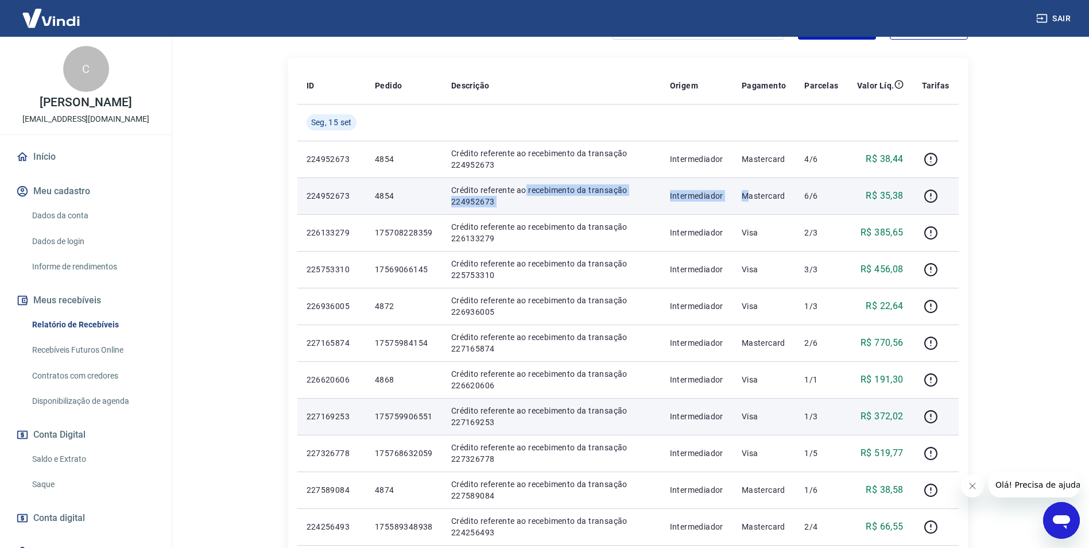
drag, startPoint x: 660, startPoint y: 189, endPoint x: 496, endPoint y: 182, distance: 164.4
click at [506, 182] on tr "224952673 4854 Crédito referente ao recebimento da transação 224952673 Intermed…" at bounding box center [628, 195] width 662 height 37
click at [393, 191] on p "4854" at bounding box center [404, 195] width 58 height 11
click at [389, 194] on p "4854" at bounding box center [404, 195] width 58 height 11
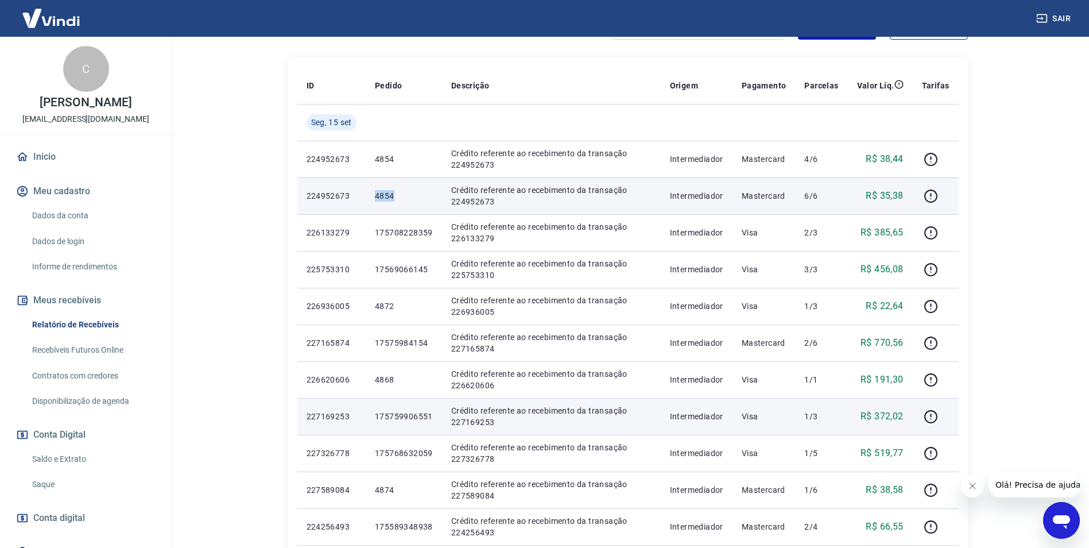
click at [389, 194] on p "4854" at bounding box center [404, 195] width 58 height 11
click at [930, 200] on icon "button" at bounding box center [931, 196] width 14 height 14
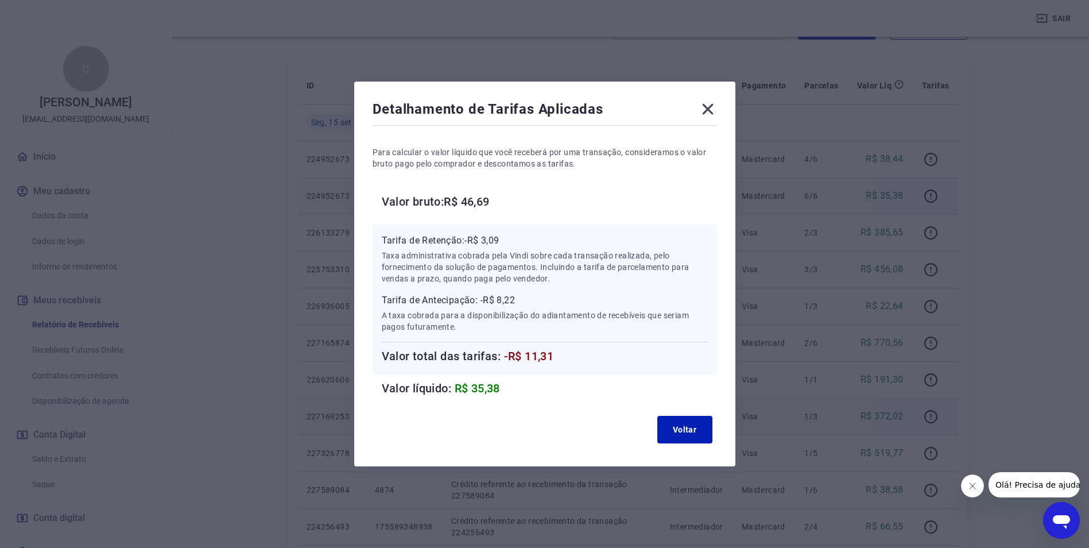
click at [533, 354] on span "-R$ 11,31" at bounding box center [529, 356] width 50 height 14
drag, startPoint x: 704, startPoint y: 105, endPoint x: 711, endPoint y: 108, distance: 7.7
click at [704, 105] on icon at bounding box center [708, 109] width 18 height 18
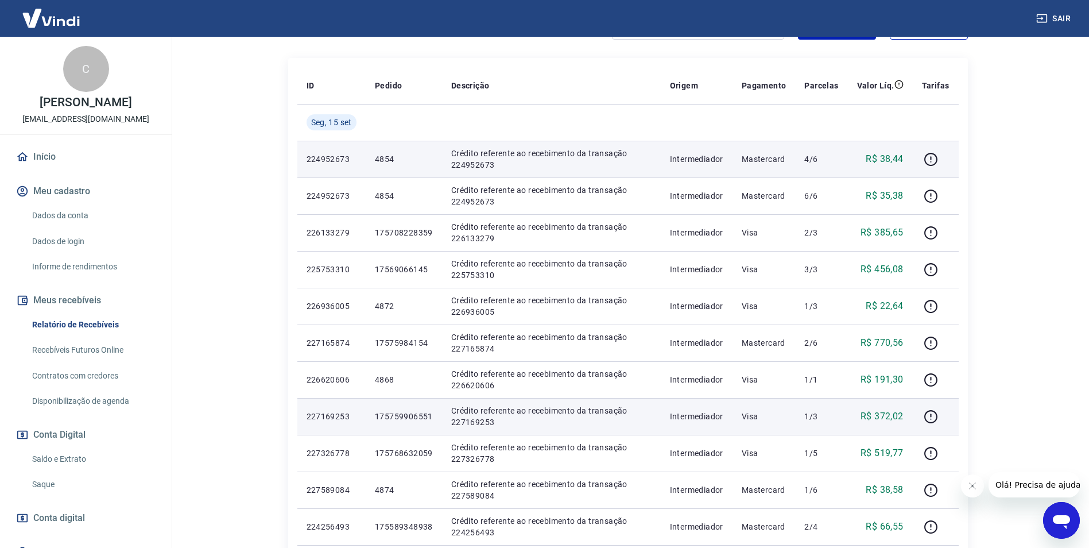
click at [737, 158] on td "Mastercard" at bounding box center [764, 159] width 63 height 37
click at [746, 158] on p "Mastercard" at bounding box center [764, 158] width 45 height 11
click at [935, 158] on icon "button" at bounding box center [931, 159] width 14 height 14
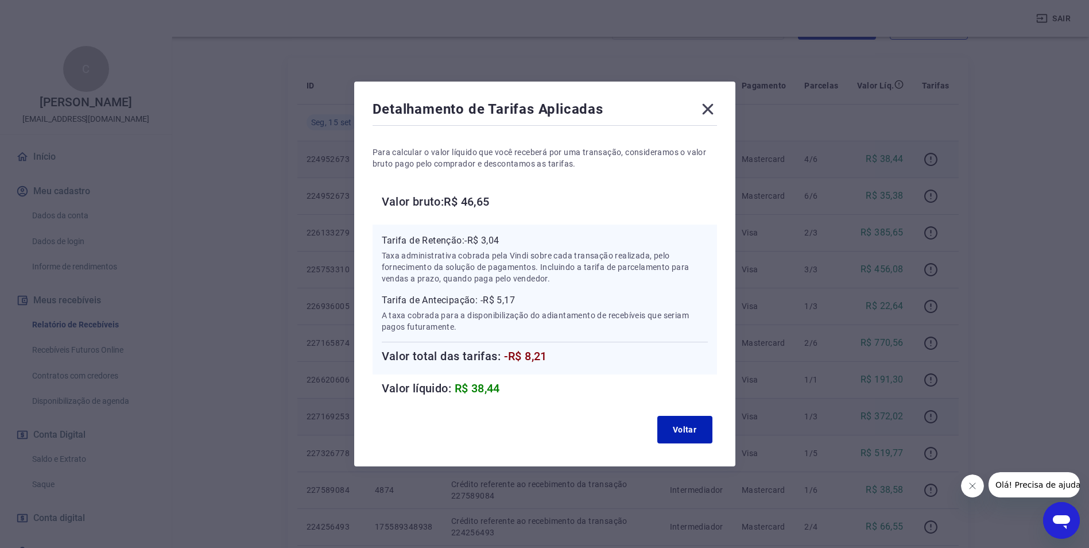
click at [528, 355] on span "-R$ 8,21" at bounding box center [525, 356] width 43 height 14
click at [707, 109] on icon at bounding box center [708, 109] width 18 height 18
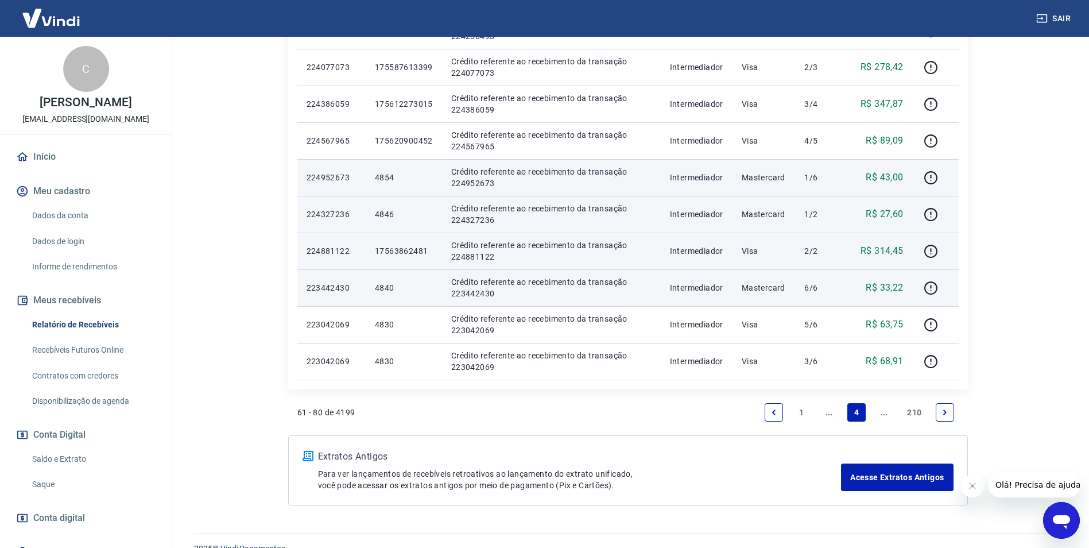
scroll to position [704, 0]
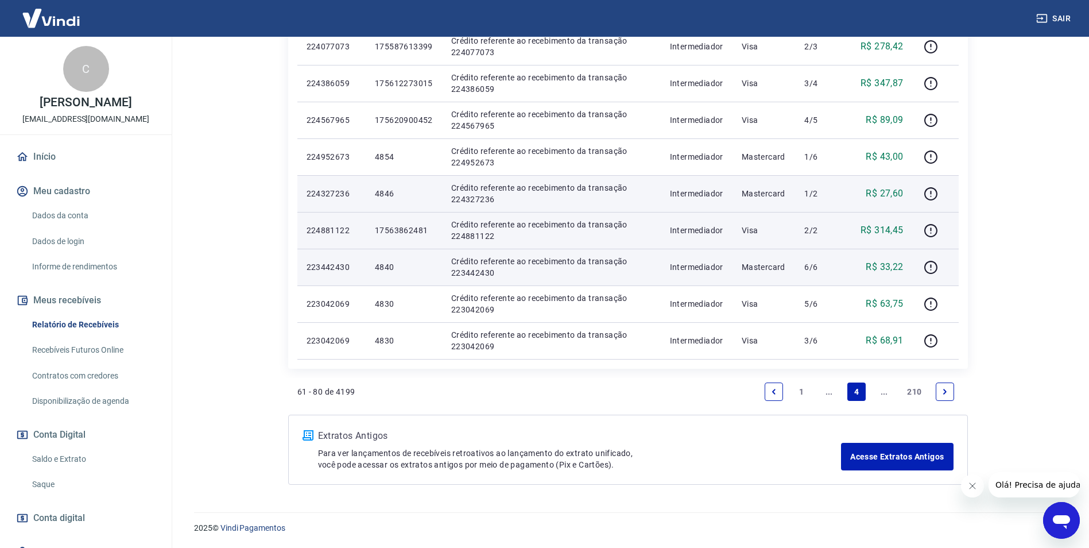
click at [776, 388] on icon "Previous page" at bounding box center [774, 392] width 8 height 8
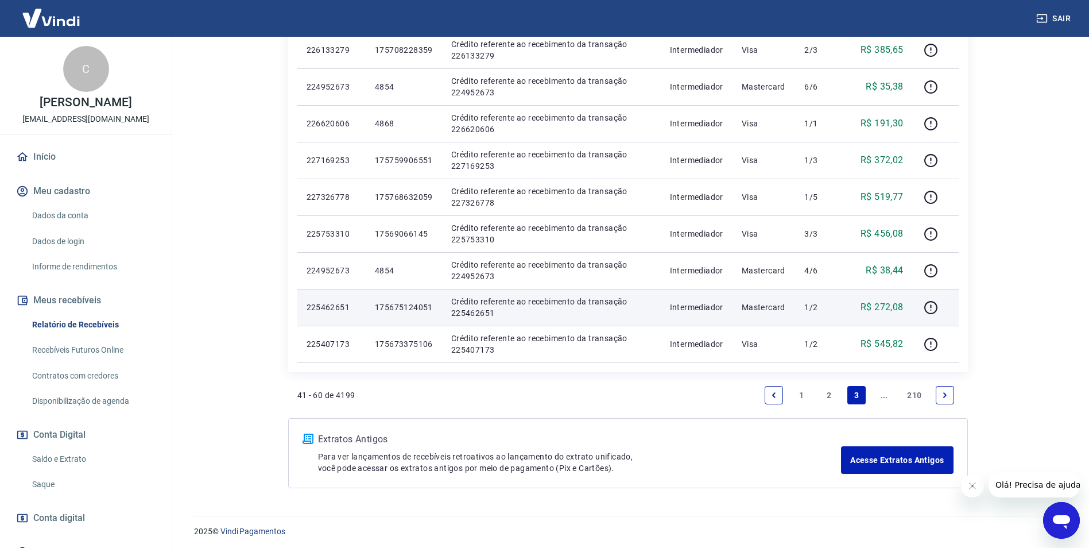
scroll to position [704, 0]
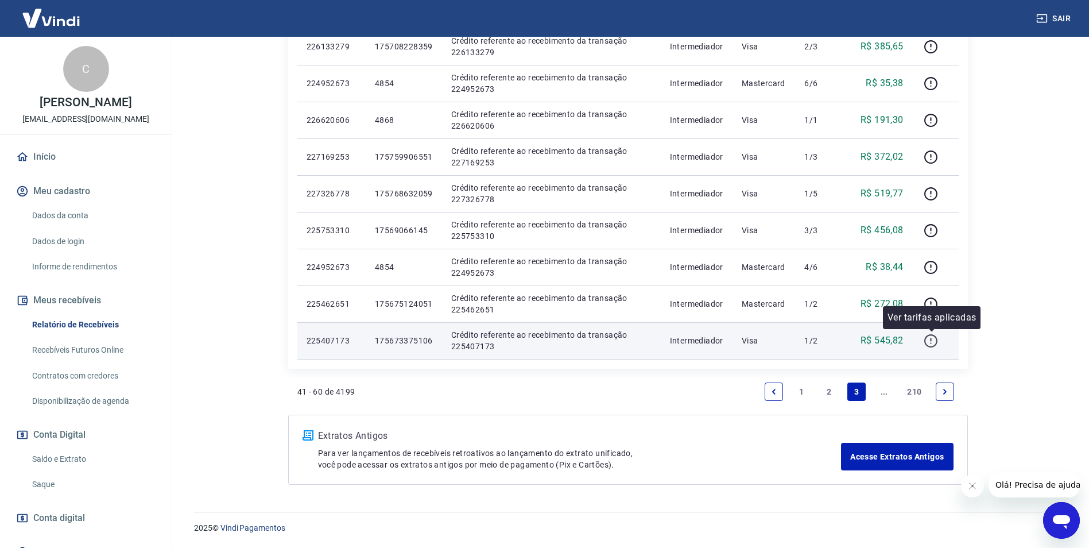
click at [926, 343] on icon "button" at bounding box center [931, 341] width 14 height 14
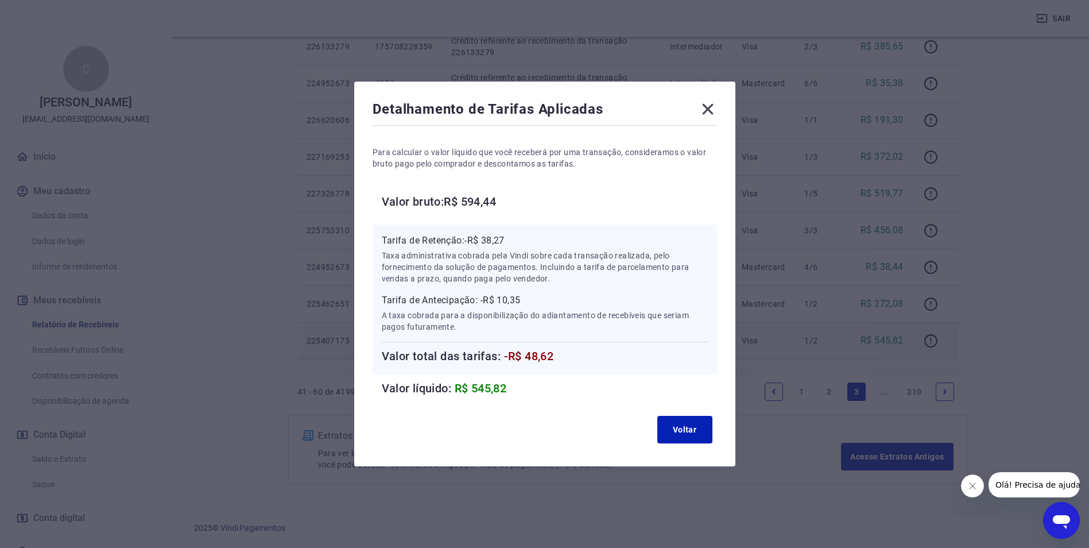
click at [710, 103] on icon at bounding box center [708, 109] width 18 height 18
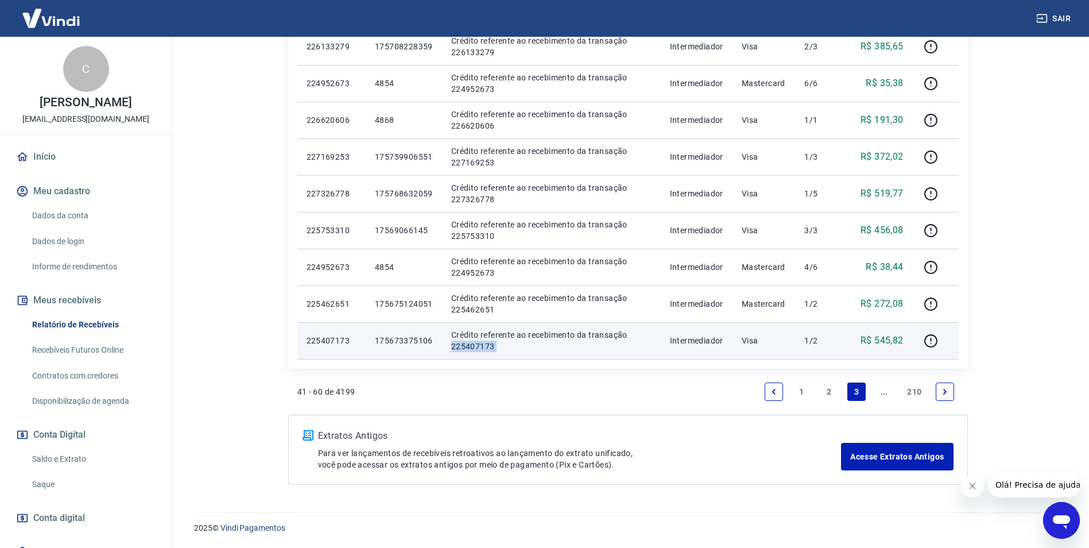
drag, startPoint x: 657, startPoint y: 352, endPoint x: 428, endPoint y: 345, distance: 229.8
click at [435, 344] on tr "225407173 175673375106 Crédito referente ao recebimento da transação 225407173 …" at bounding box center [628, 340] width 662 height 37
drag, startPoint x: 428, startPoint y: 345, endPoint x: 399, endPoint y: 340, distance: 29.2
click at [399, 340] on p "175673375106" at bounding box center [404, 340] width 58 height 11
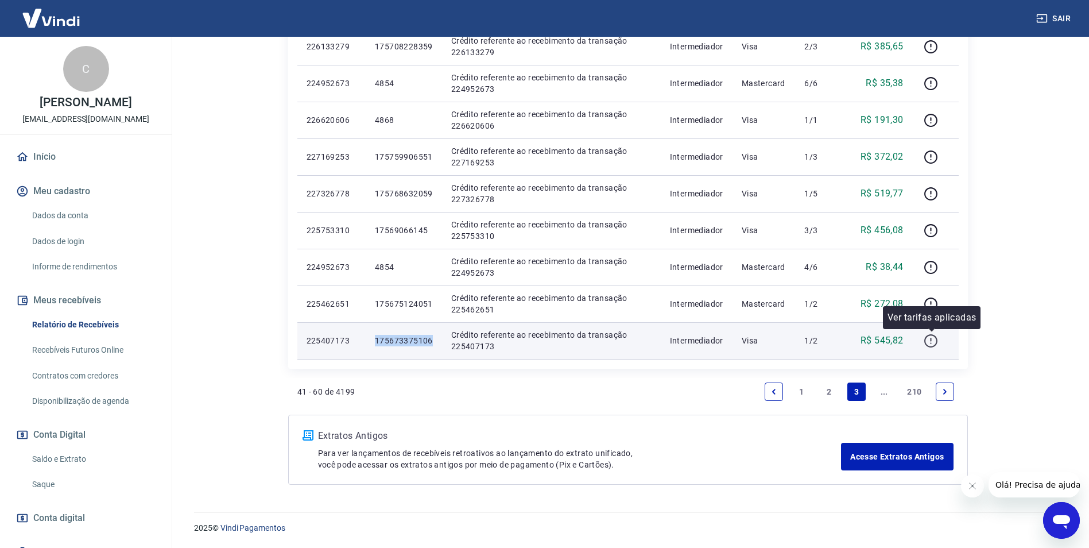
click at [935, 342] on icon "button" at bounding box center [931, 341] width 14 height 14
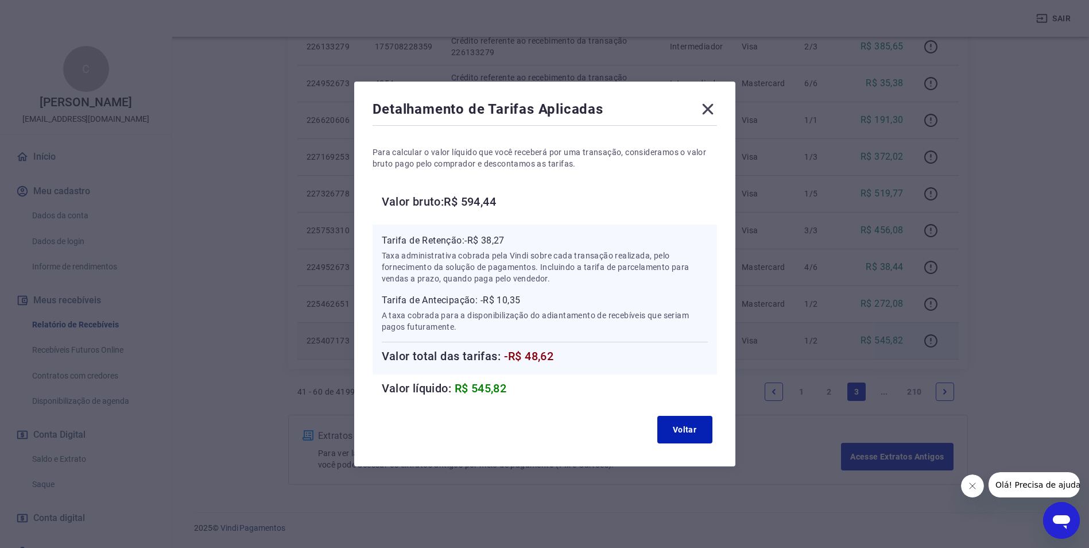
click at [709, 104] on icon at bounding box center [708, 109] width 18 height 18
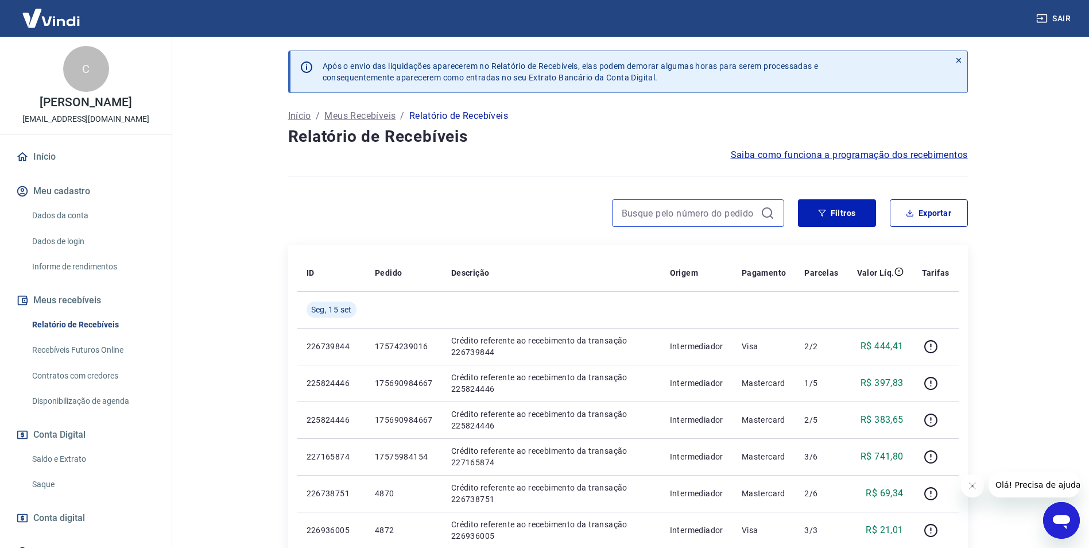
click at [717, 204] on input at bounding box center [689, 212] width 134 height 17
paste input "175491668597"
type input "175491668597"
click at [764, 216] on icon at bounding box center [767, 212] width 10 height 10
click at [764, 210] on icon at bounding box center [768, 213] width 14 height 14
